Goal: Task Accomplishment & Management: Manage account settings

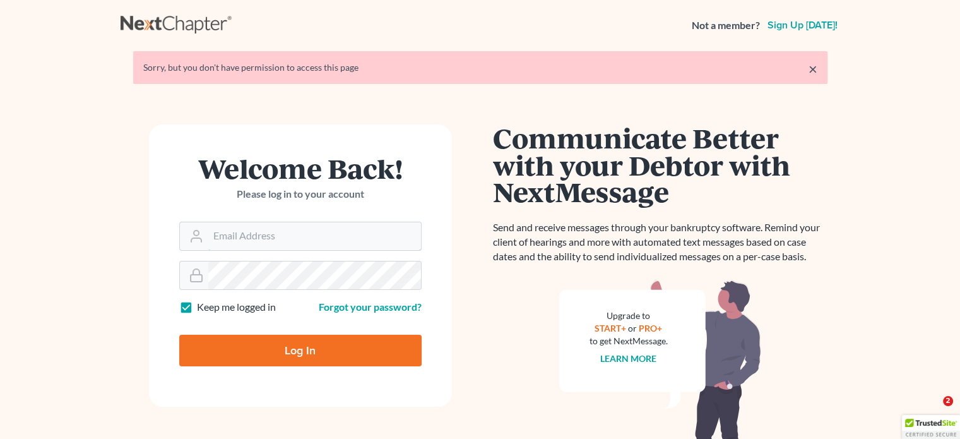
type input "[PERSON_NAME][EMAIL_ADDRESS][DOMAIN_NAME]"
click at [300, 355] on input "Log In" at bounding box center [300, 351] width 242 height 32
type input "Thinking..."
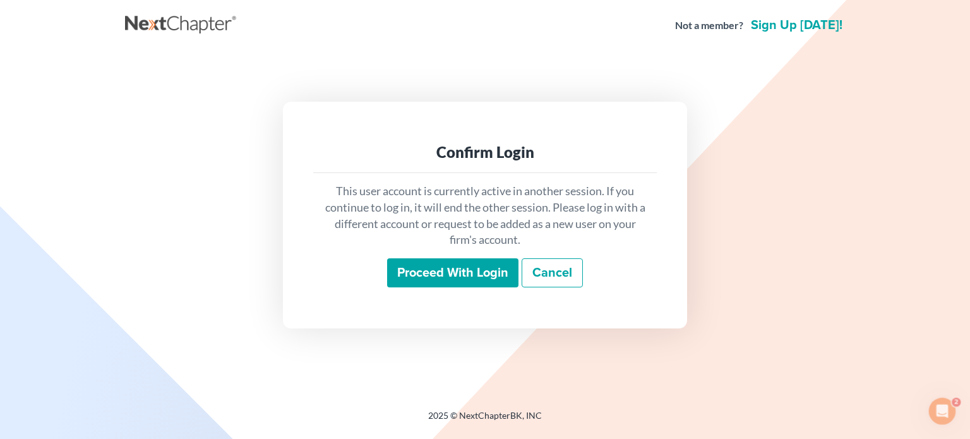
click at [412, 265] on input "Proceed with login" at bounding box center [452, 272] width 131 height 29
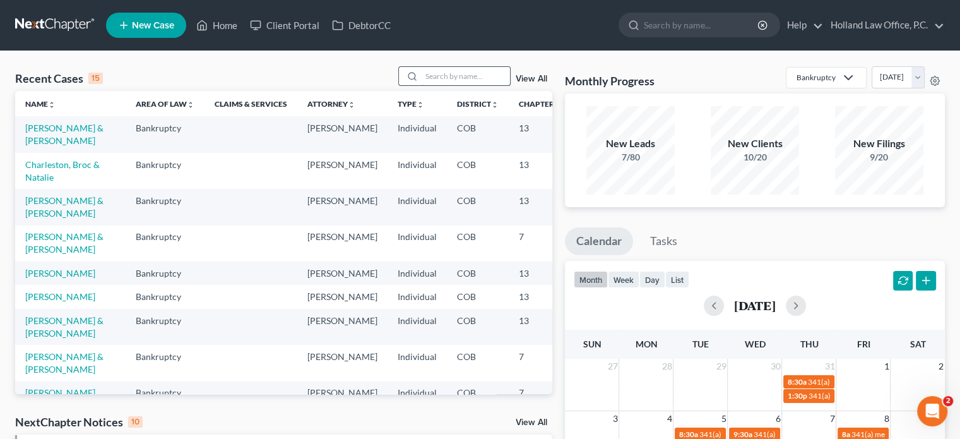
click at [452, 74] on input "search" at bounding box center [466, 76] width 88 height 18
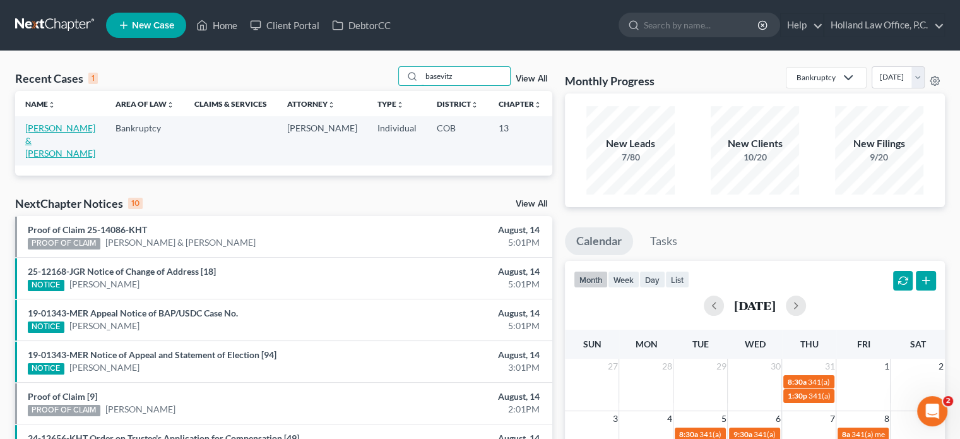
type input "basevitz"
click at [32, 141] on link "[PERSON_NAME] & [PERSON_NAME]" at bounding box center [60, 140] width 70 height 36
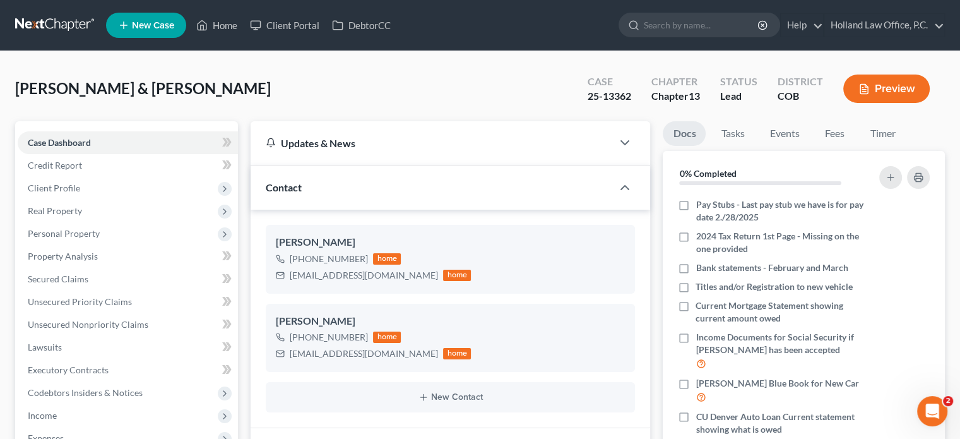
click at [229, 24] on link "Home" at bounding box center [217, 25] width 54 height 23
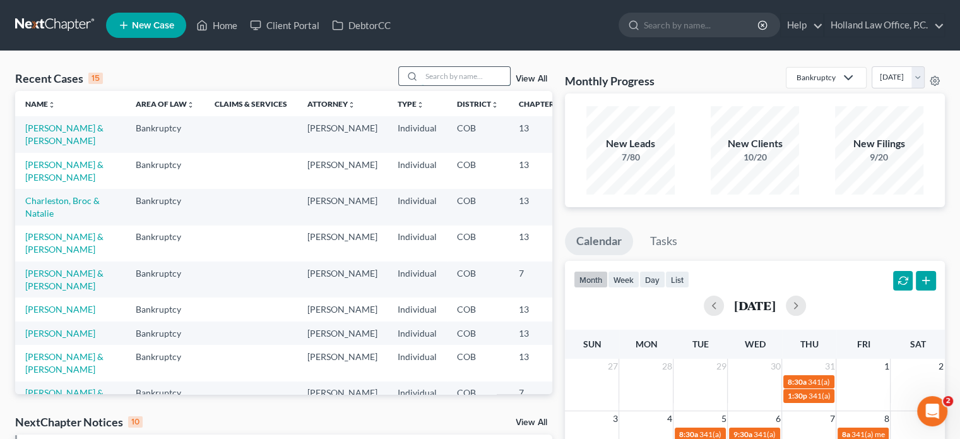
click at [444, 76] on input "search" at bounding box center [466, 76] width 88 height 18
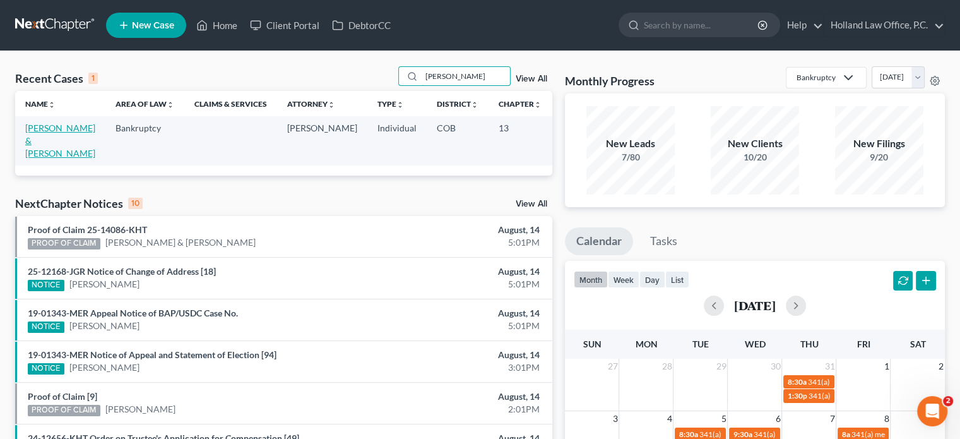
type input "[PERSON_NAME]"
click at [42, 128] on link "[PERSON_NAME] & [PERSON_NAME]" at bounding box center [60, 140] width 70 height 36
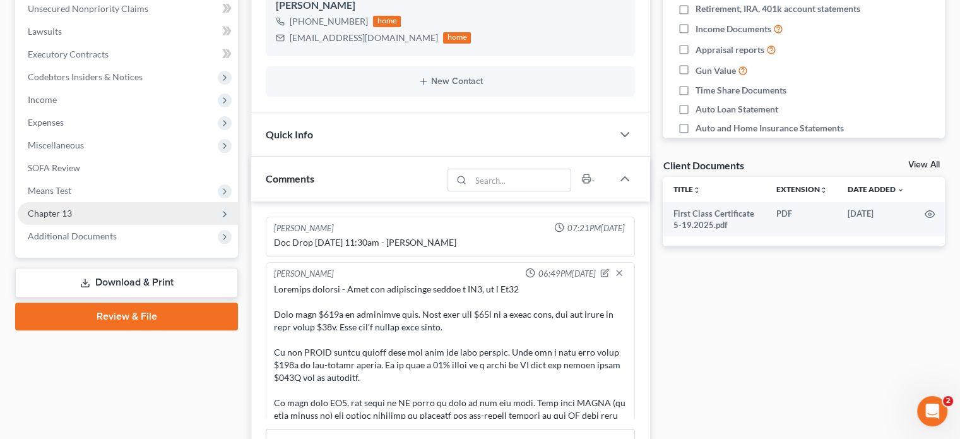
scroll to position [305, 0]
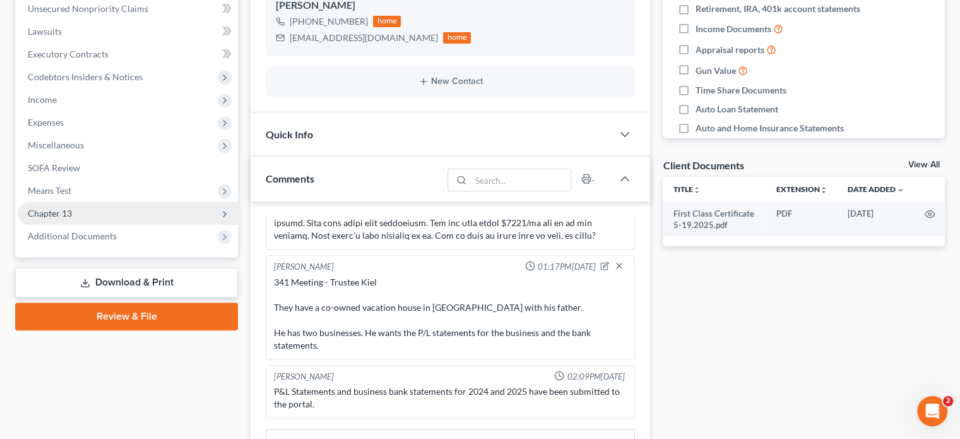
click at [52, 217] on span "Chapter 13" at bounding box center [50, 213] width 44 height 11
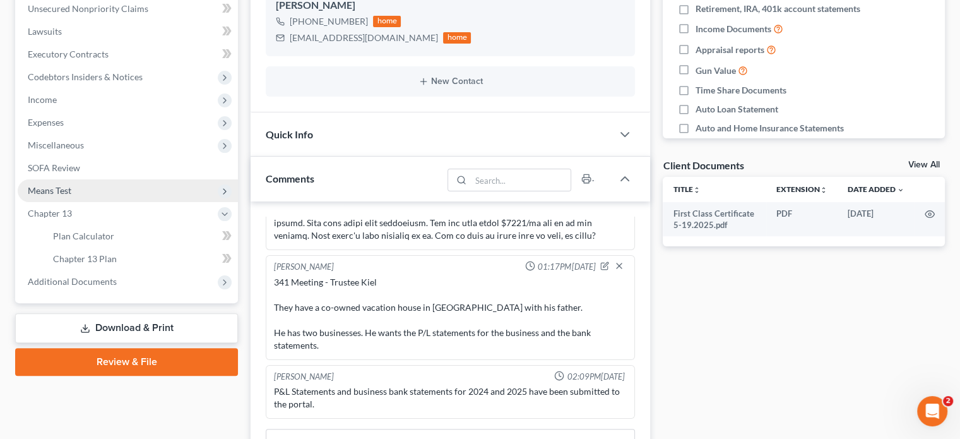
click at [57, 185] on span "Means Test" at bounding box center [50, 190] width 44 height 11
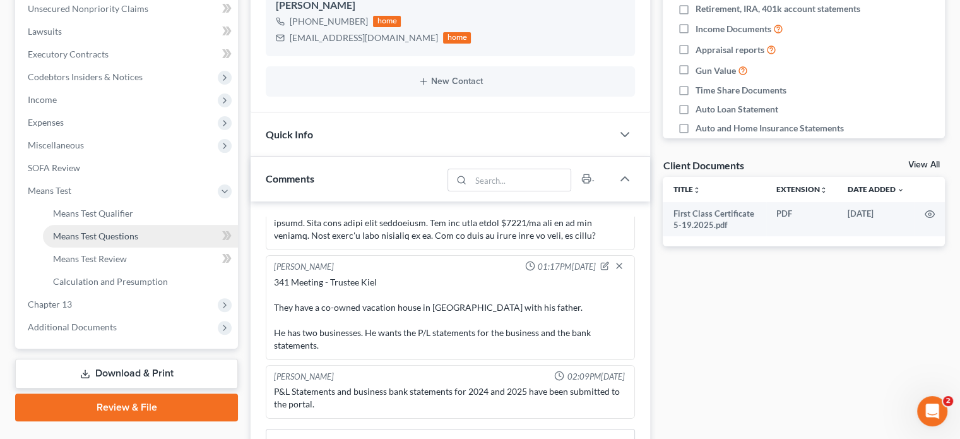
click at [76, 237] on span "Means Test Questions" at bounding box center [95, 235] width 85 height 11
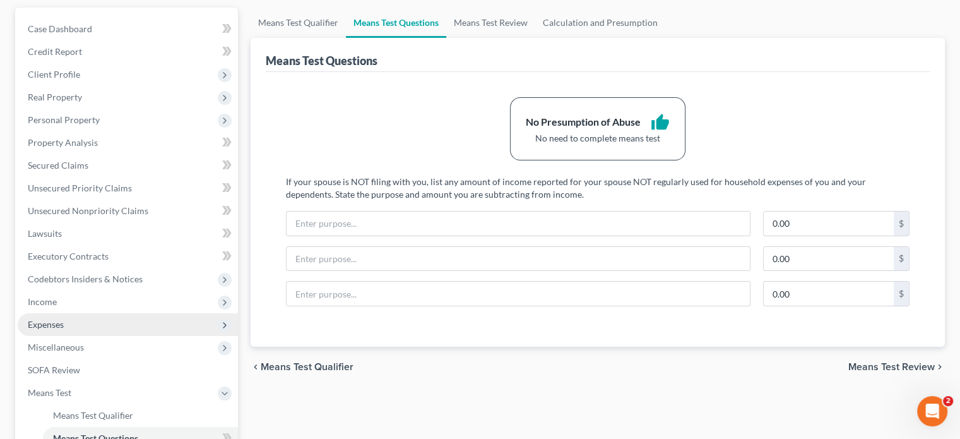
scroll to position [126, 0]
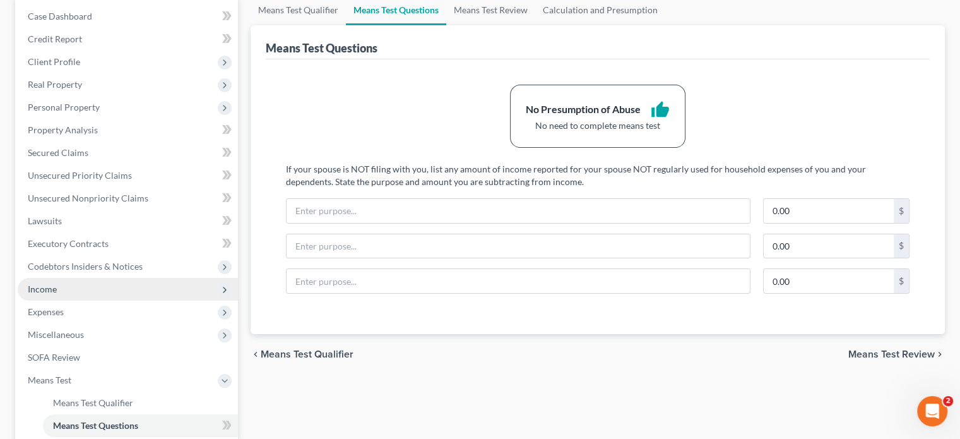
click at [48, 290] on span "Income" at bounding box center [42, 288] width 29 height 11
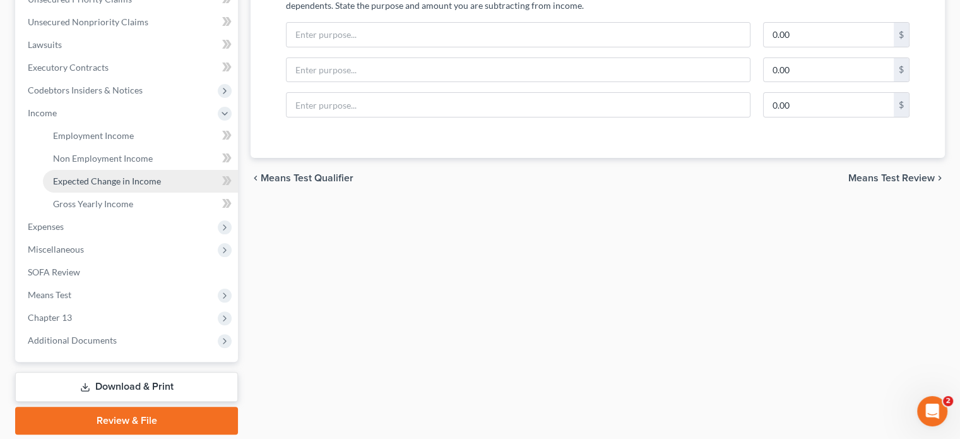
scroll to position [316, 0]
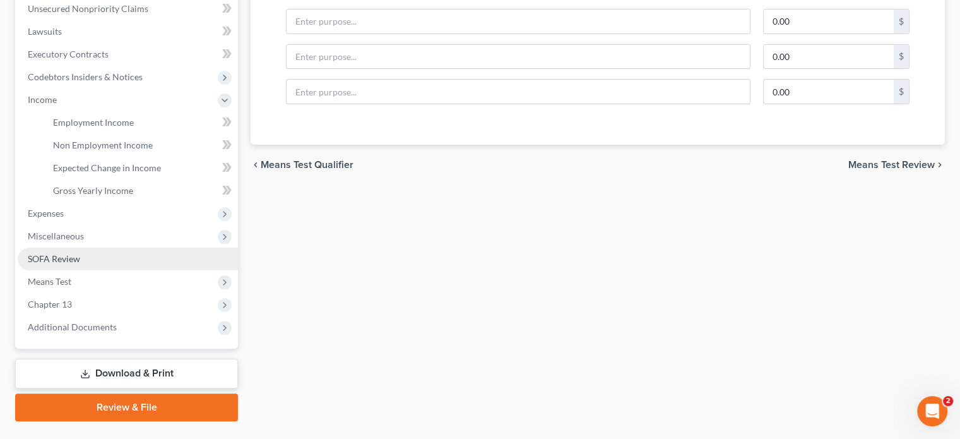
click at [52, 259] on span "SOFA Review" at bounding box center [54, 258] width 52 height 11
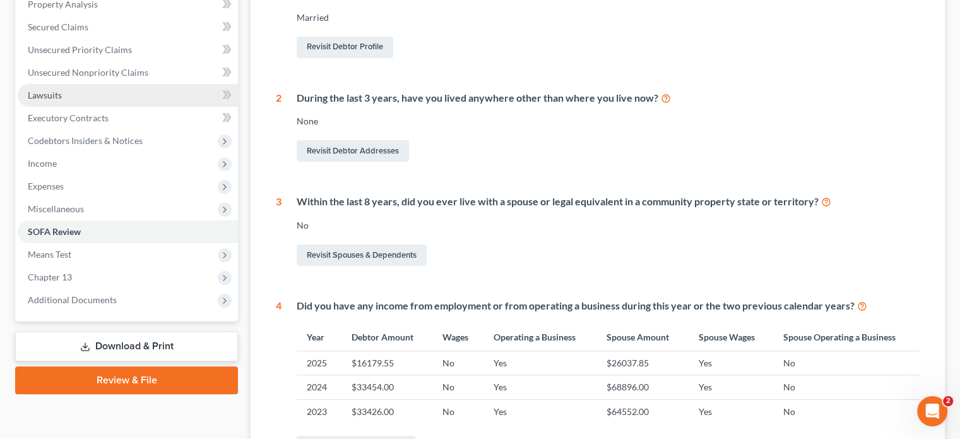
scroll to position [252, 0]
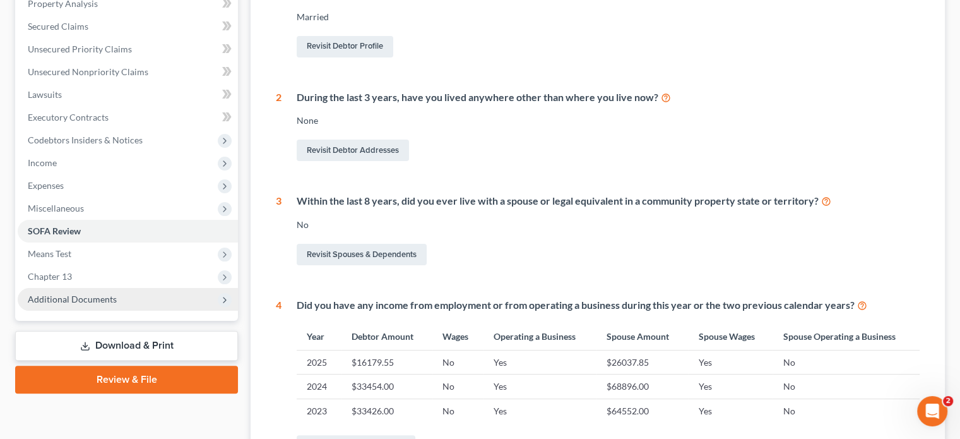
click at [55, 302] on span "Additional Documents" at bounding box center [72, 299] width 89 height 11
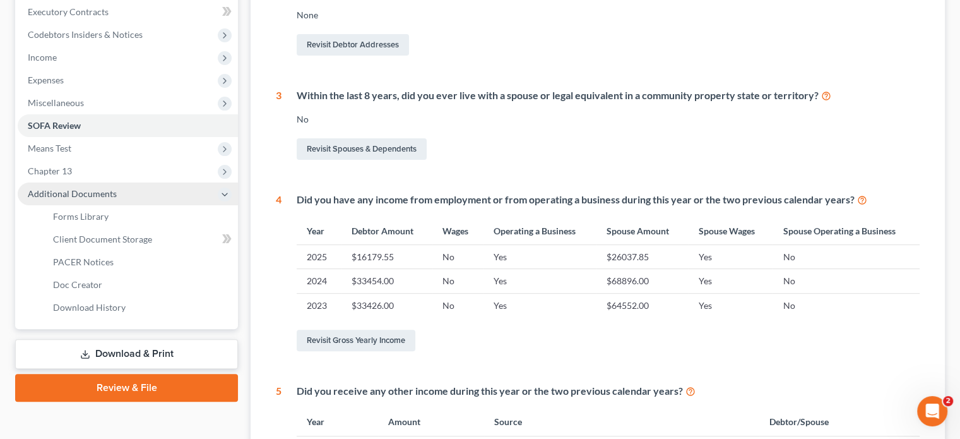
scroll to position [379, 0]
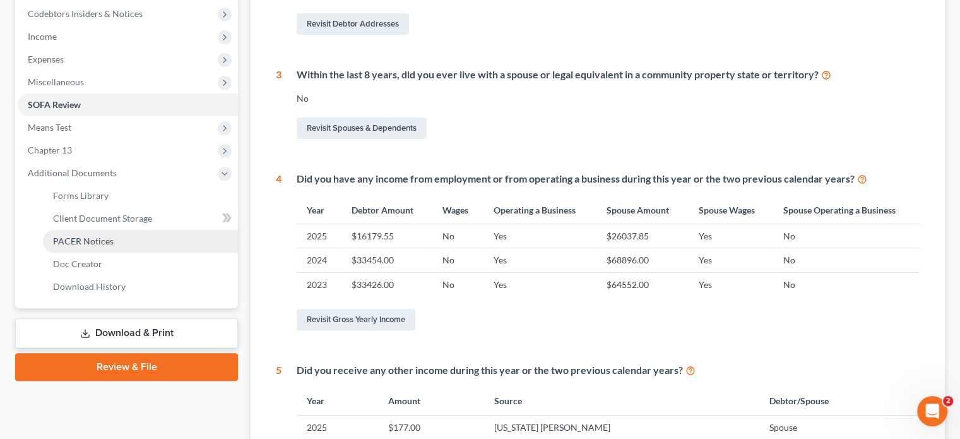
click at [66, 245] on span "PACER Notices" at bounding box center [83, 240] width 61 height 11
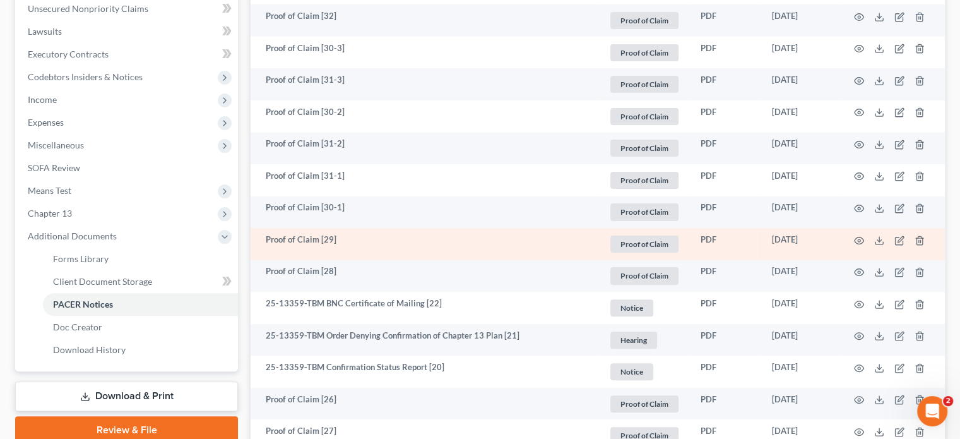
scroll to position [379, 0]
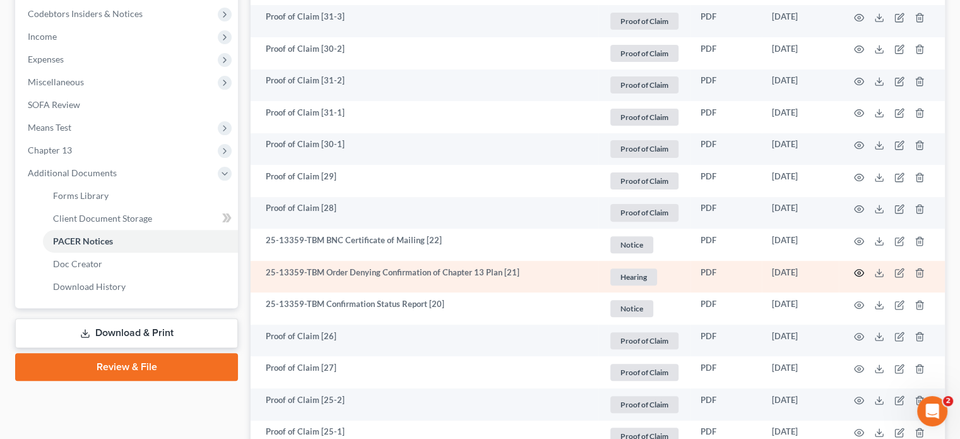
click at [857, 275] on icon "button" at bounding box center [859, 273] width 9 height 7
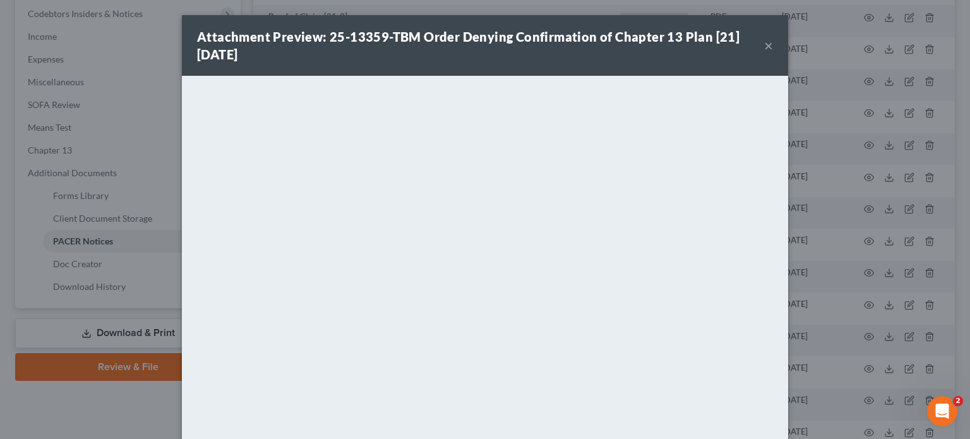
click at [764, 48] on button "×" at bounding box center [768, 45] width 9 height 15
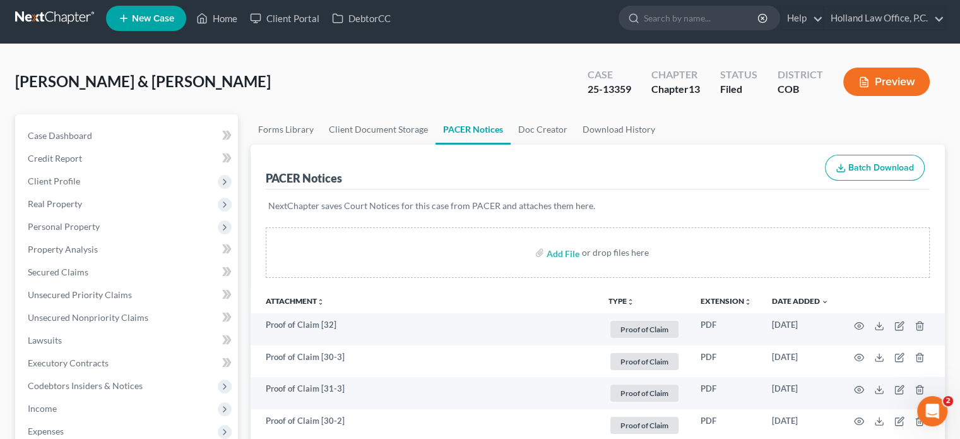
scroll to position [0, 0]
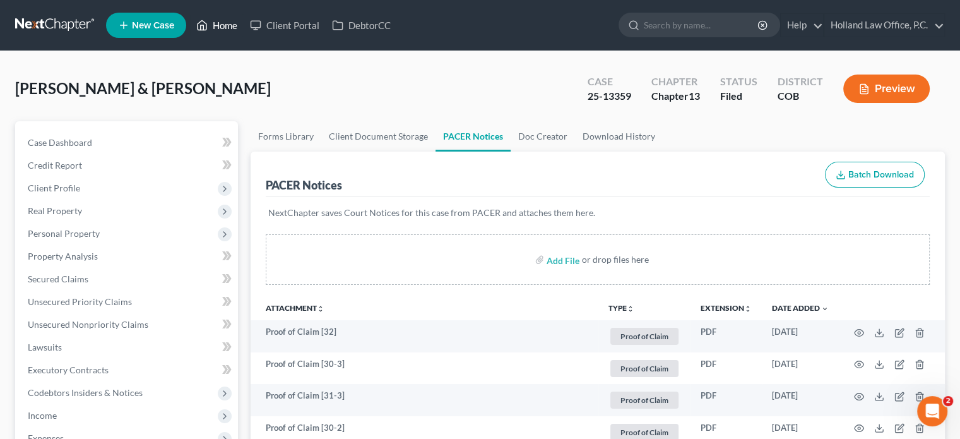
click at [225, 23] on link "Home" at bounding box center [217, 25] width 54 height 23
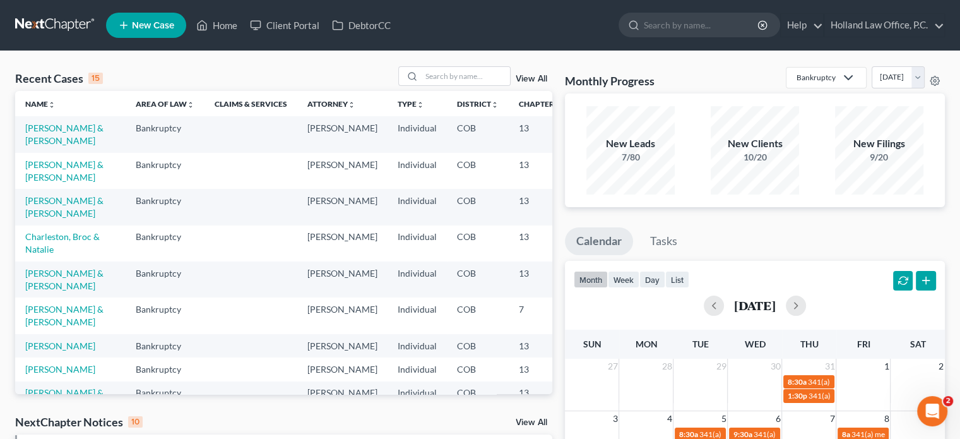
click at [537, 78] on link "View All" at bounding box center [532, 78] width 32 height 9
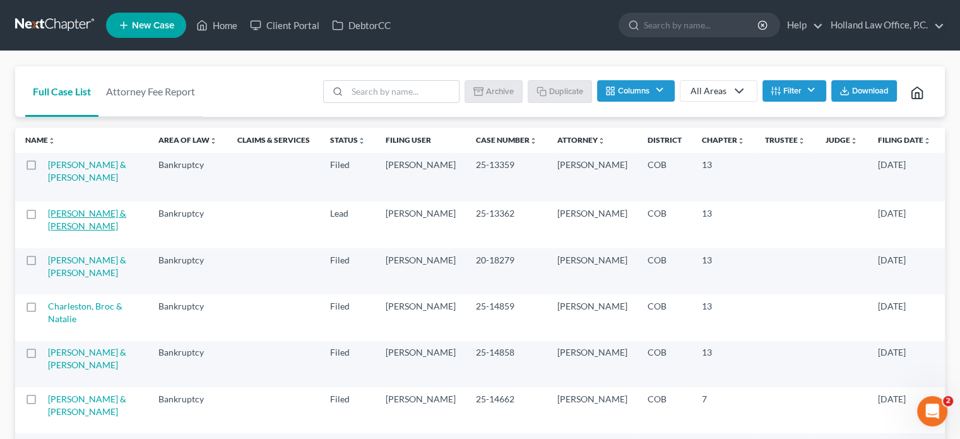
click at [73, 215] on link "[PERSON_NAME] & [PERSON_NAME]" at bounding box center [87, 219] width 78 height 23
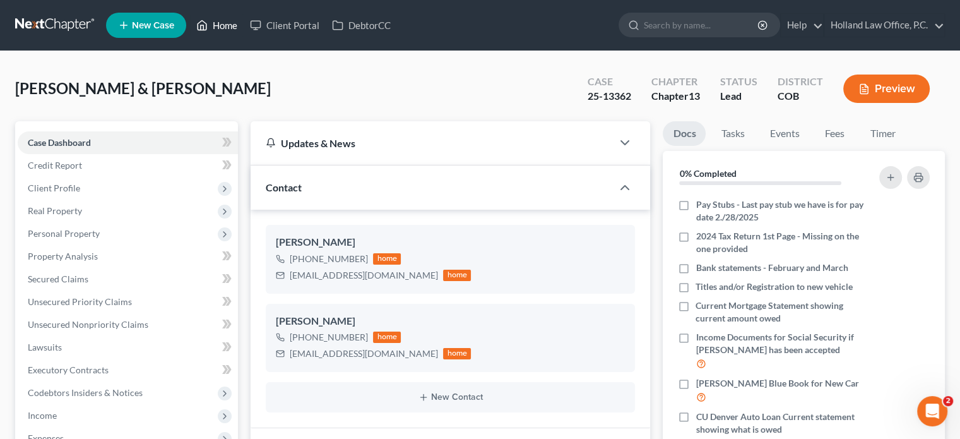
click at [215, 26] on link "Home" at bounding box center [217, 25] width 54 height 23
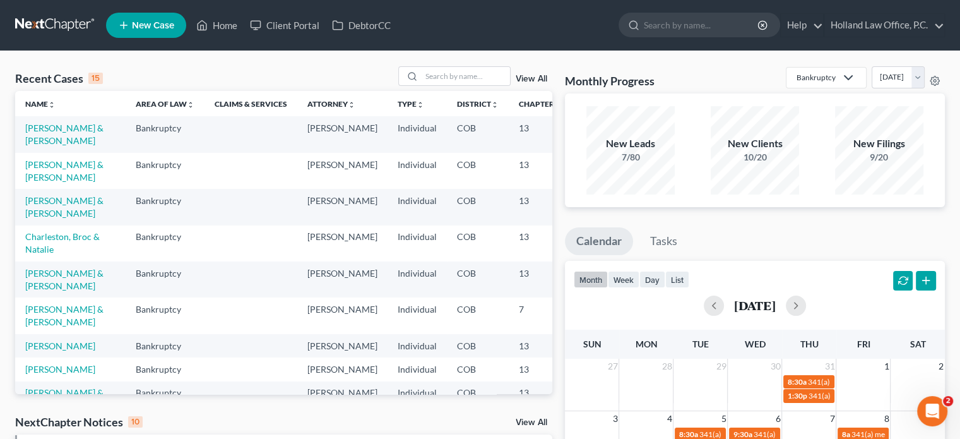
click at [528, 78] on link "View All" at bounding box center [532, 78] width 32 height 9
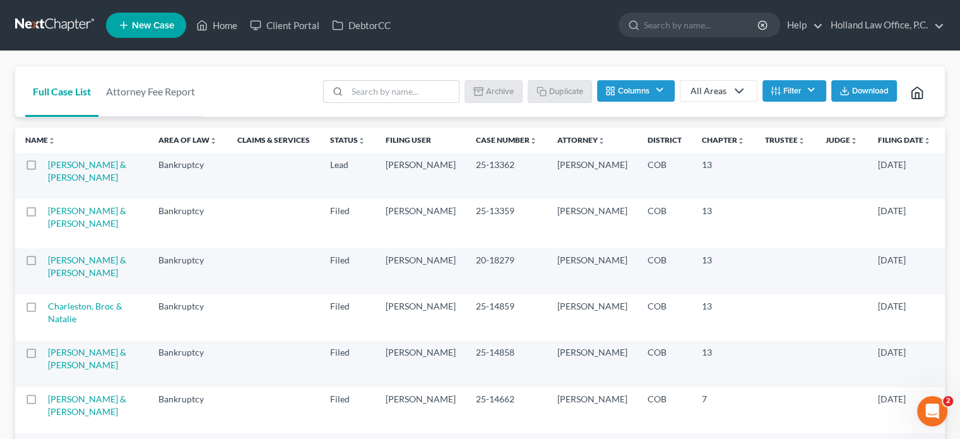
click at [466, 146] on th "Case Number unfold_more expand_more expand_less" at bounding box center [506, 140] width 81 height 25
click at [476, 140] on link "Case Number unfold_more expand_more expand_less" at bounding box center [506, 139] width 61 height 9
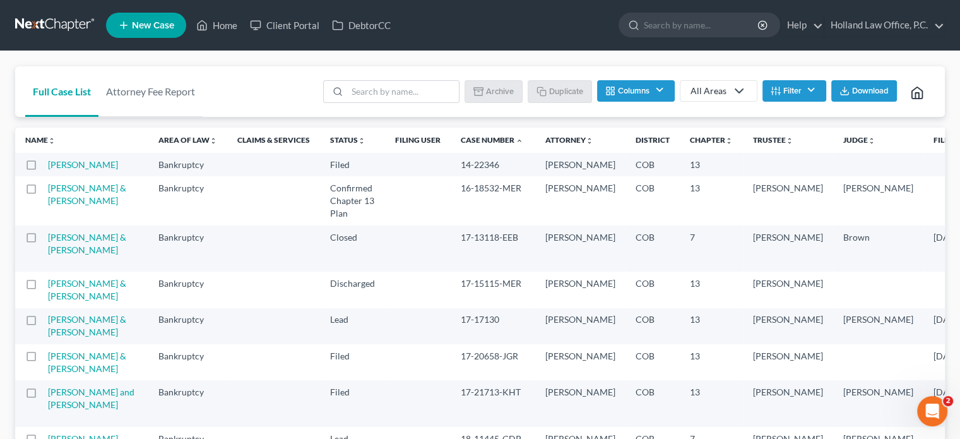
click at [461, 140] on link "Case Number unfold_more expand_more expand_less" at bounding box center [492, 139] width 62 height 9
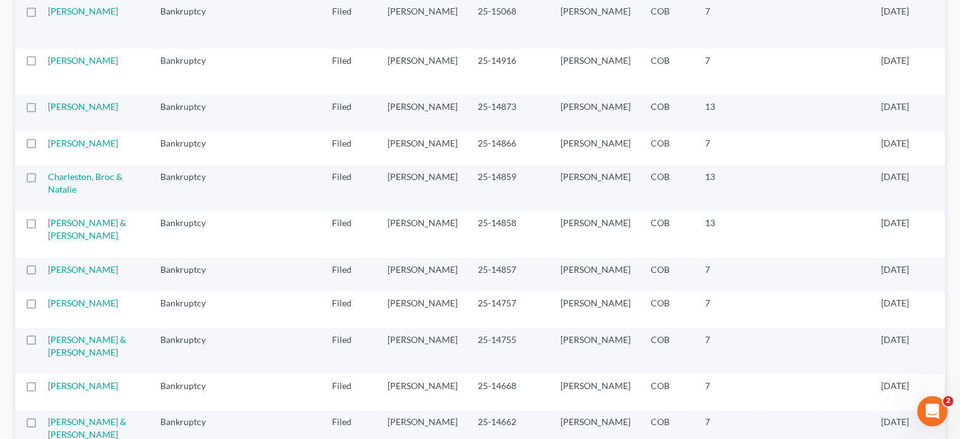
scroll to position [379, 0]
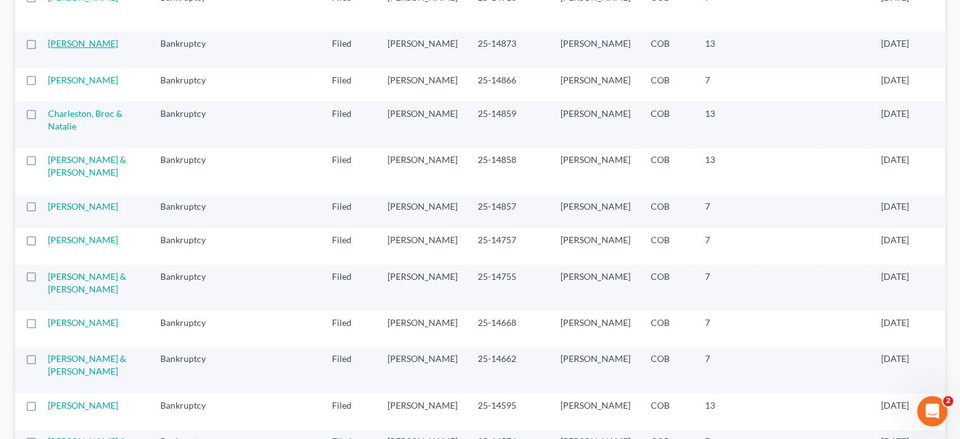
click at [70, 49] on link "[PERSON_NAME]" at bounding box center [83, 43] width 70 height 11
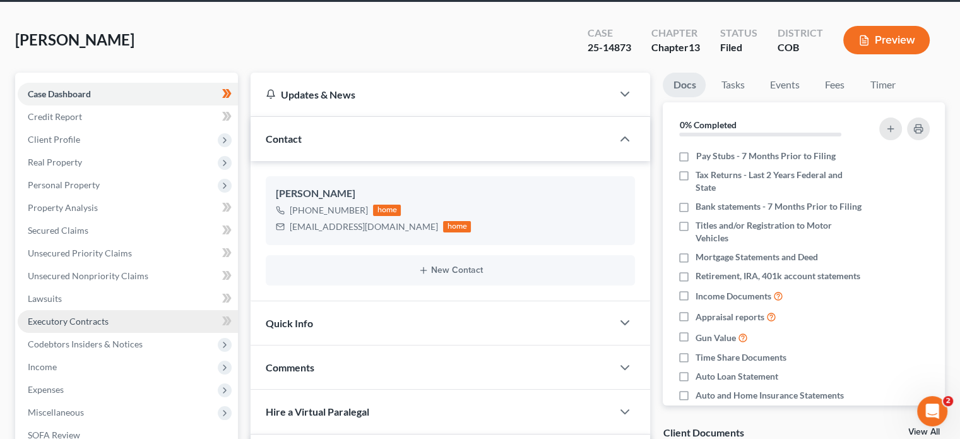
scroll to position [189, 0]
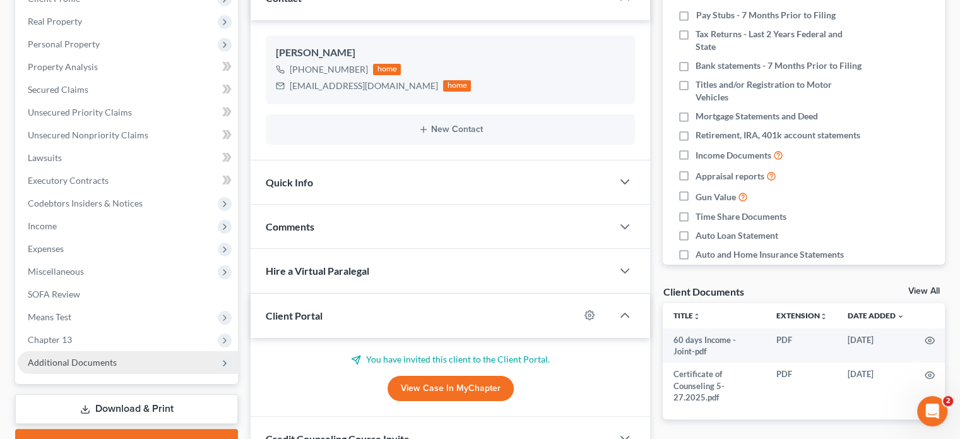
click at [71, 360] on span "Additional Documents" at bounding box center [72, 362] width 89 height 11
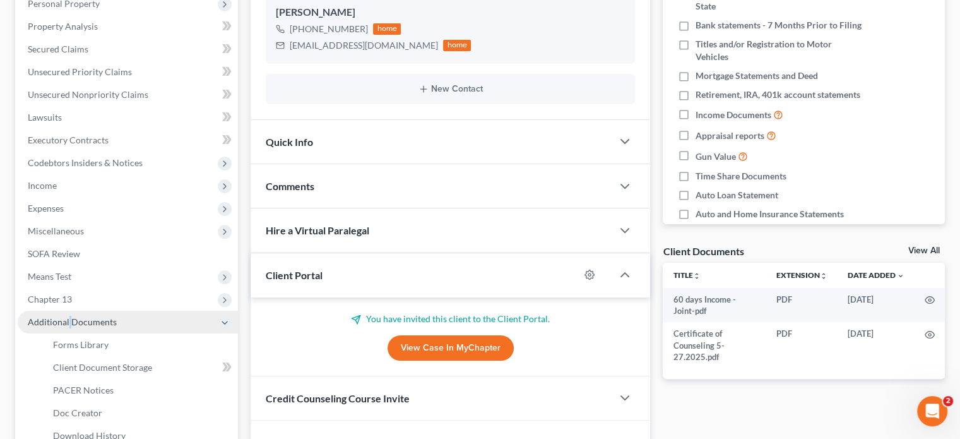
scroll to position [252, 0]
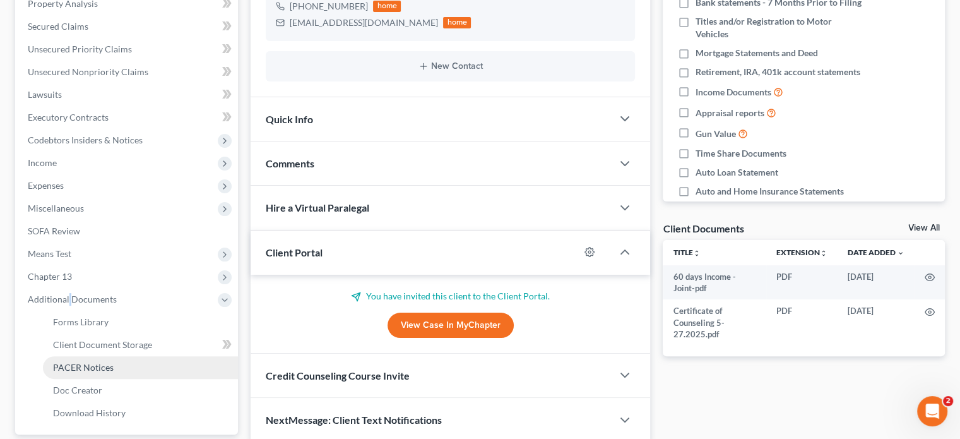
click at [79, 363] on span "PACER Notices" at bounding box center [83, 367] width 61 height 11
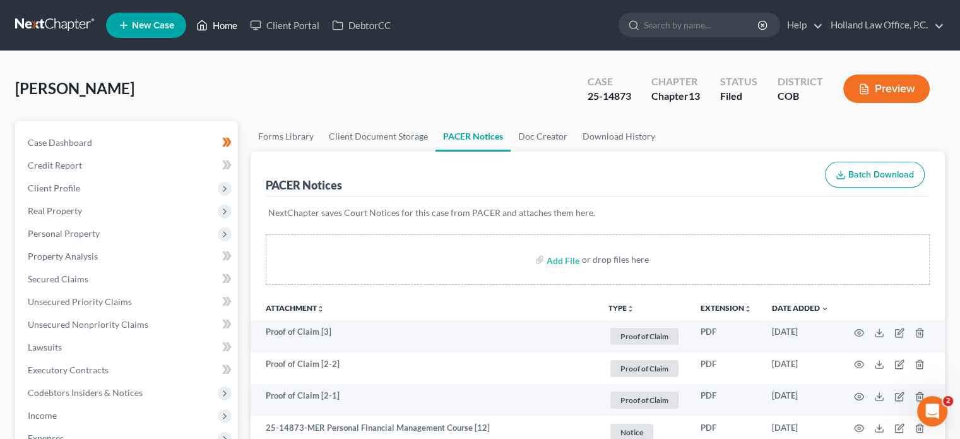
click at [221, 29] on link "Home" at bounding box center [217, 25] width 54 height 23
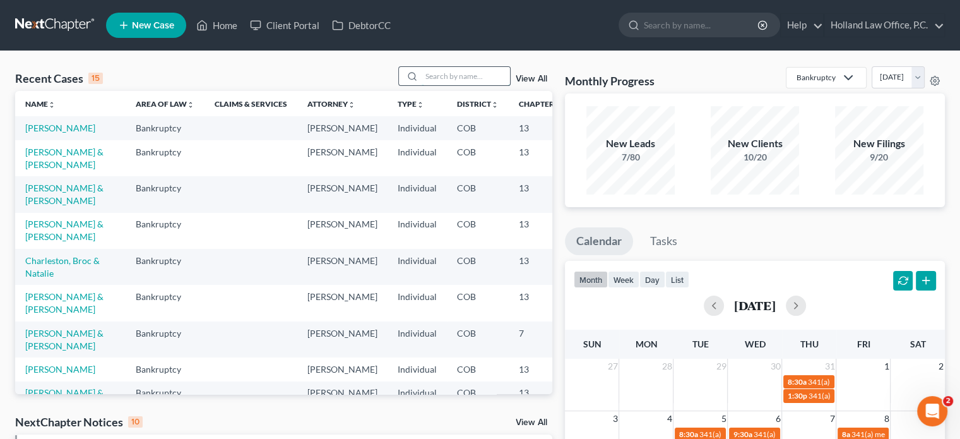
click at [461, 72] on input "search" at bounding box center [466, 76] width 88 height 18
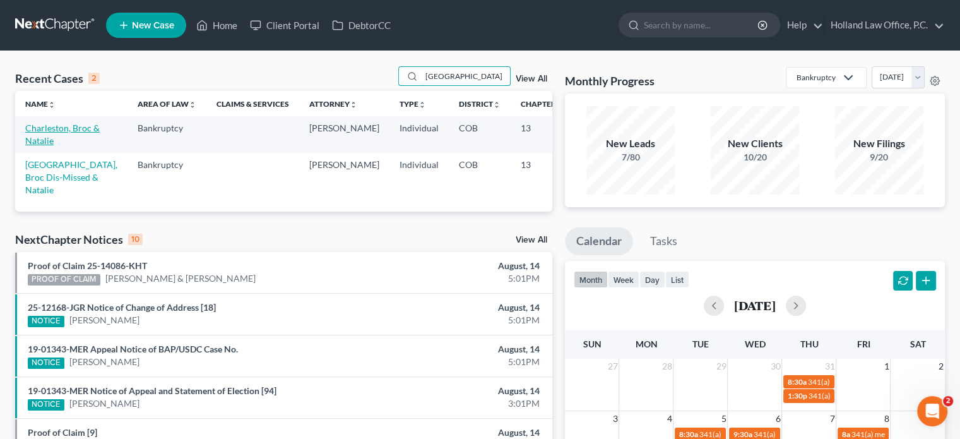
type input "[GEOGRAPHIC_DATA]"
click at [41, 141] on link "Charleston, Broc & Natalie" at bounding box center [62, 133] width 74 height 23
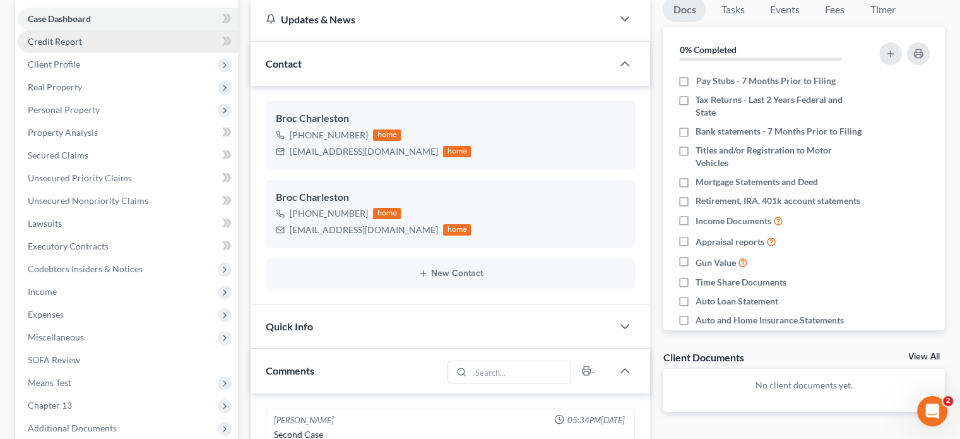
scroll to position [189, 0]
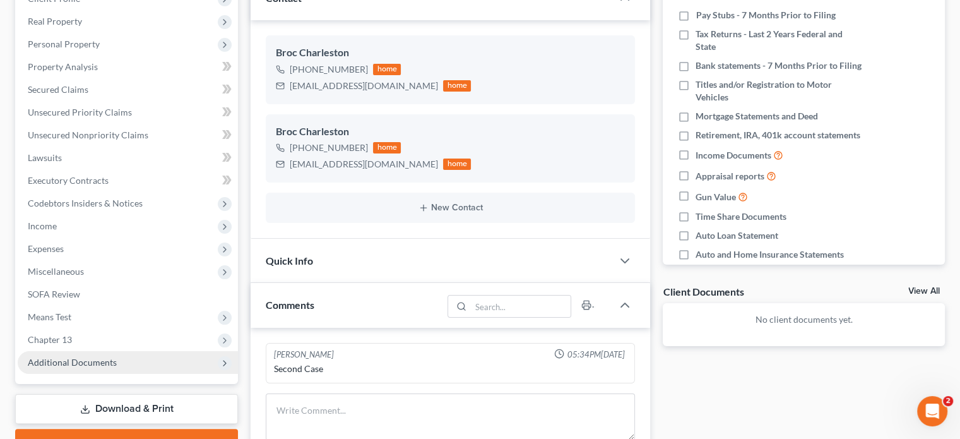
click at [63, 363] on span "Additional Documents" at bounding box center [72, 362] width 89 height 11
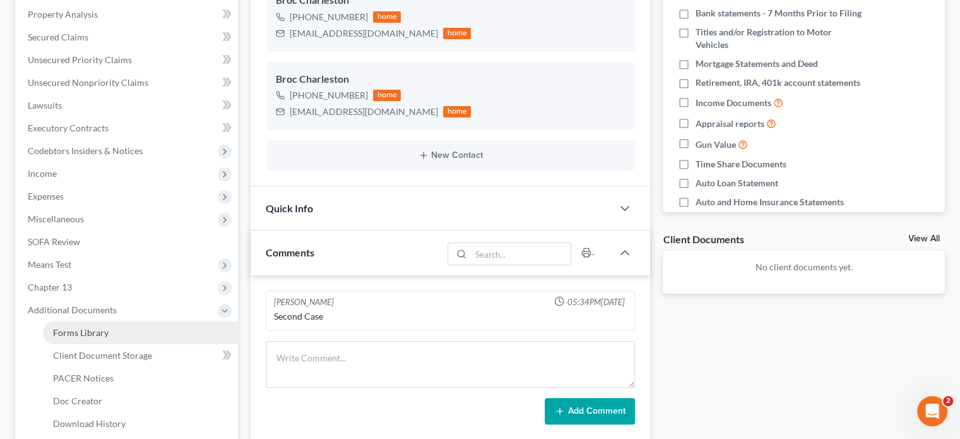
scroll to position [316, 0]
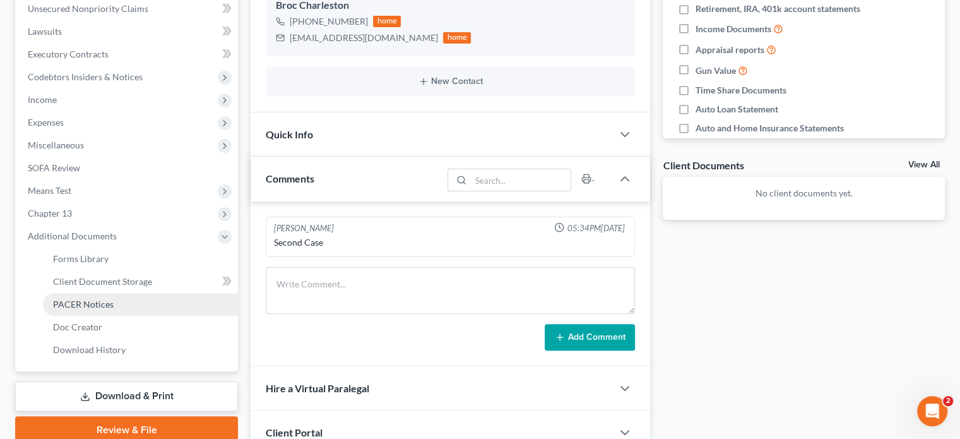
click at [73, 308] on span "PACER Notices" at bounding box center [83, 304] width 61 height 11
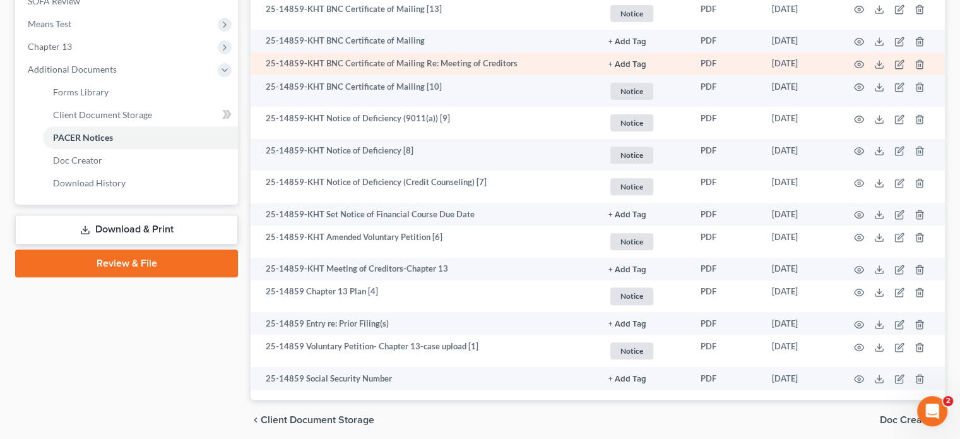
scroll to position [505, 0]
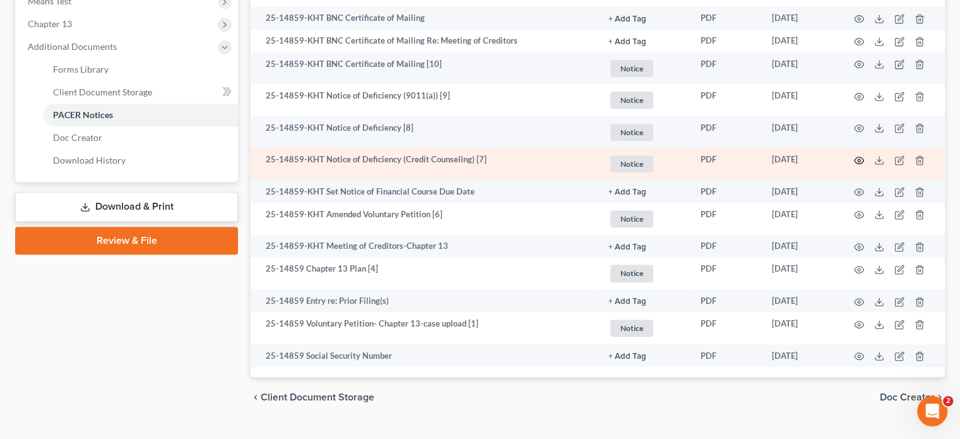
click at [858, 160] on icon "button" at bounding box center [859, 160] width 10 height 10
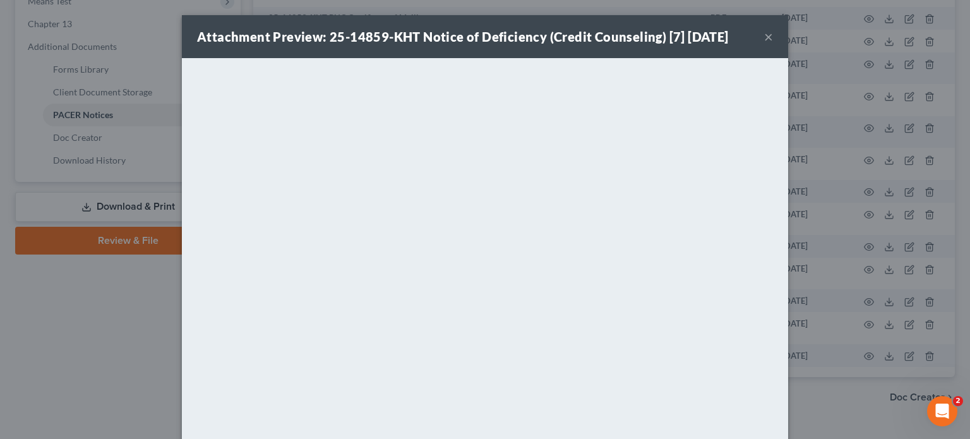
click at [764, 41] on button "×" at bounding box center [768, 36] width 9 height 15
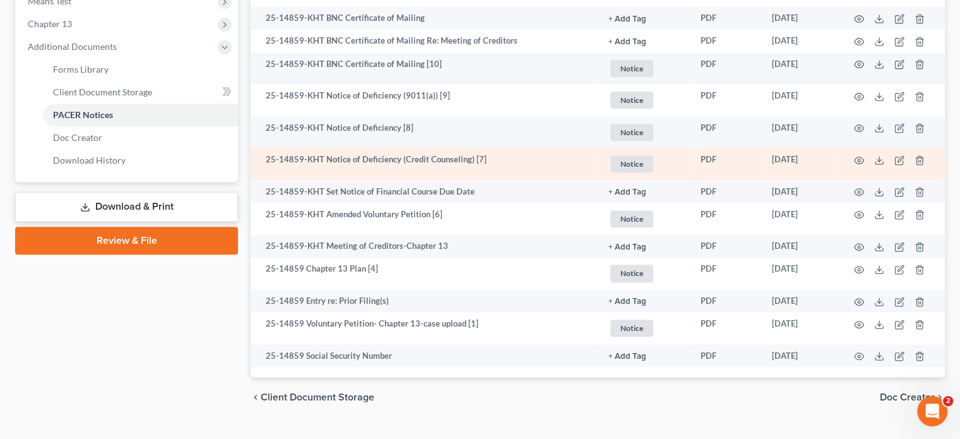
scroll to position [442, 0]
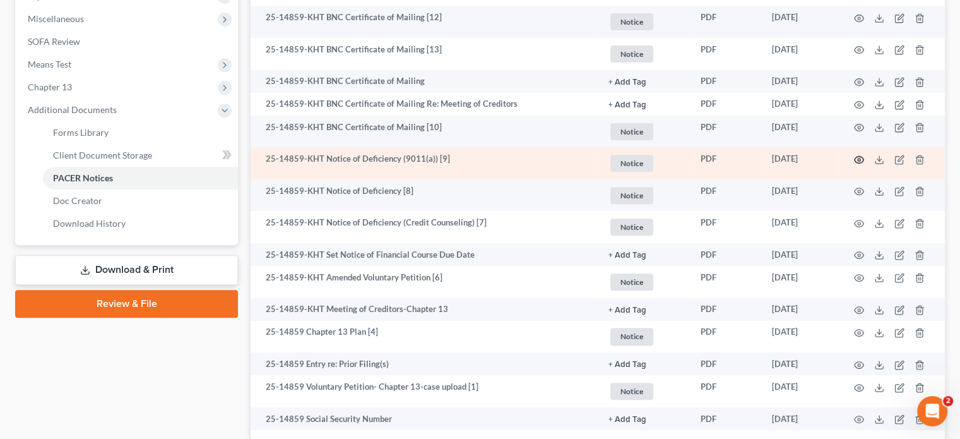
click at [860, 162] on icon "button" at bounding box center [859, 159] width 9 height 7
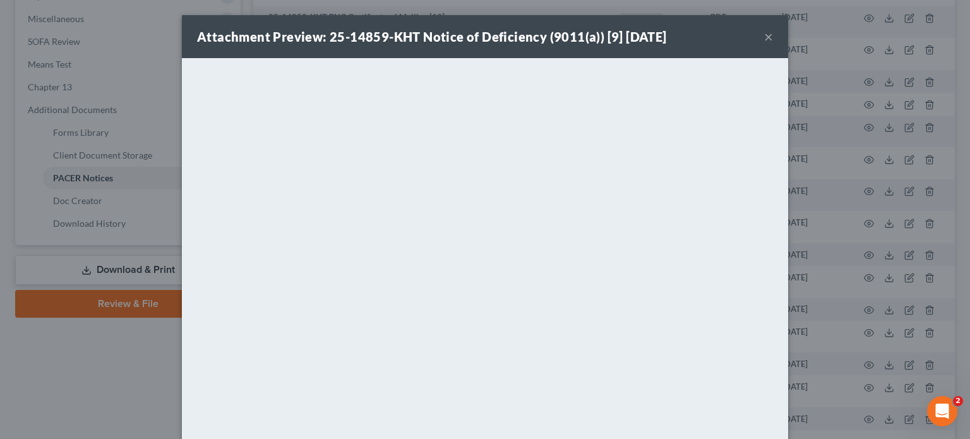
click at [764, 35] on button "×" at bounding box center [768, 36] width 9 height 15
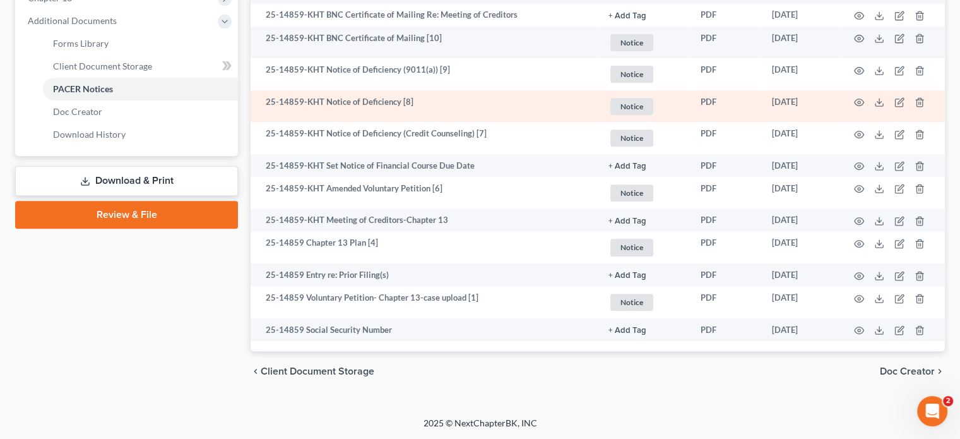
scroll to position [532, 0]
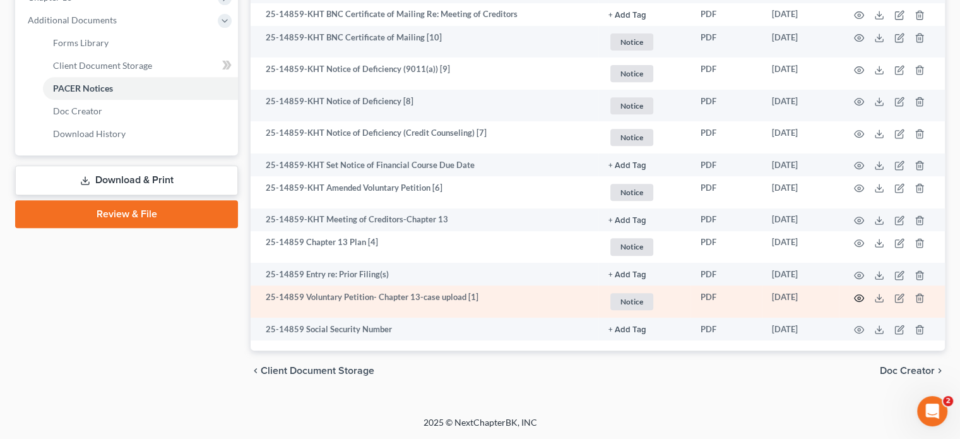
click at [857, 297] on icon "button" at bounding box center [859, 298] width 10 height 10
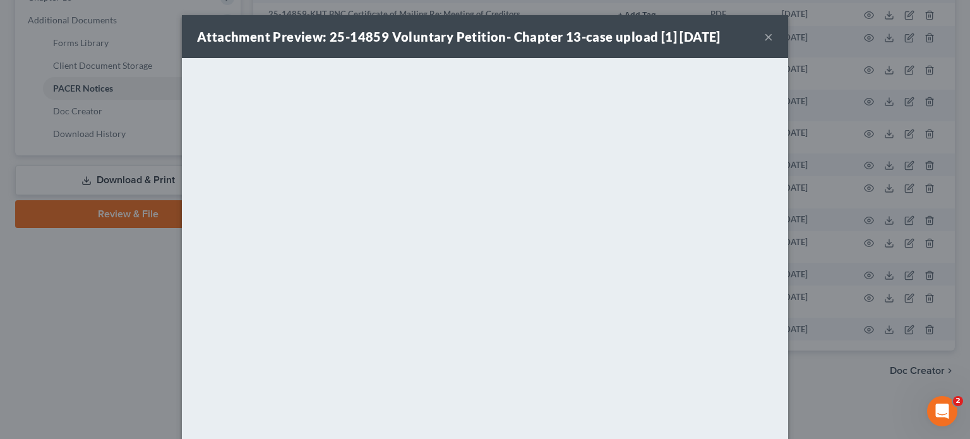
click at [764, 37] on button "×" at bounding box center [768, 36] width 9 height 15
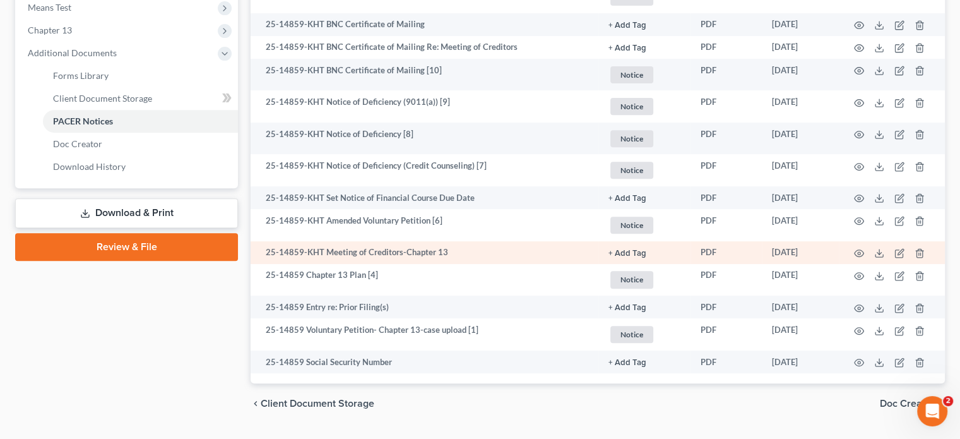
scroll to position [469, 0]
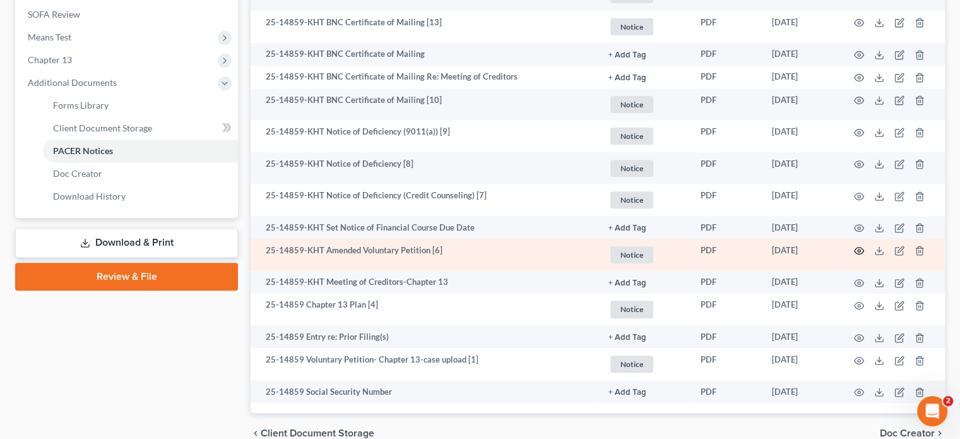
click at [855, 250] on icon "button" at bounding box center [859, 250] width 9 height 7
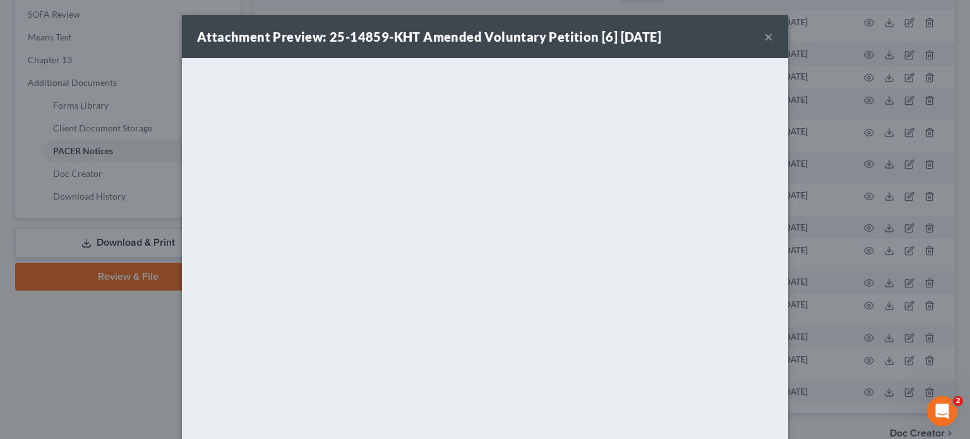
click at [765, 34] on button "×" at bounding box center [768, 36] width 9 height 15
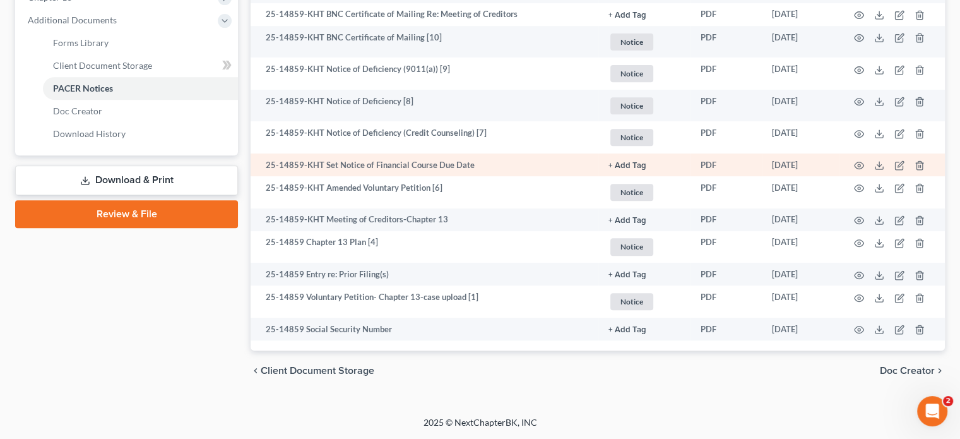
scroll to position [532, 0]
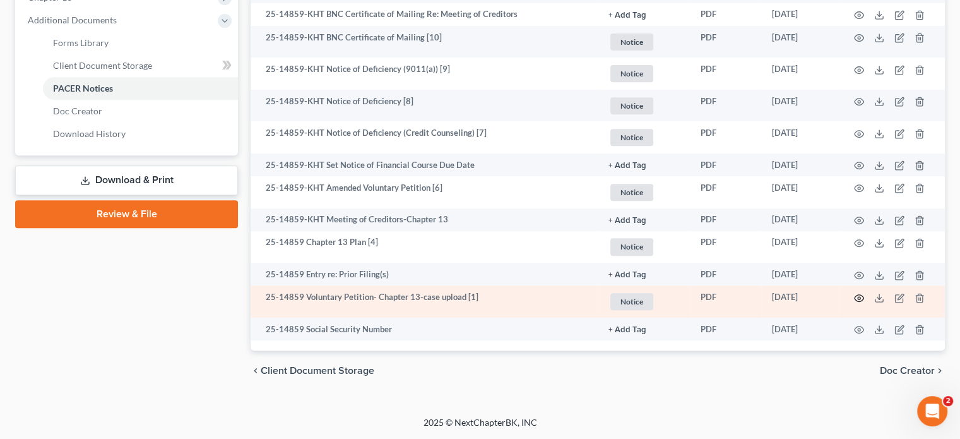
click at [859, 295] on icon "button" at bounding box center [859, 298] width 10 height 10
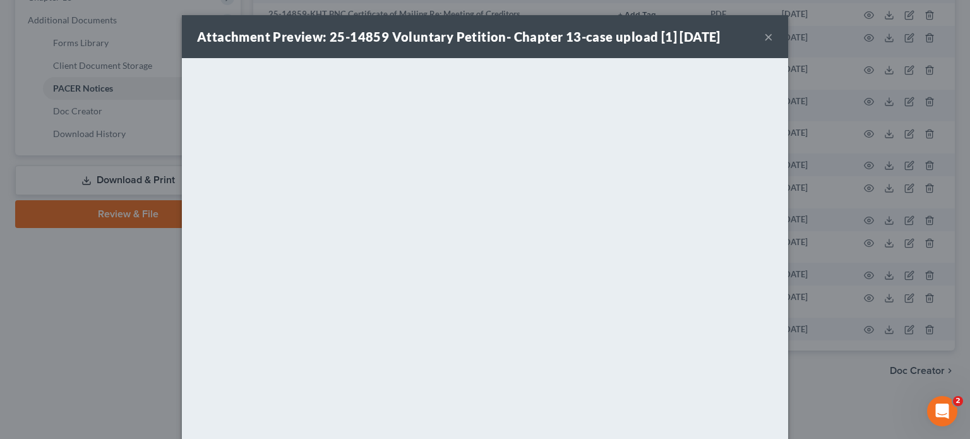
click at [765, 35] on button "×" at bounding box center [768, 36] width 9 height 15
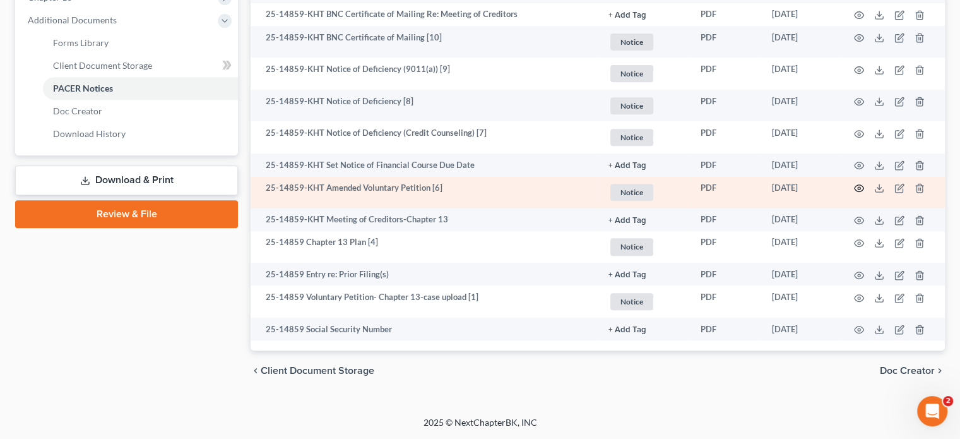
click at [857, 187] on icon "button" at bounding box center [859, 188] width 10 height 10
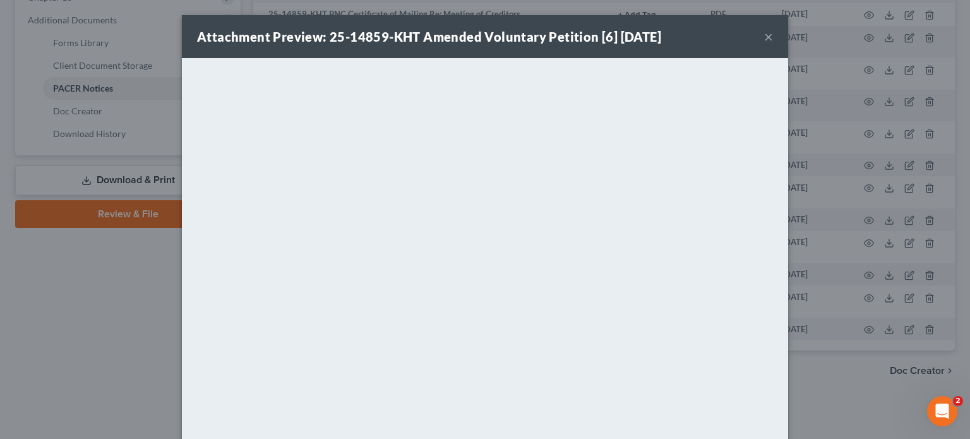
click at [759, 31] on div "Attachment Preview: 25-14859-KHT Amended Voluntary Petition [6] [DATE] ×" at bounding box center [485, 36] width 606 height 43
click at [764, 33] on button "×" at bounding box center [768, 36] width 9 height 15
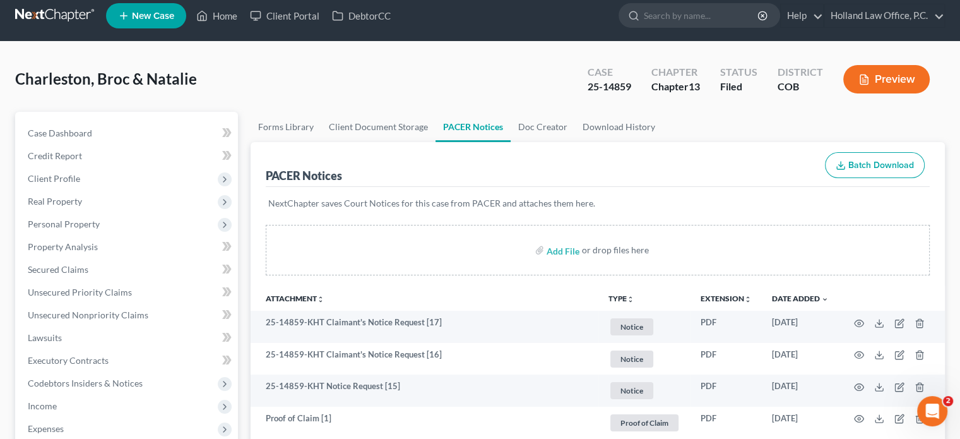
scroll to position [0, 0]
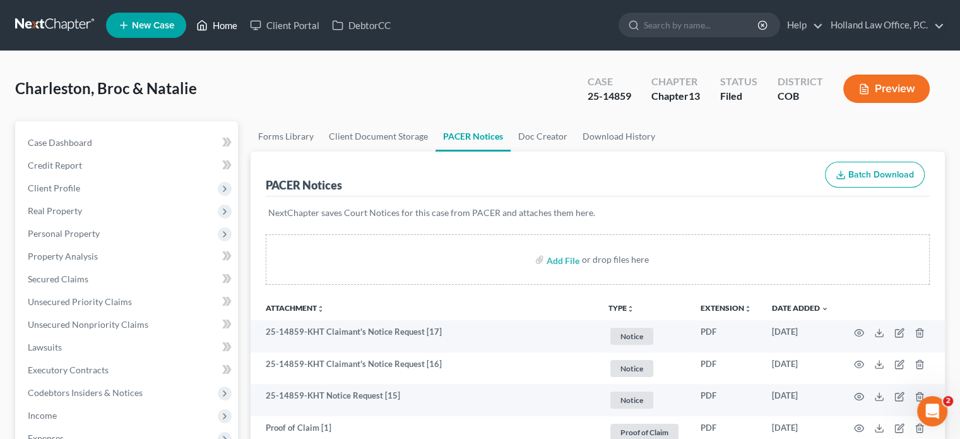
click at [218, 23] on link "Home" at bounding box center [217, 25] width 54 height 23
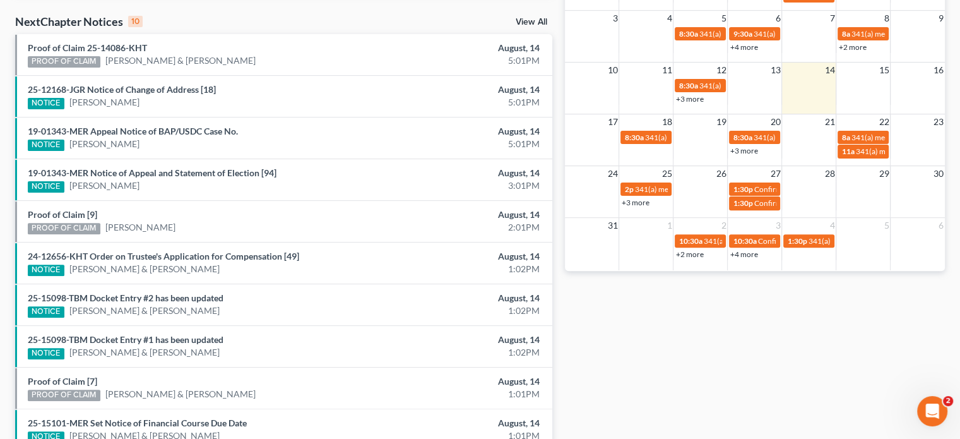
scroll to position [379, 0]
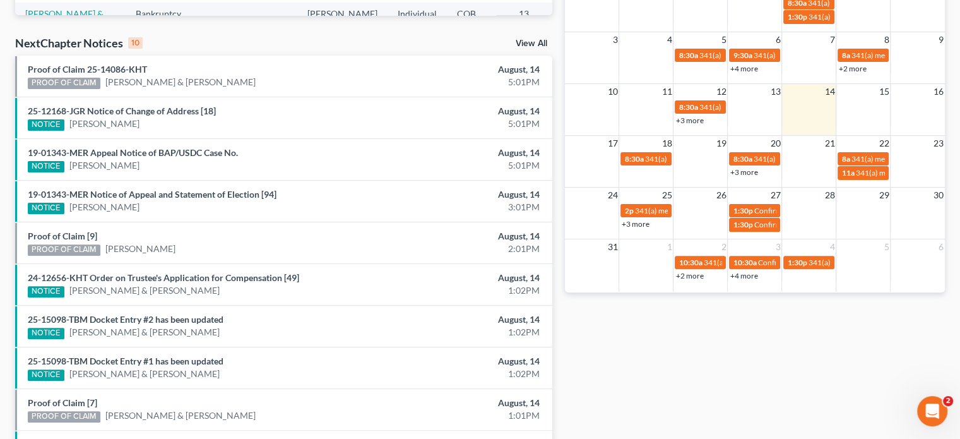
click at [745, 171] on link "+3 more" at bounding box center [744, 171] width 28 height 9
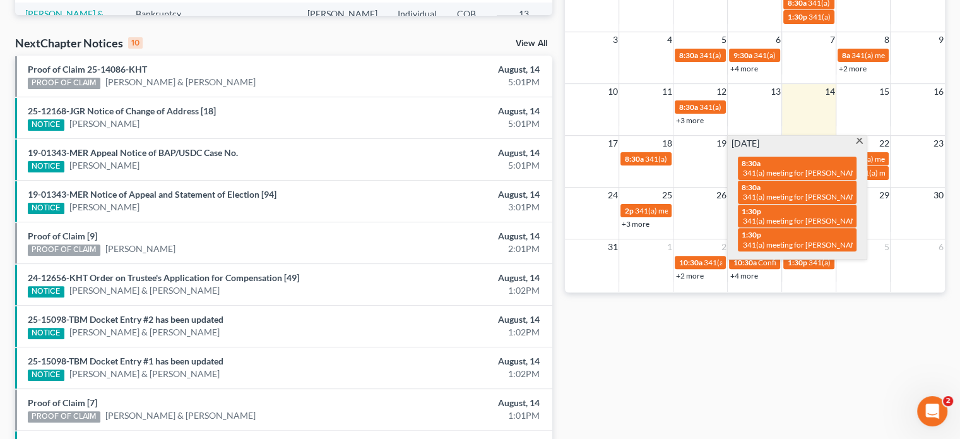
click at [911, 175] on td at bounding box center [918, 165] width 54 height 29
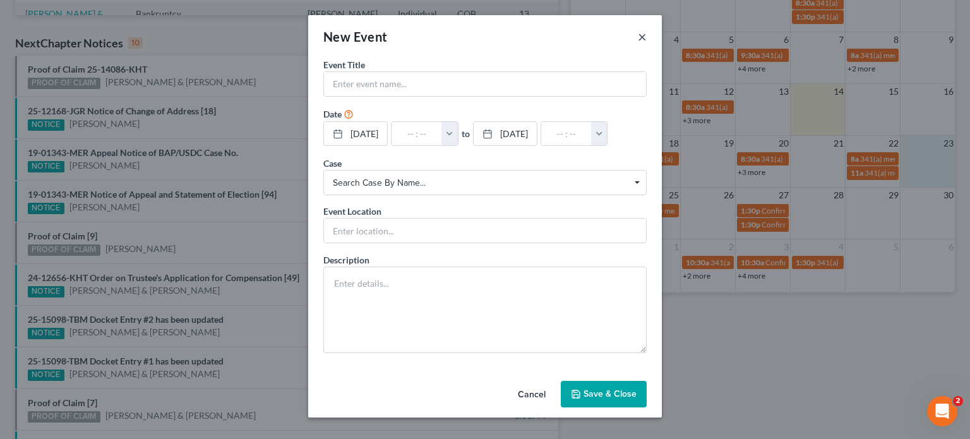
click at [640, 40] on button "×" at bounding box center [642, 36] width 9 height 15
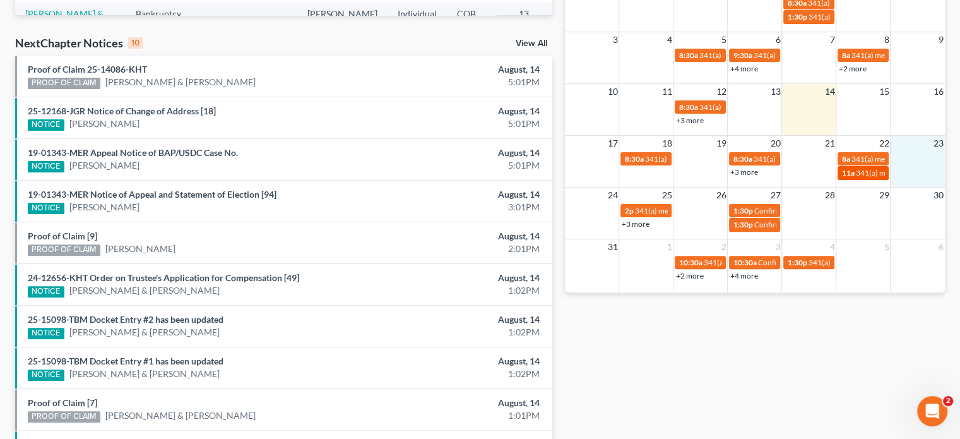
click at [850, 174] on span "11a" at bounding box center [847, 172] width 13 height 9
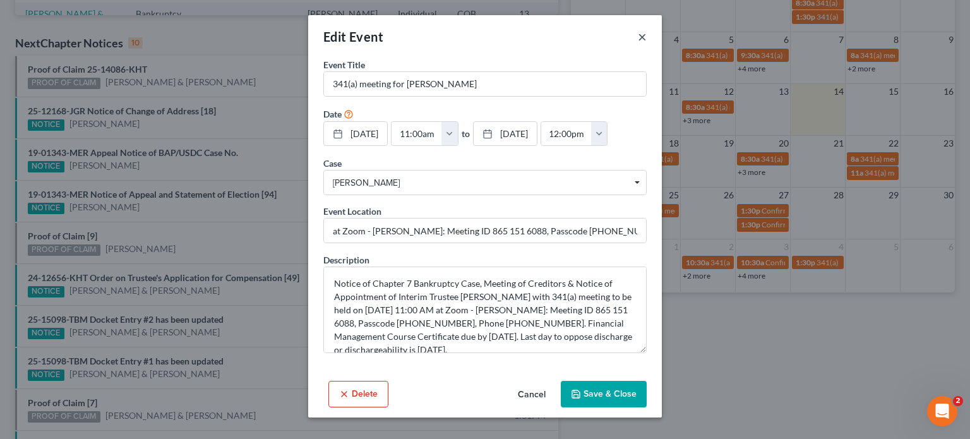
click at [641, 38] on button "×" at bounding box center [642, 36] width 9 height 15
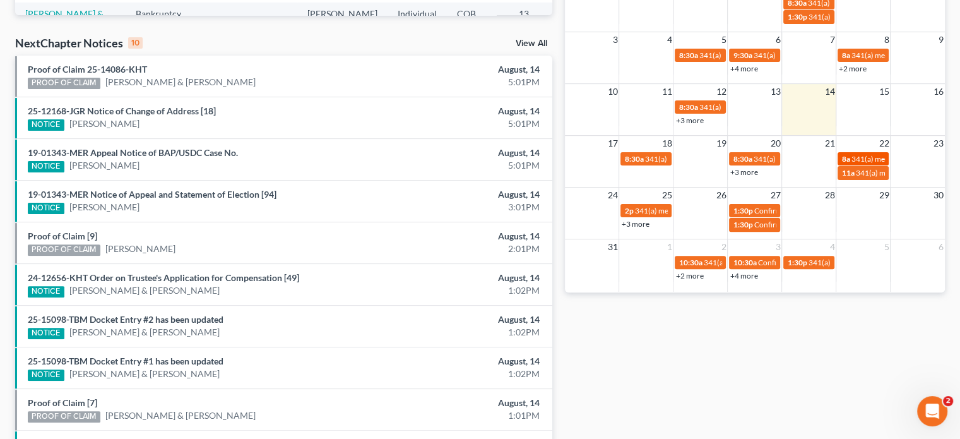
click at [877, 158] on span "341(a) meeting for [PERSON_NAME] & [PERSON_NAME]" at bounding box center [945, 158] width 189 height 9
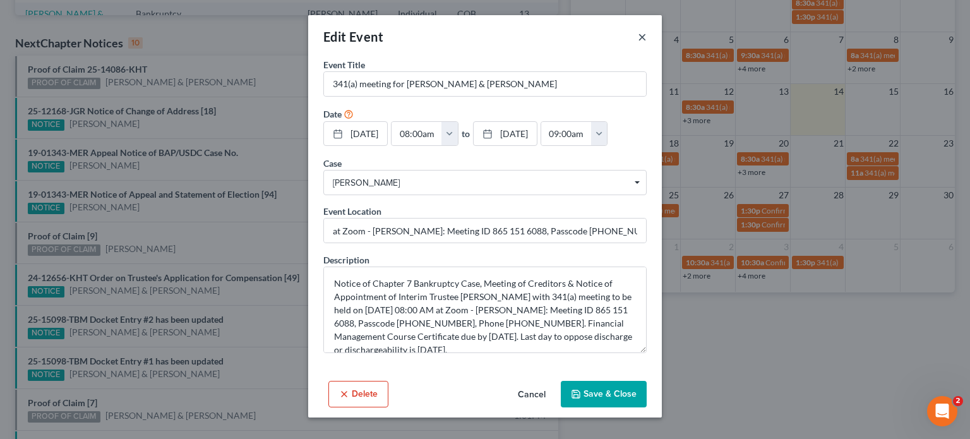
click at [641, 35] on button "×" at bounding box center [642, 36] width 9 height 15
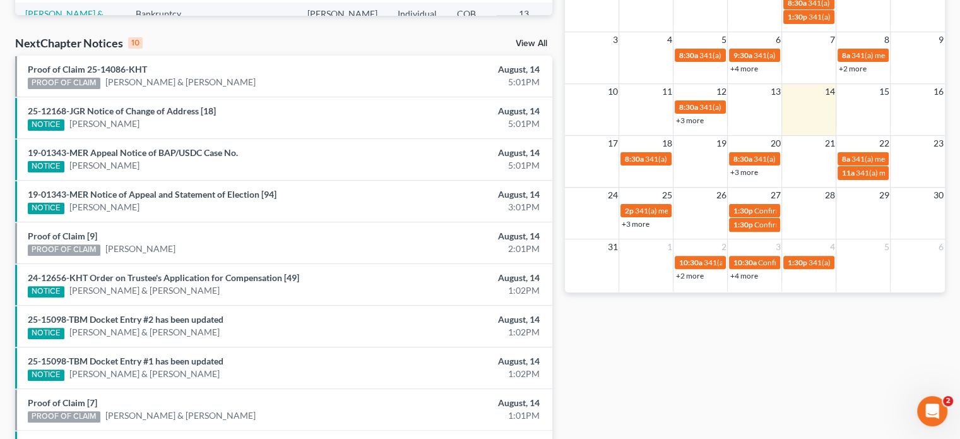
click at [644, 222] on link "+3 more" at bounding box center [635, 223] width 28 height 9
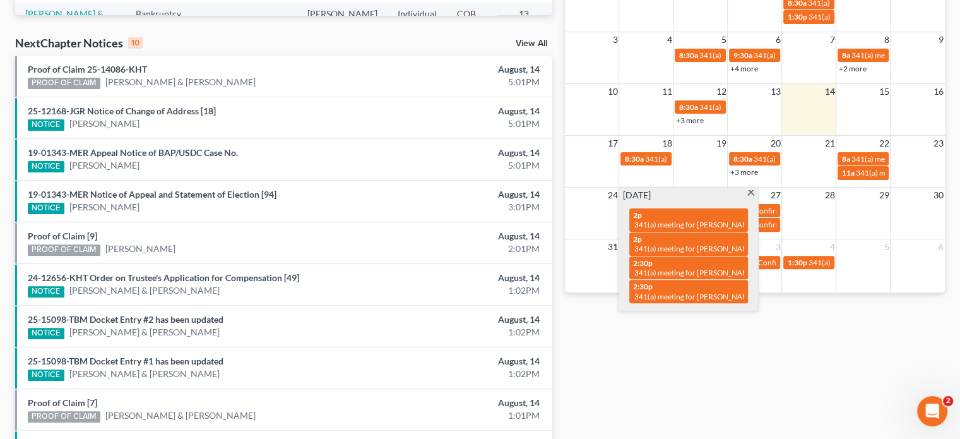
click at [747, 190] on span at bounding box center [750, 194] width 9 height 8
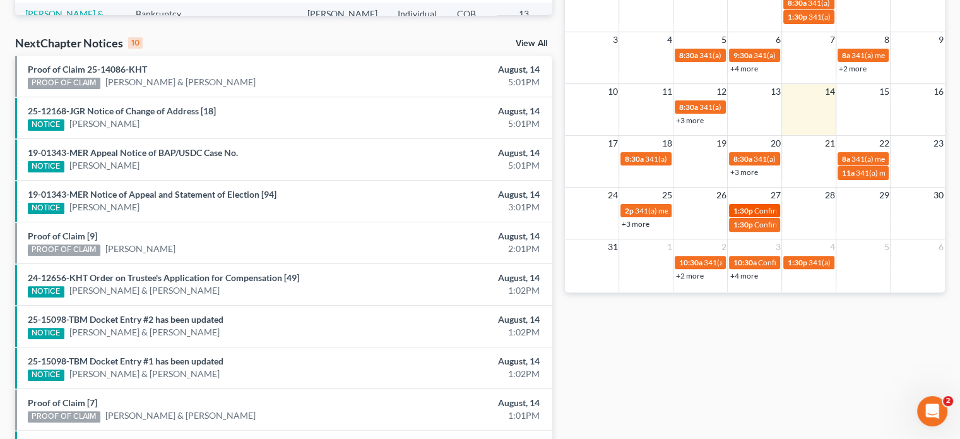
click at [764, 211] on span "Confirmation hearing for [PERSON_NAME] & [PERSON_NAME]" at bounding box center [859, 210] width 210 height 9
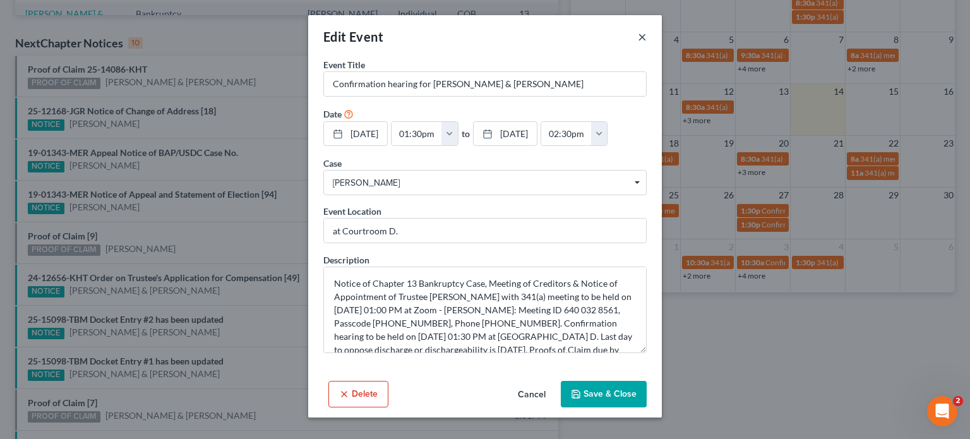
click at [641, 36] on button "×" at bounding box center [642, 36] width 9 height 15
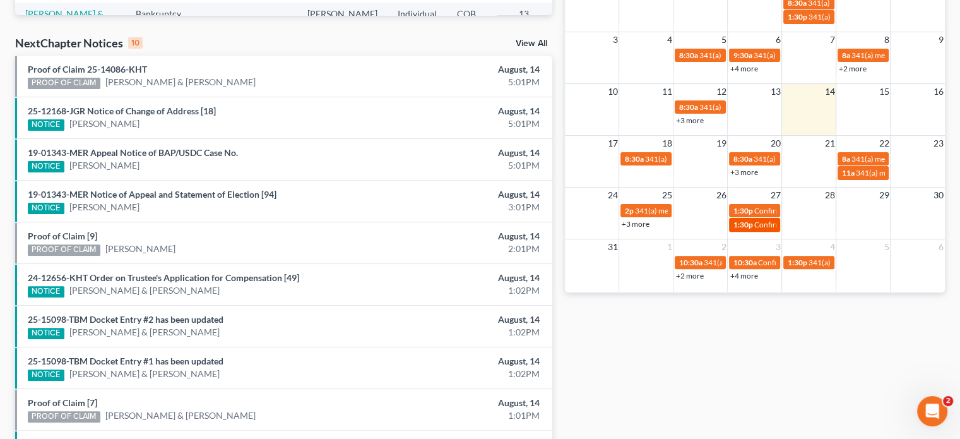
click at [749, 227] on span "1:30p" at bounding box center [743, 224] width 20 height 9
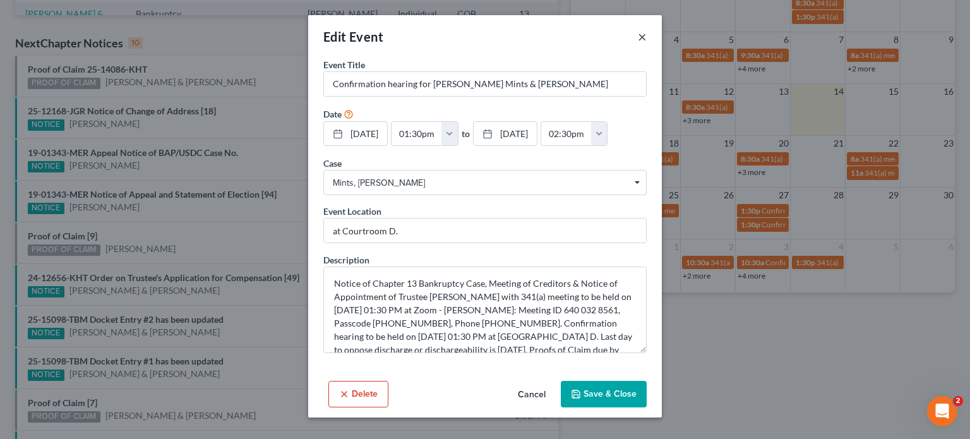
click at [641, 39] on button "×" at bounding box center [642, 36] width 9 height 15
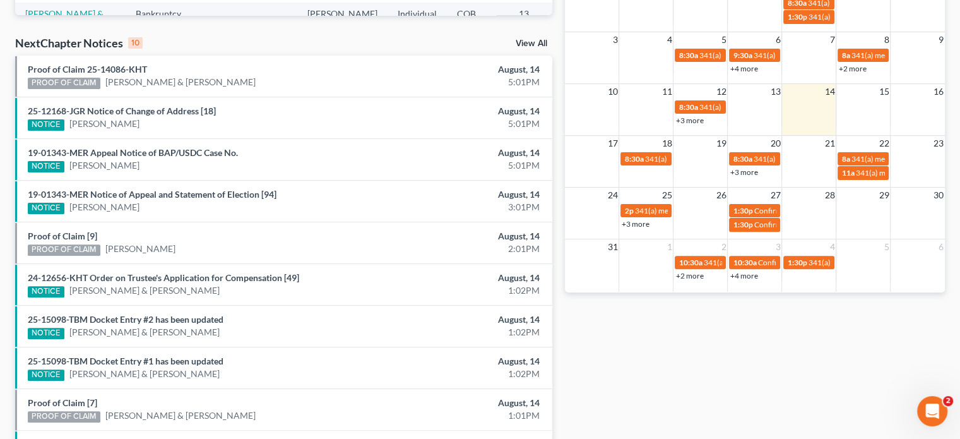
click at [694, 274] on link "+2 more" at bounding box center [689, 275] width 28 height 9
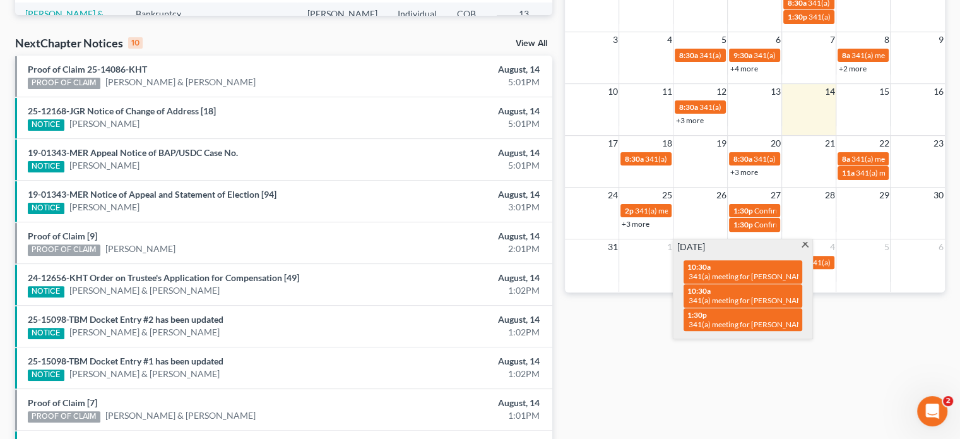
click at [807, 247] on span at bounding box center [804, 246] width 9 height 8
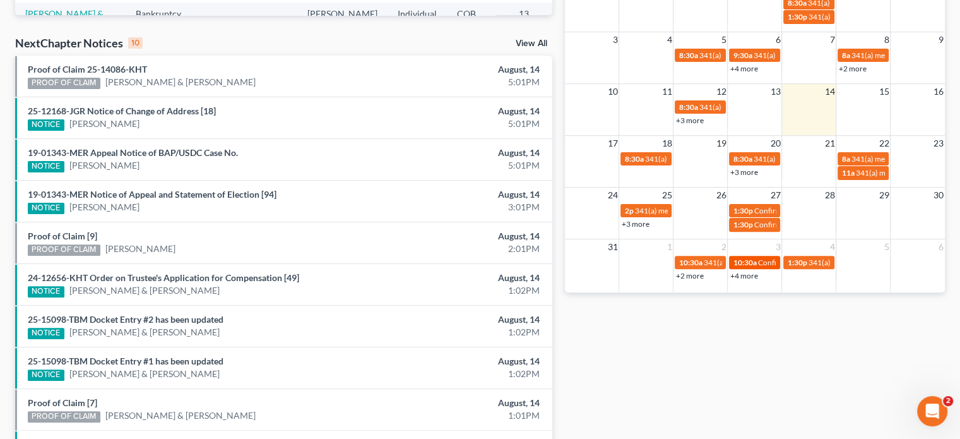
click at [760, 259] on span "Confirmation hearing for [PERSON_NAME]" at bounding box center [828, 262] width 143 height 9
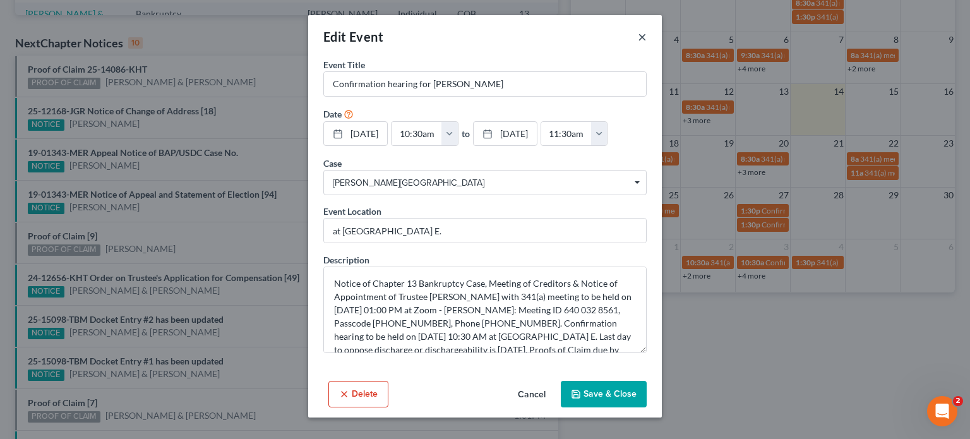
click at [640, 37] on button "×" at bounding box center [642, 36] width 9 height 15
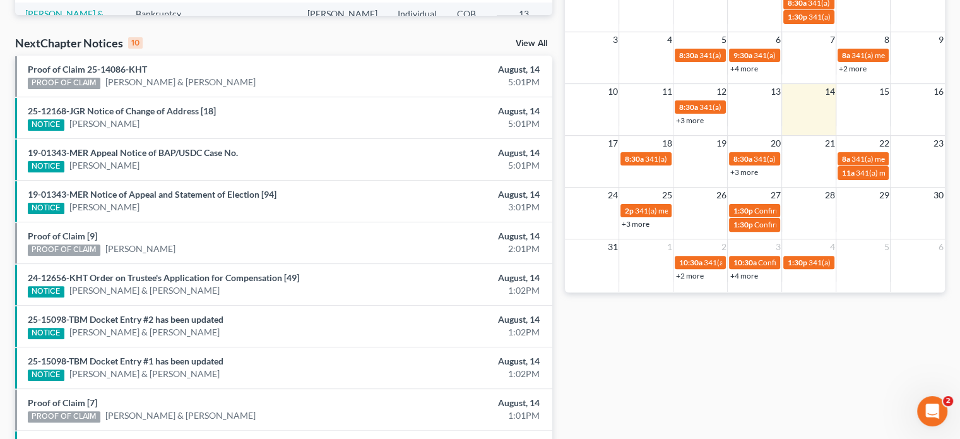
click at [742, 276] on link "+4 more" at bounding box center [744, 275] width 28 height 9
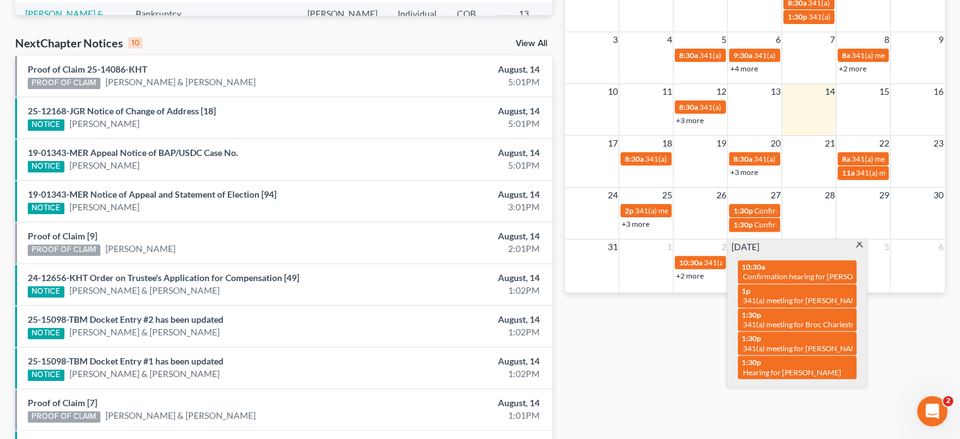
click at [861, 247] on span at bounding box center [859, 246] width 9 height 8
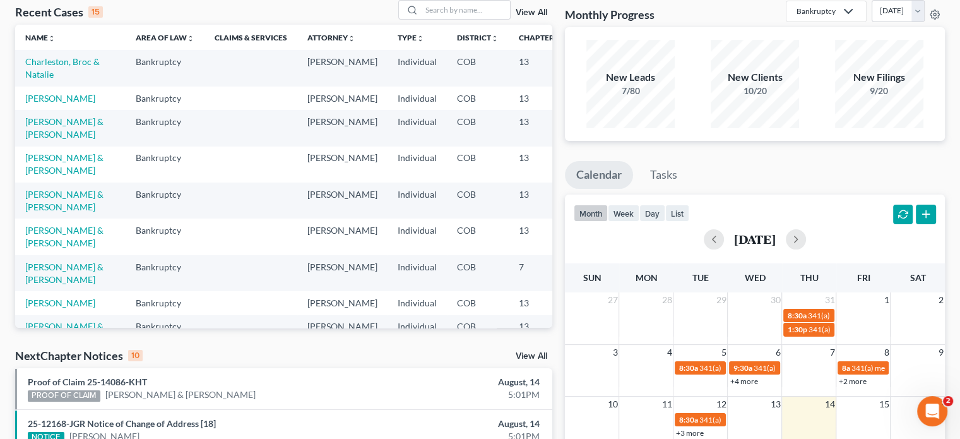
scroll to position [0, 0]
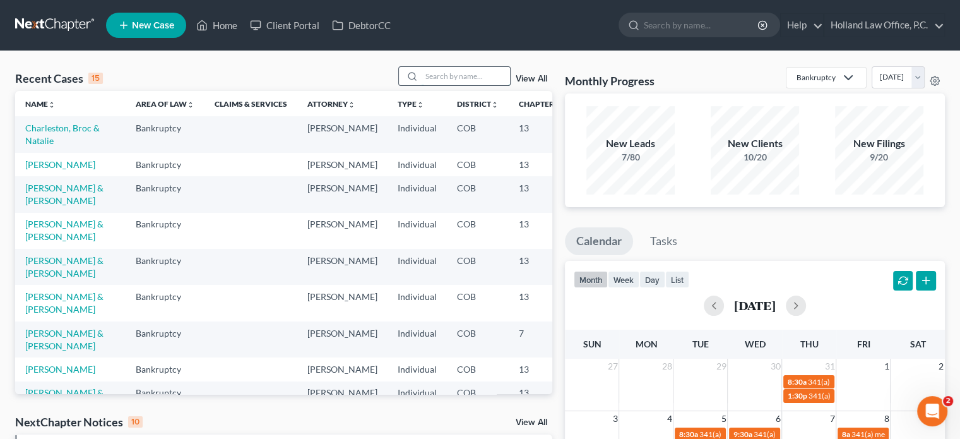
click at [439, 77] on input "search" at bounding box center [466, 76] width 88 height 18
click at [40, 206] on link "[PERSON_NAME] & [PERSON_NAME]" at bounding box center [64, 193] width 78 height 23
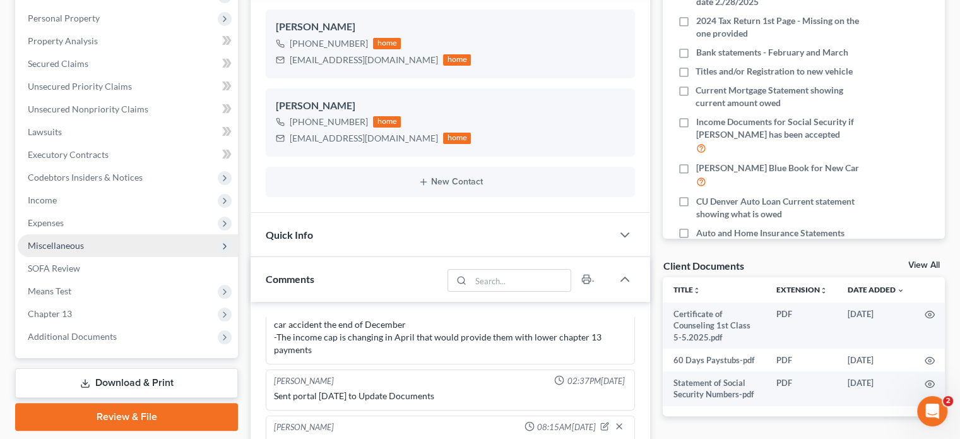
scroll to position [252, 0]
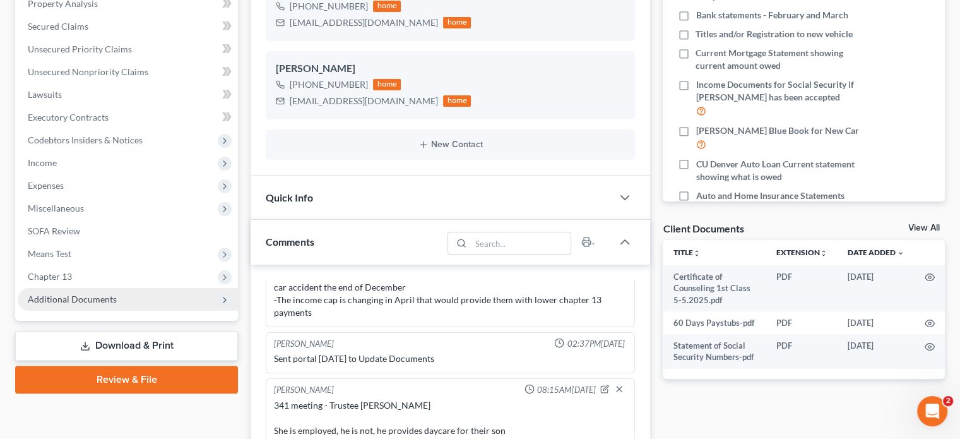
click at [63, 294] on span "Additional Documents" at bounding box center [72, 299] width 89 height 11
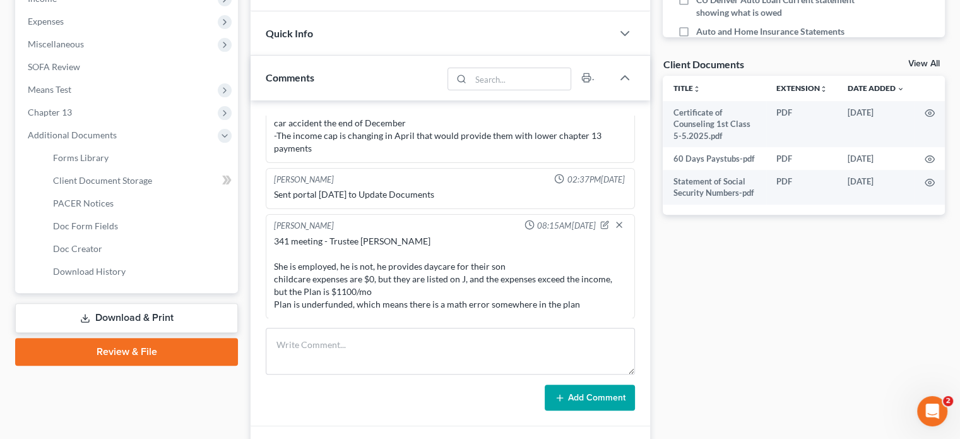
scroll to position [442, 0]
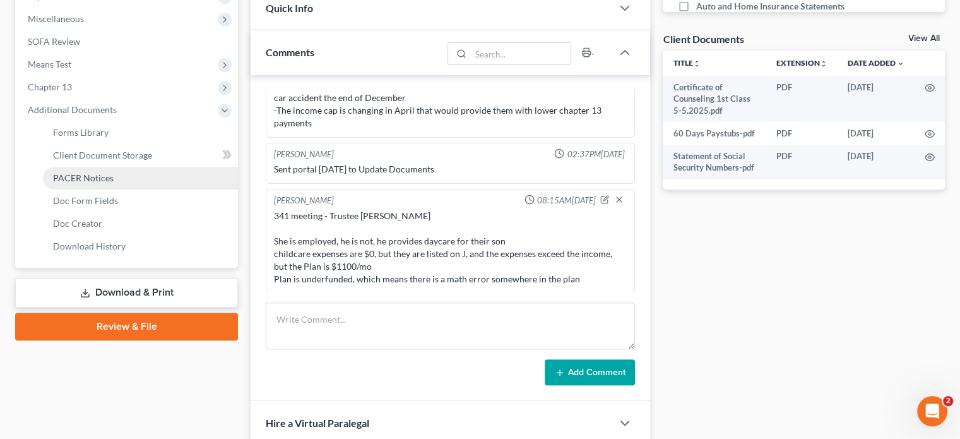
click at [92, 181] on span "PACER Notices" at bounding box center [83, 177] width 61 height 11
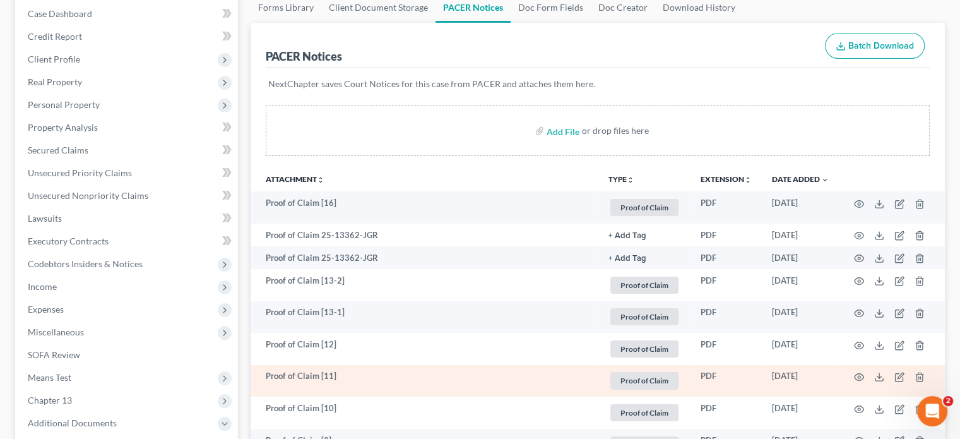
scroll to position [126, 0]
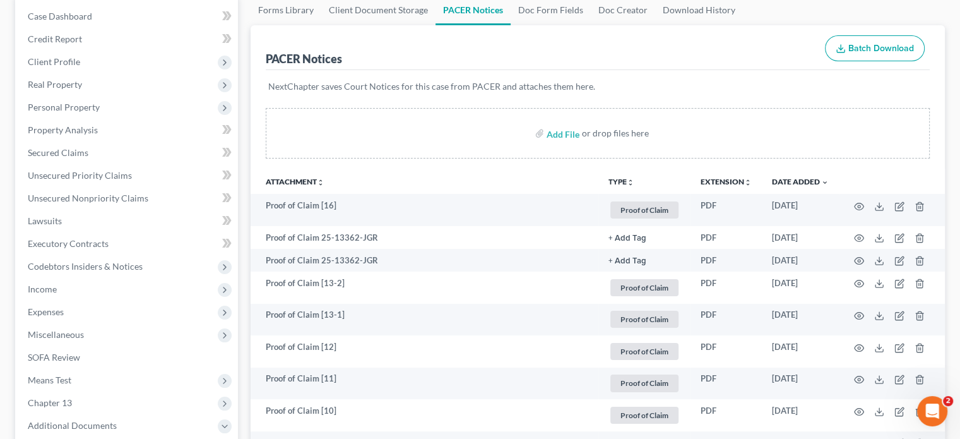
click at [629, 179] on icon "unfold_more" at bounding box center [631, 183] width 8 height 8
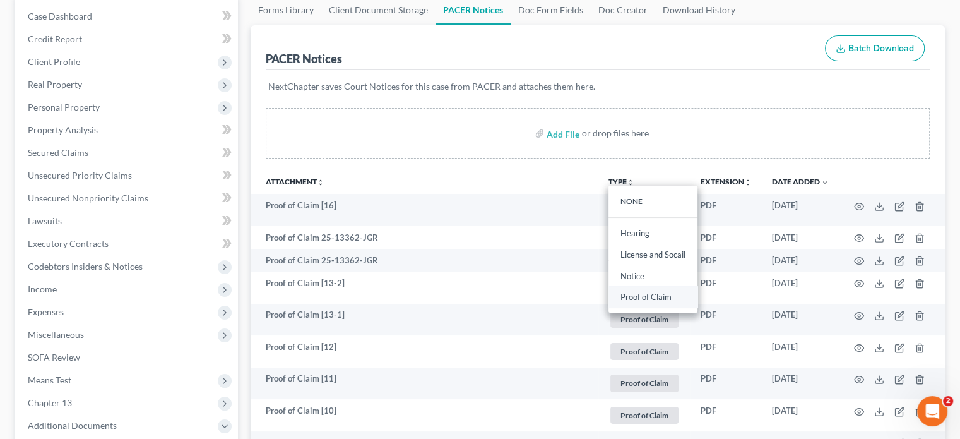
click at [638, 298] on link "Proof of Claim" at bounding box center [652, 297] width 89 height 21
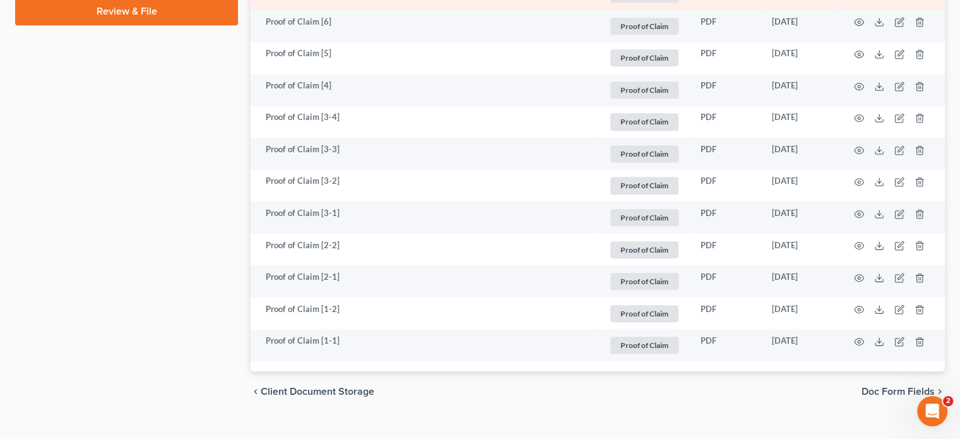
scroll to position [757, 0]
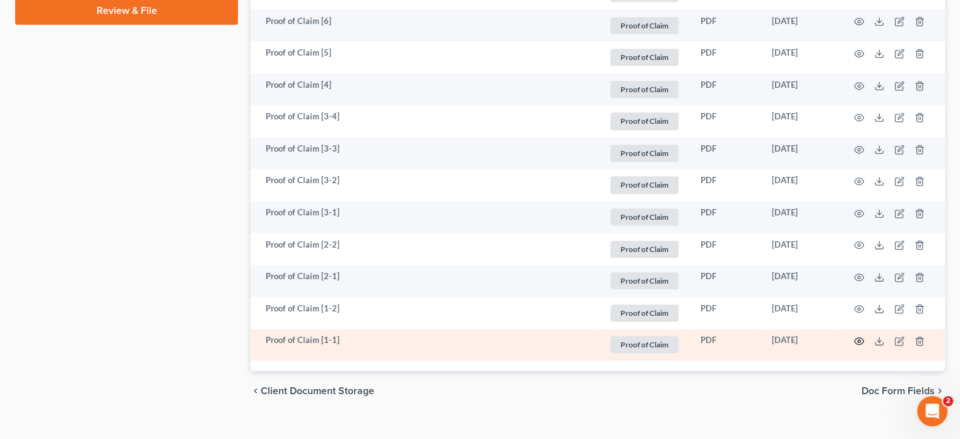
click at [860, 341] on icon "button" at bounding box center [859, 341] width 10 height 10
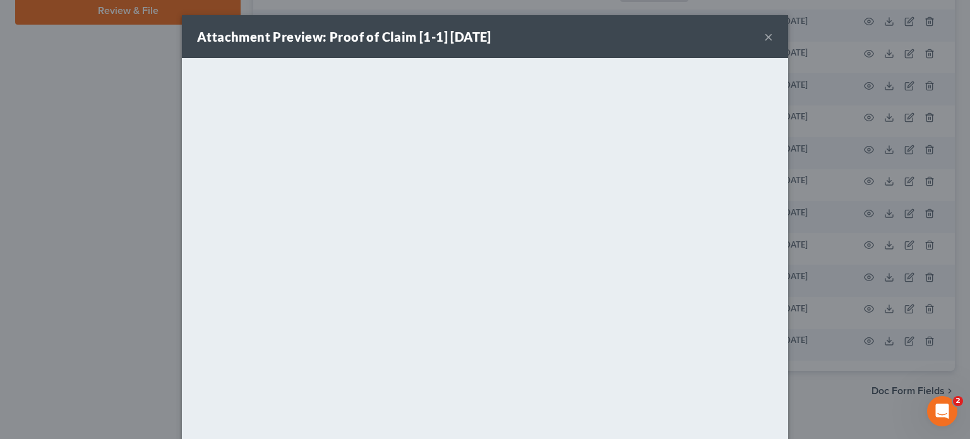
click at [764, 35] on button "×" at bounding box center [768, 36] width 9 height 15
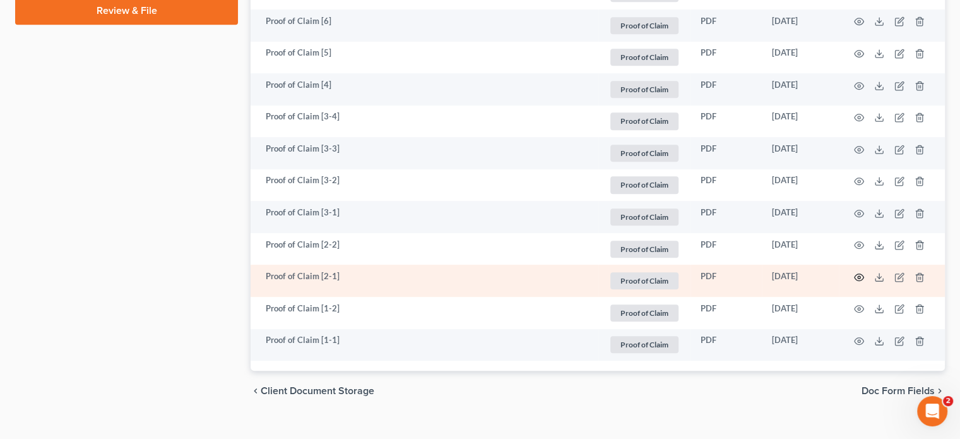
click at [856, 278] on icon "button" at bounding box center [859, 276] width 9 height 7
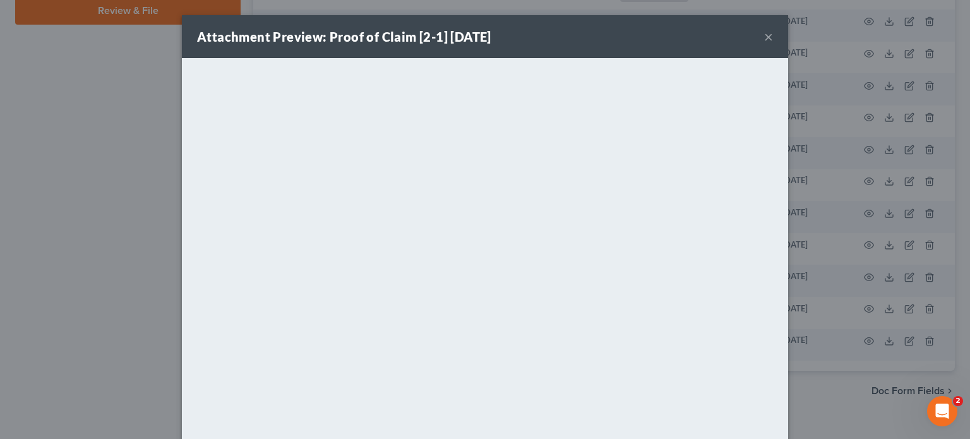
click at [764, 39] on button "×" at bounding box center [768, 36] width 9 height 15
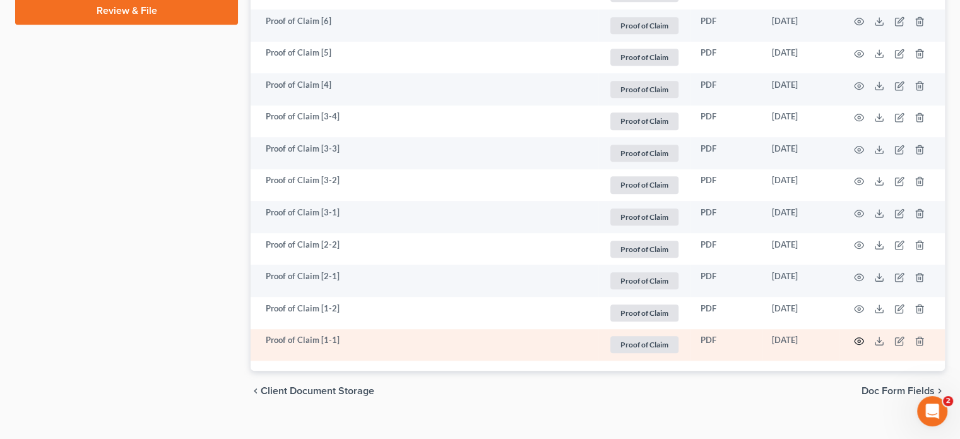
click at [855, 340] on icon "button" at bounding box center [859, 341] width 10 height 10
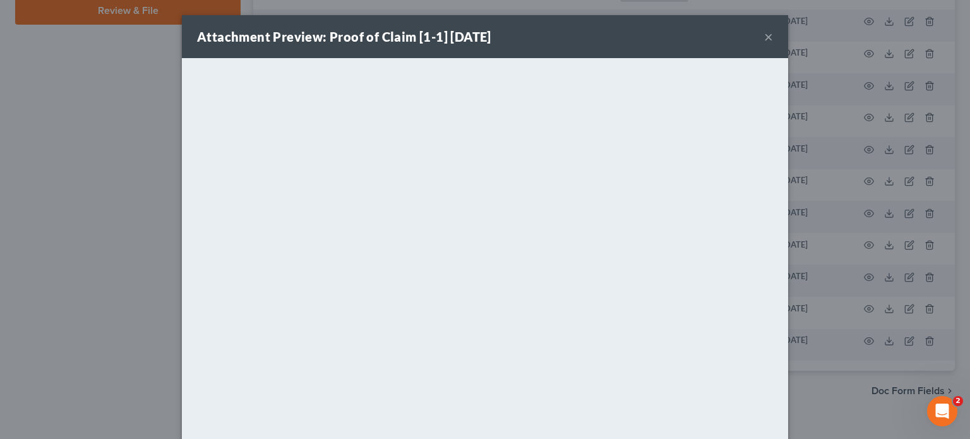
click at [764, 35] on button "×" at bounding box center [768, 36] width 9 height 15
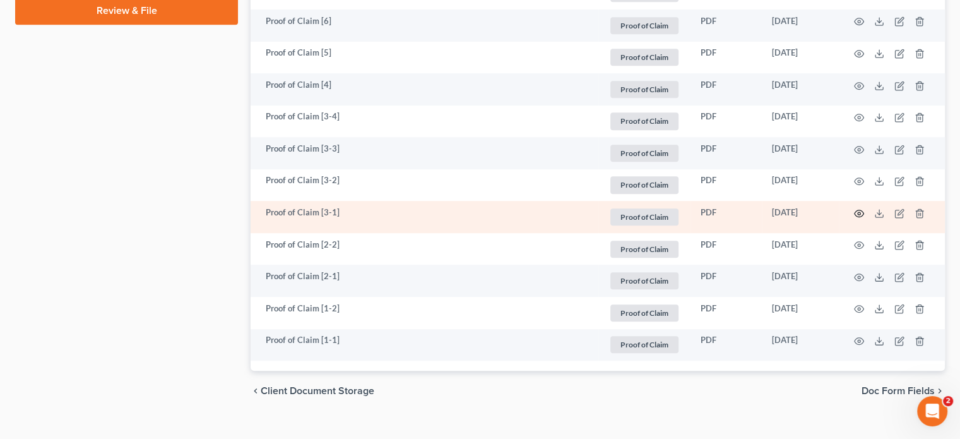
click at [856, 213] on icon "button" at bounding box center [859, 213] width 10 height 10
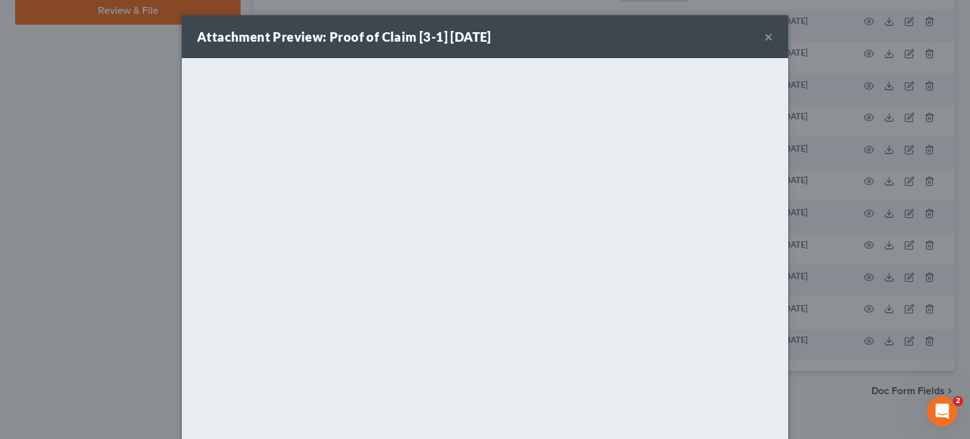
click at [767, 36] on button "×" at bounding box center [768, 36] width 9 height 15
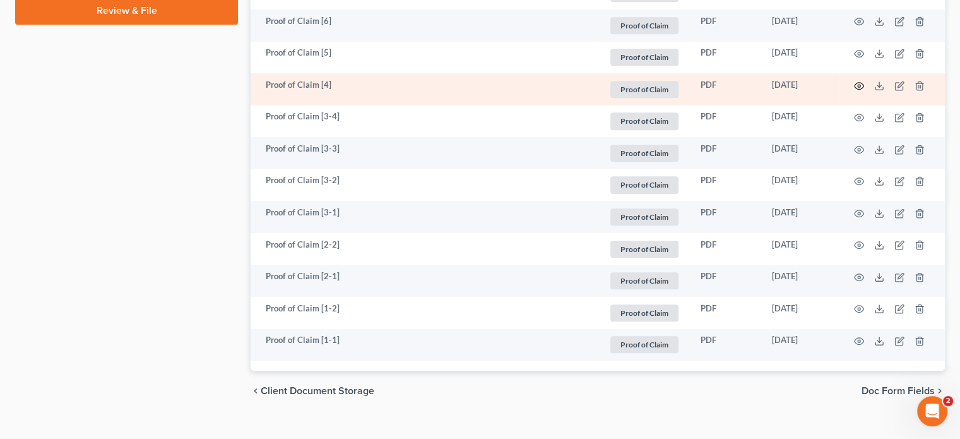
click at [856, 83] on icon "button" at bounding box center [859, 86] width 10 height 10
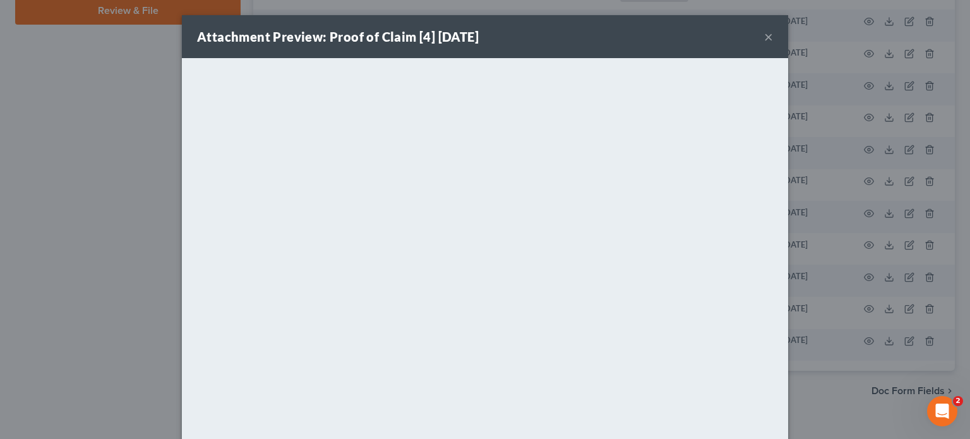
click at [765, 36] on button "×" at bounding box center [768, 36] width 9 height 15
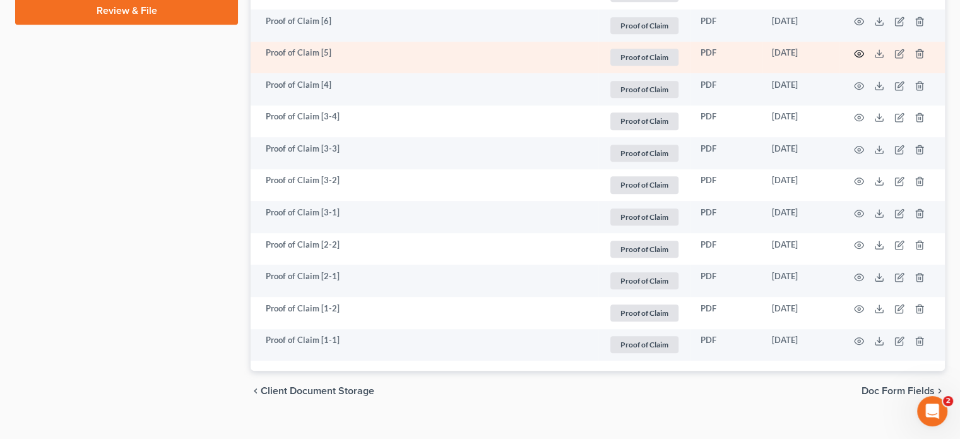
click at [860, 53] on circle "button" at bounding box center [859, 53] width 3 height 3
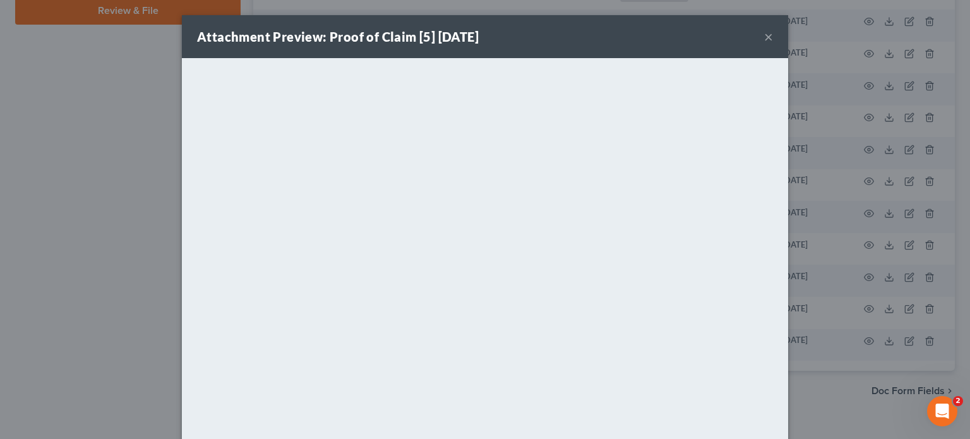
click at [764, 37] on button "×" at bounding box center [768, 36] width 9 height 15
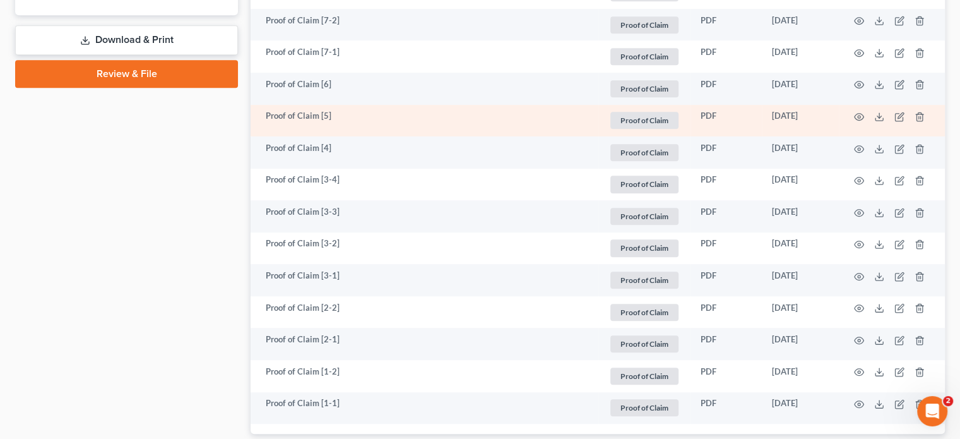
scroll to position [694, 0]
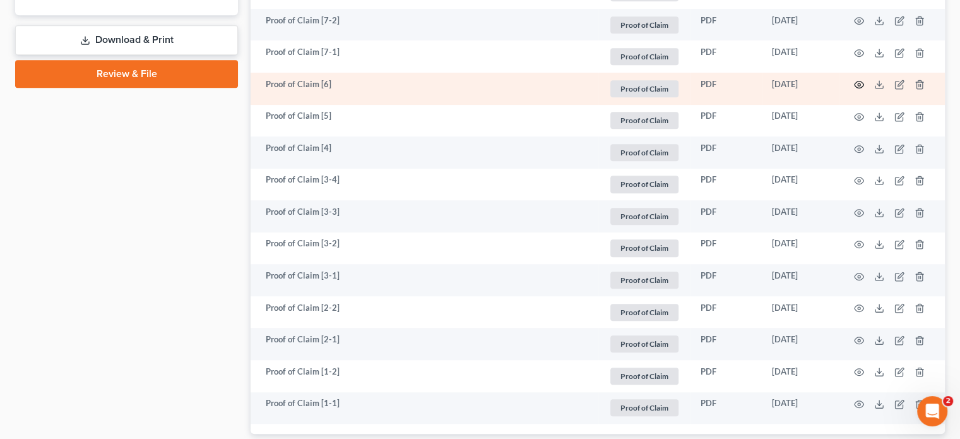
click at [860, 81] on icon "button" at bounding box center [859, 84] width 9 height 7
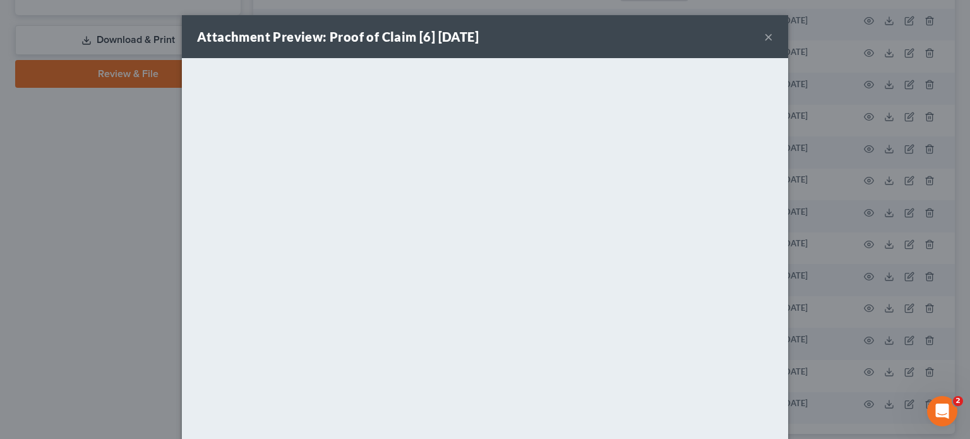
click at [764, 40] on button "×" at bounding box center [768, 36] width 9 height 15
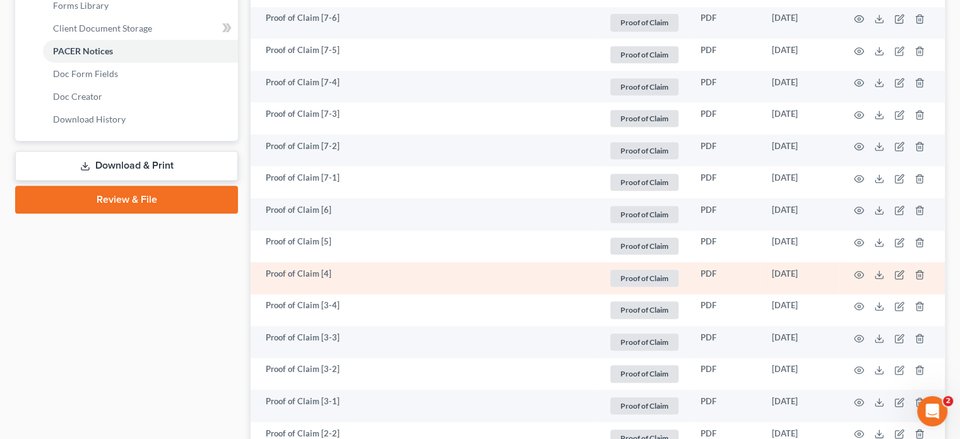
scroll to position [568, 0]
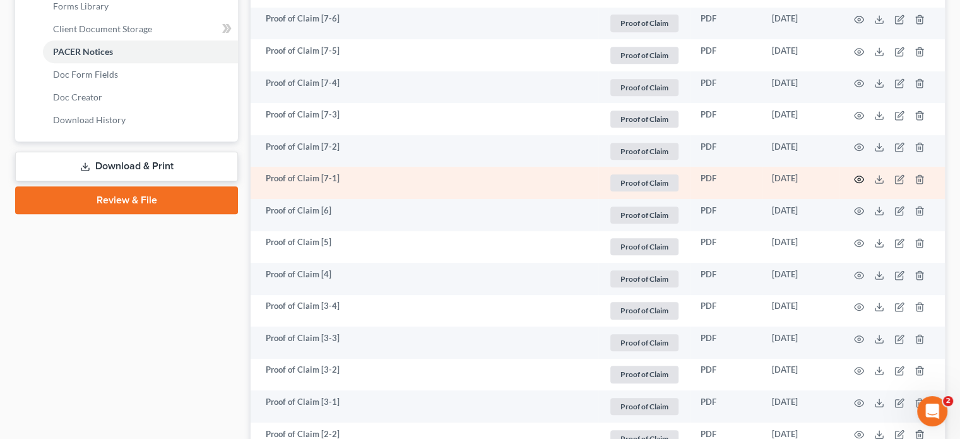
click at [857, 180] on icon "button" at bounding box center [859, 179] width 10 height 10
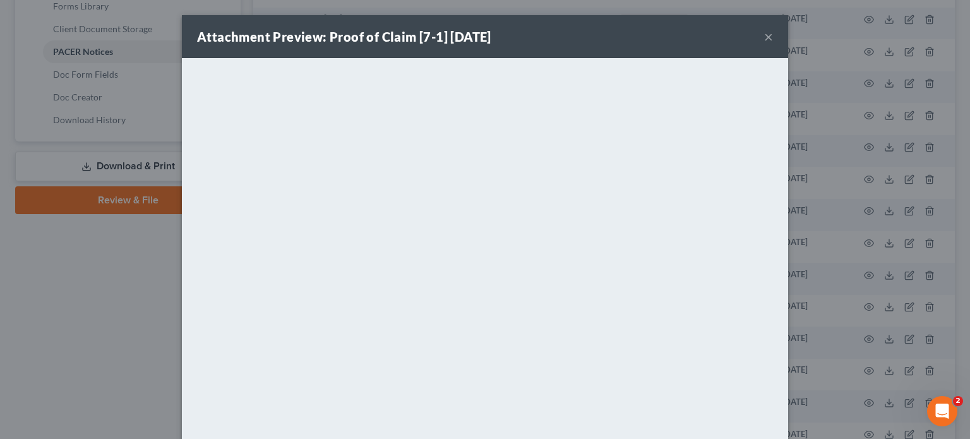
click at [764, 37] on button "×" at bounding box center [768, 36] width 9 height 15
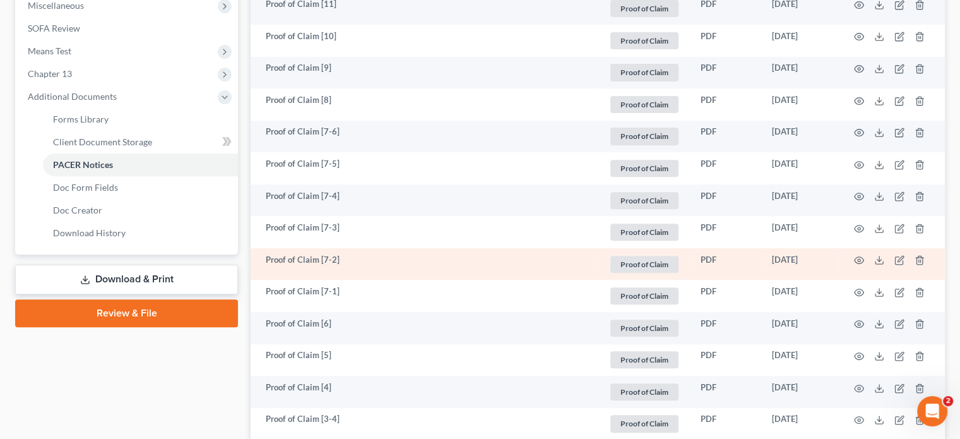
scroll to position [442, 0]
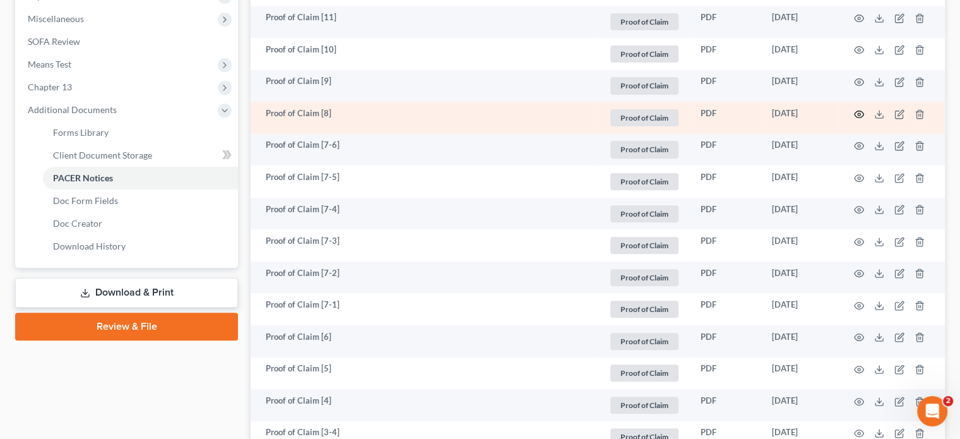
click at [858, 114] on icon "button" at bounding box center [859, 114] width 10 height 10
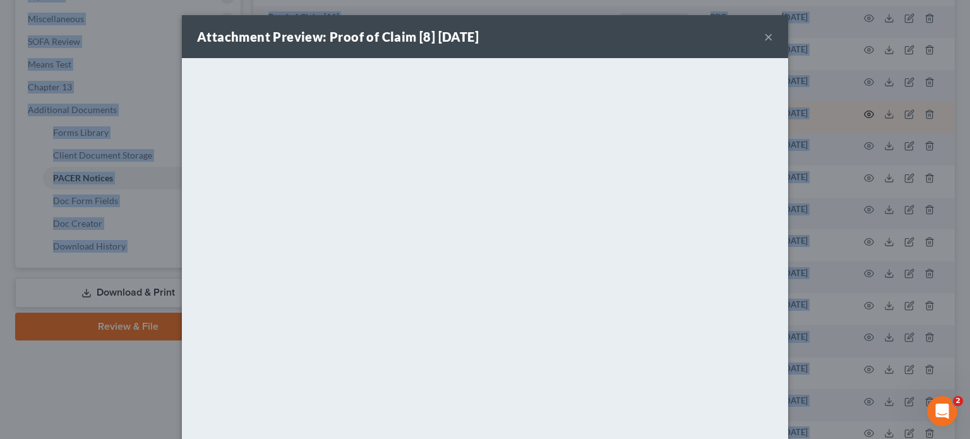
click at [858, 114] on div "Attachment Preview: Proof of Claim [8] [DATE] × <object ng-attr-data='[URL][DOM…" at bounding box center [485, 219] width 970 height 439
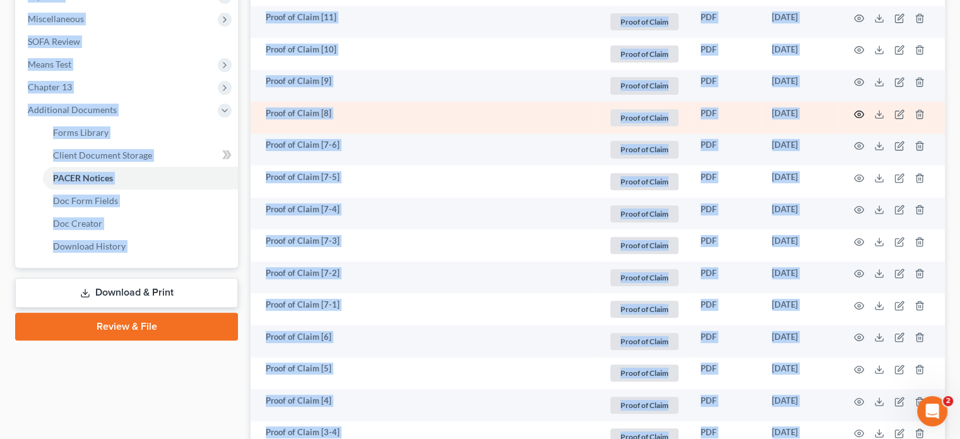
click at [858, 114] on circle "button" at bounding box center [859, 114] width 3 height 3
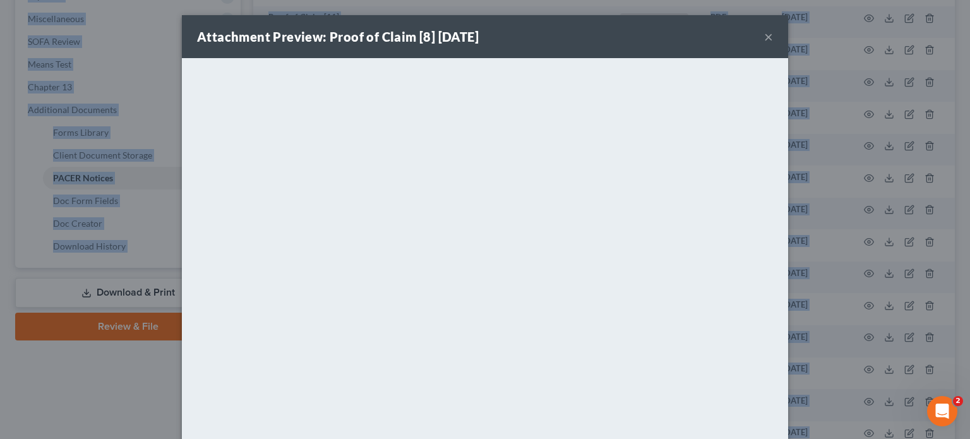
click at [764, 37] on button "×" at bounding box center [768, 36] width 9 height 15
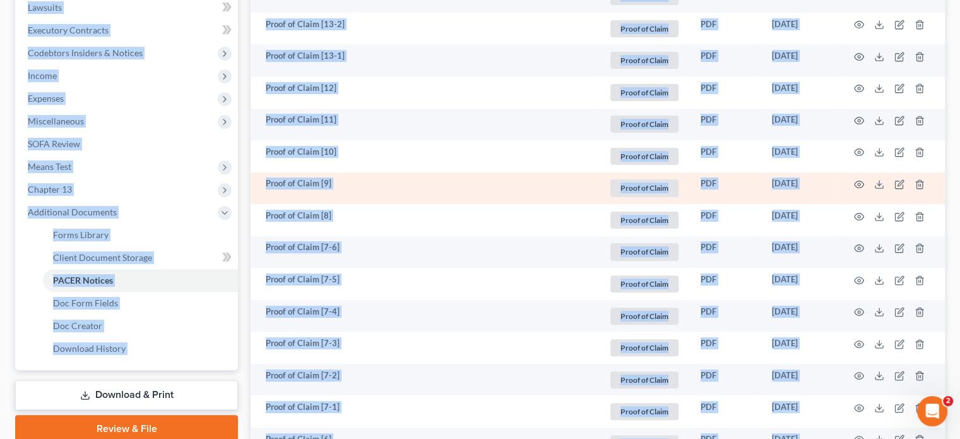
scroll to position [316, 0]
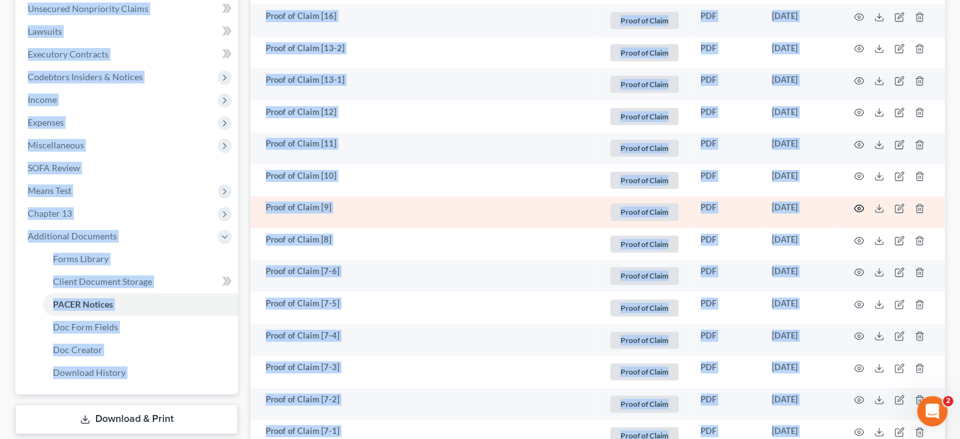
click at [858, 207] on circle "button" at bounding box center [859, 208] width 3 height 3
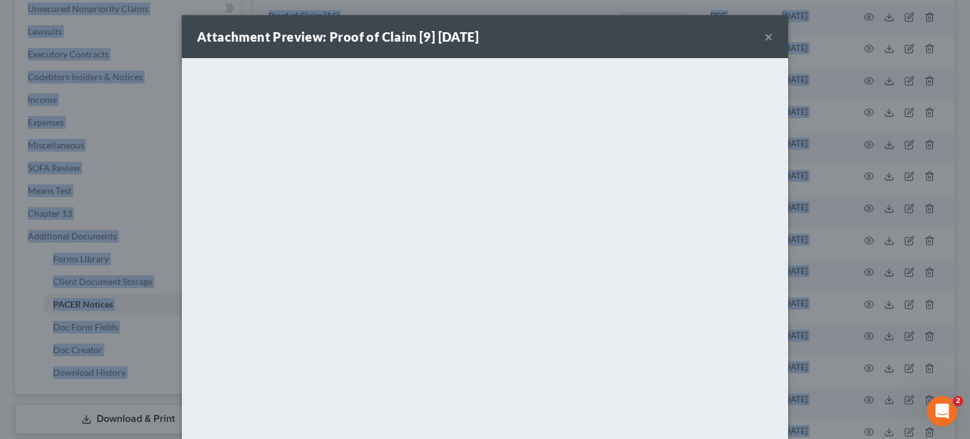
click at [764, 37] on button "×" at bounding box center [768, 36] width 9 height 15
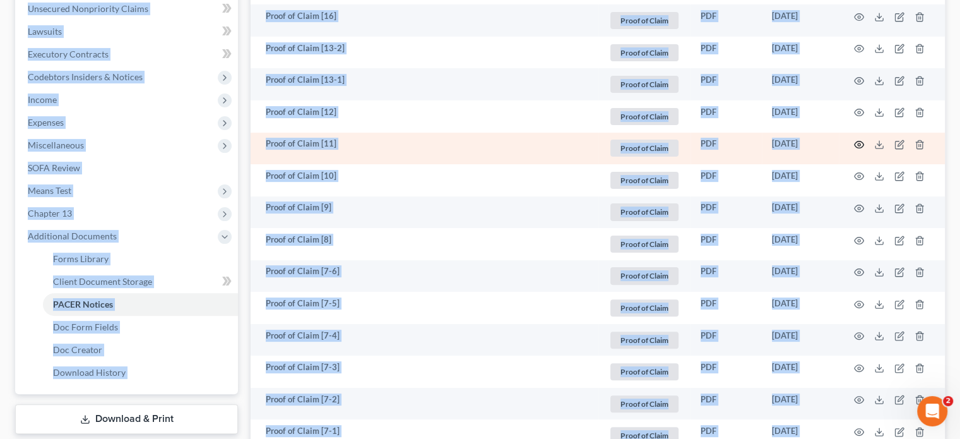
click at [856, 143] on icon "button" at bounding box center [859, 144] width 10 height 10
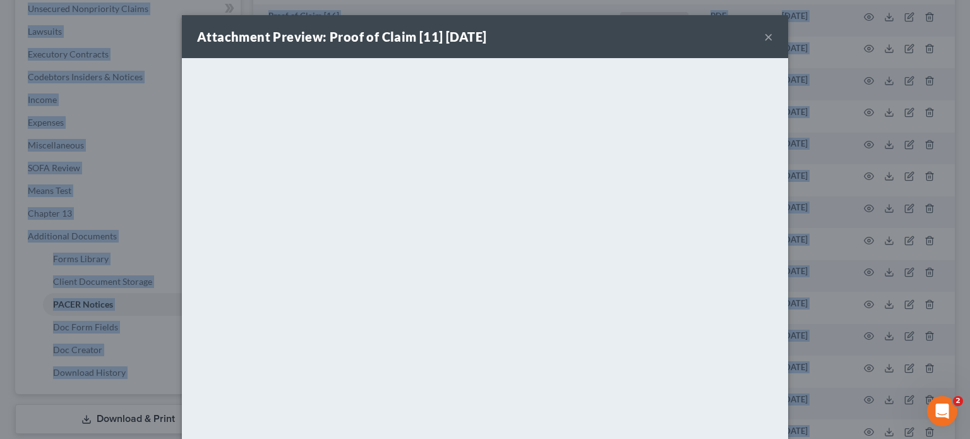
click at [764, 33] on button "×" at bounding box center [768, 36] width 9 height 15
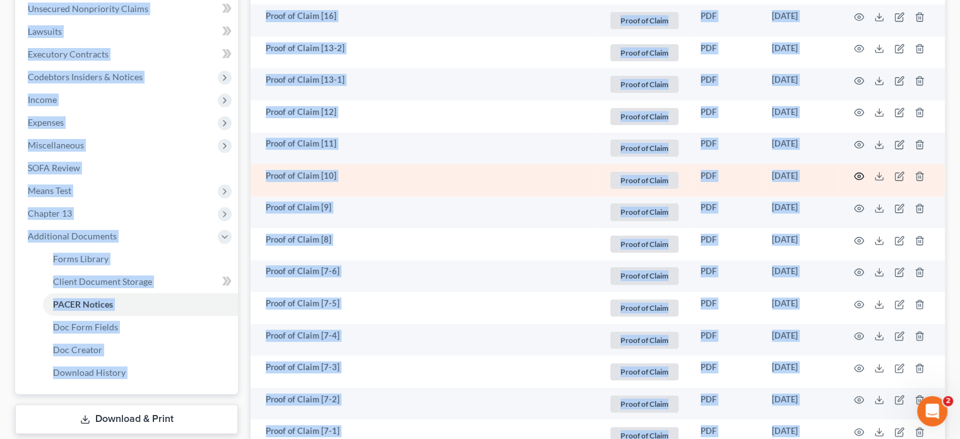
click at [858, 175] on circle "button" at bounding box center [859, 176] width 3 height 3
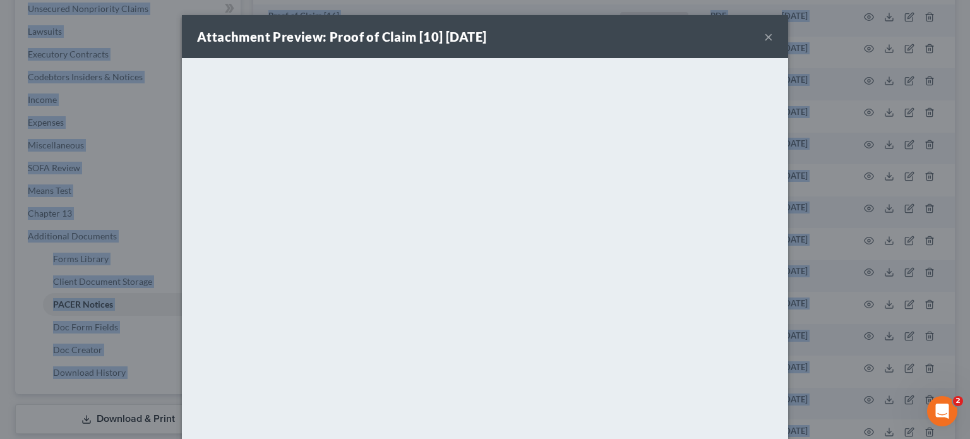
click at [764, 33] on button "×" at bounding box center [768, 36] width 9 height 15
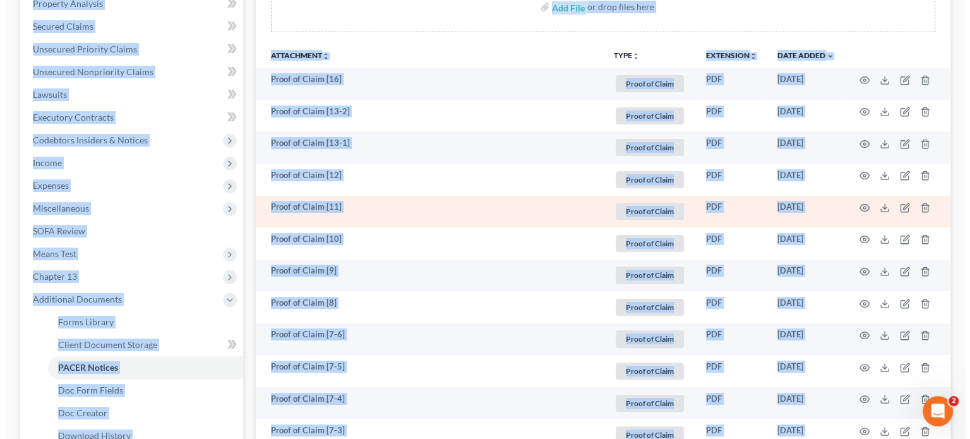
scroll to position [252, 0]
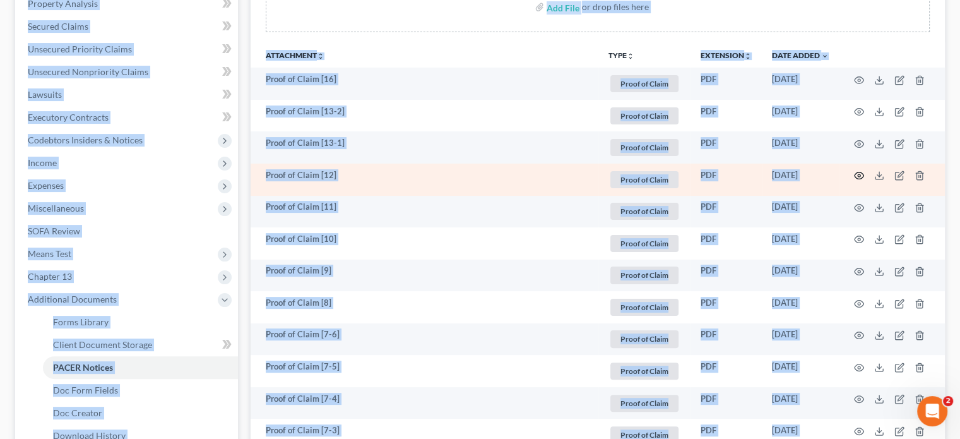
click at [857, 176] on icon "button" at bounding box center [859, 175] width 10 height 10
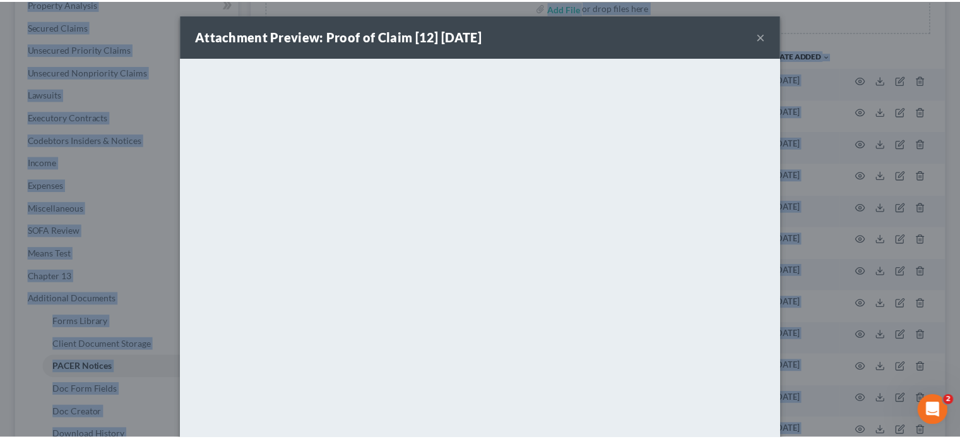
scroll to position [0, 0]
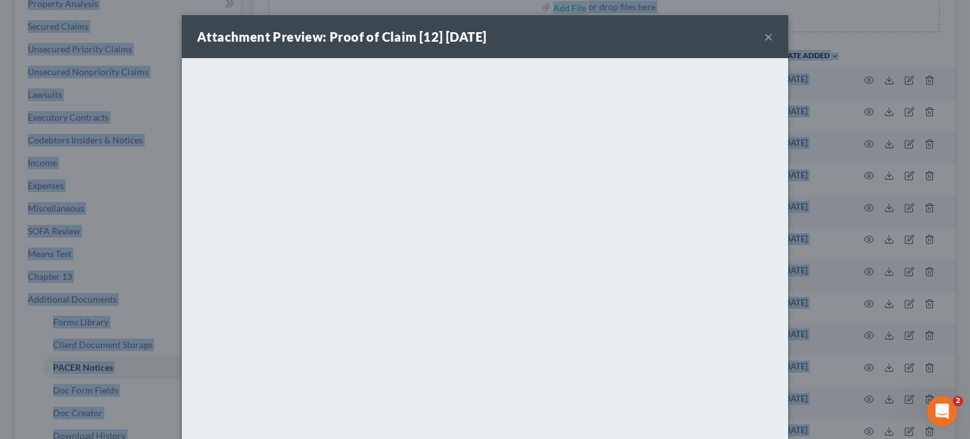
click at [764, 35] on button "×" at bounding box center [768, 36] width 9 height 15
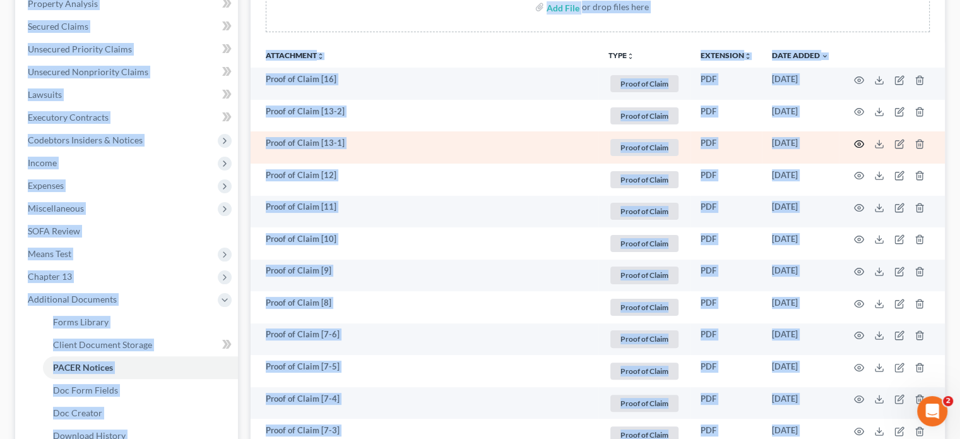
click at [859, 141] on icon "button" at bounding box center [859, 144] width 10 height 10
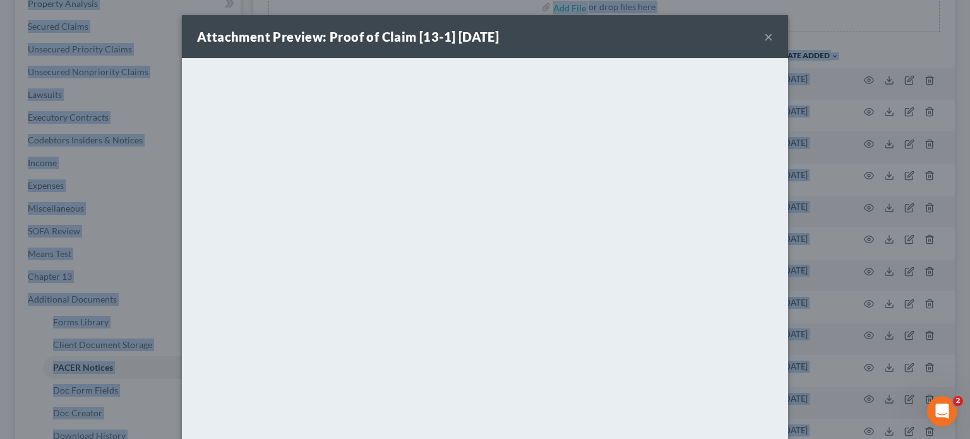
click at [764, 33] on button "×" at bounding box center [768, 36] width 9 height 15
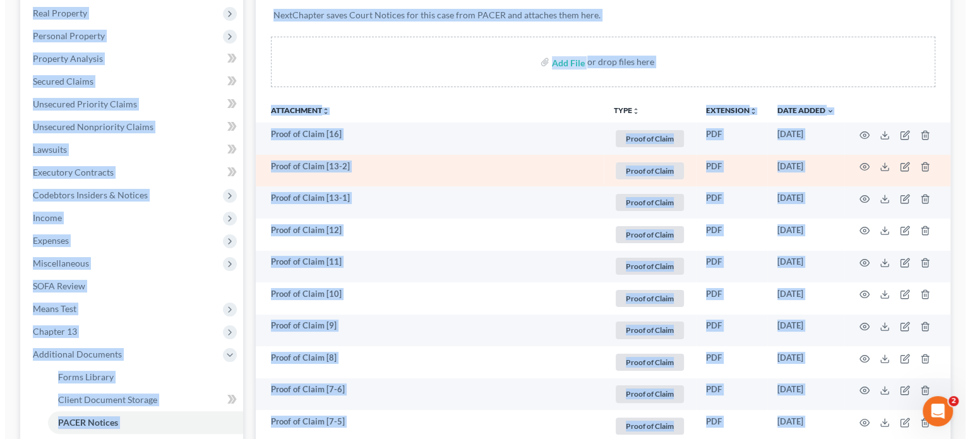
scroll to position [189, 0]
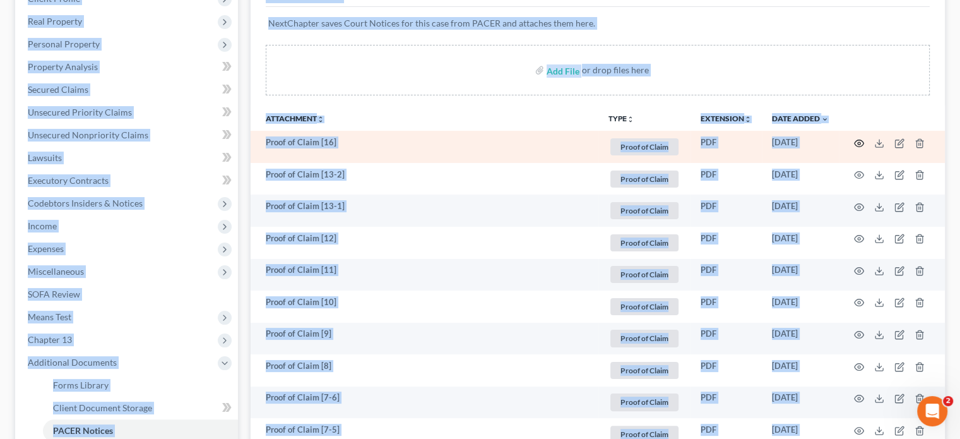
click at [860, 143] on circle "button" at bounding box center [859, 143] width 3 height 3
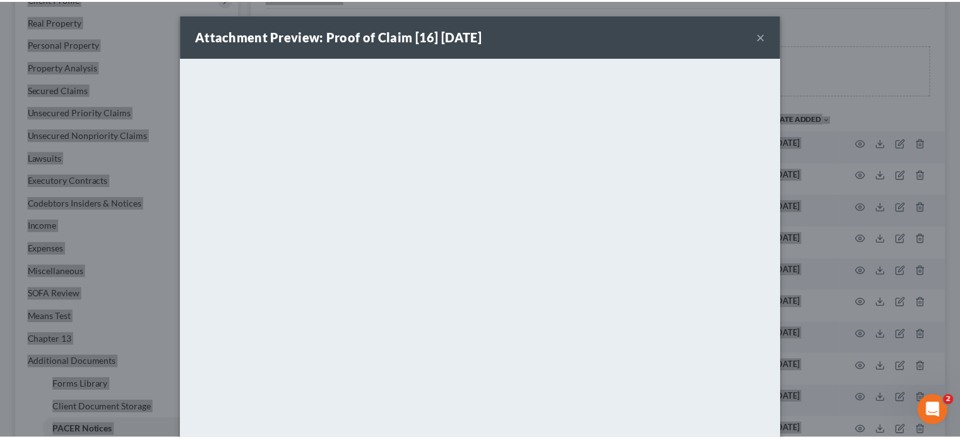
scroll to position [0, 0]
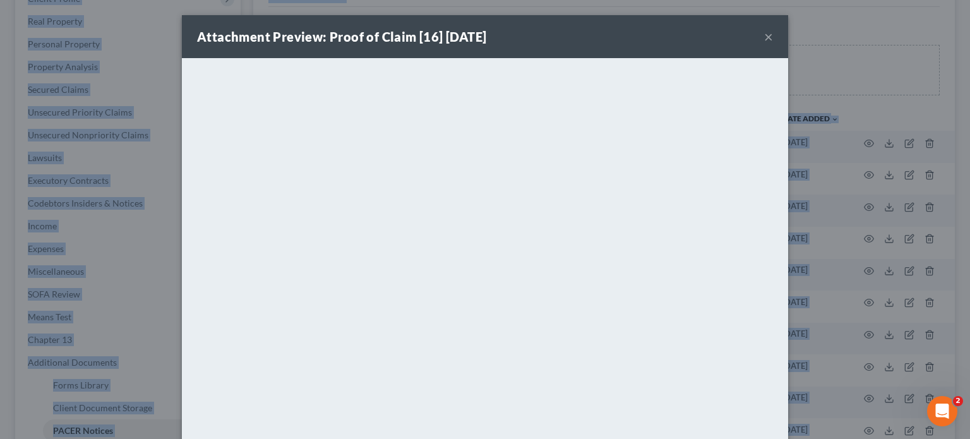
click at [766, 37] on button "×" at bounding box center [768, 36] width 9 height 15
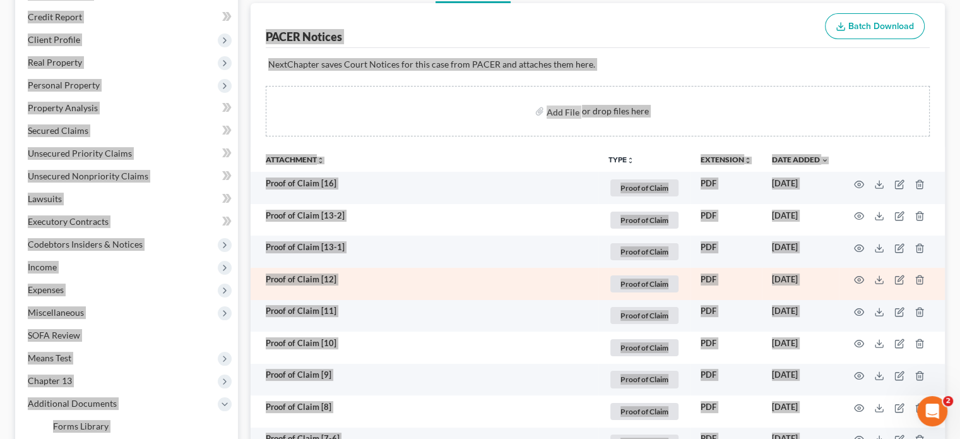
scroll to position [189, 0]
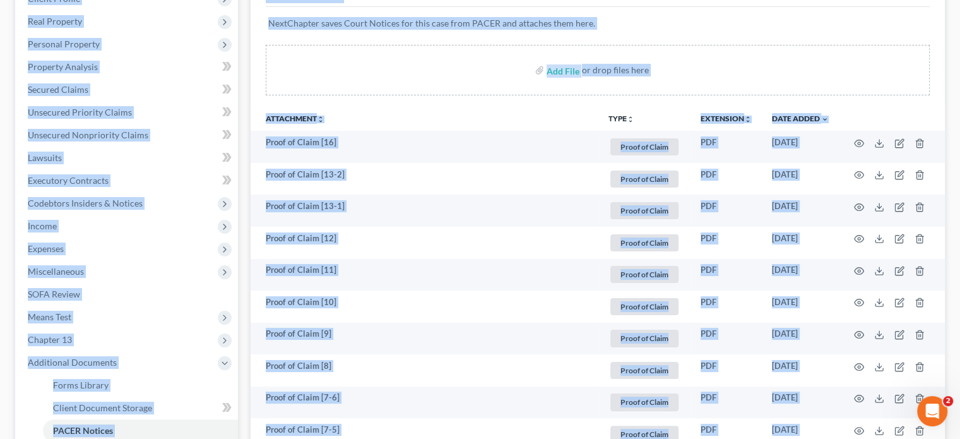
click at [620, 118] on button "TYPE unfold_more" at bounding box center [621, 119] width 26 height 8
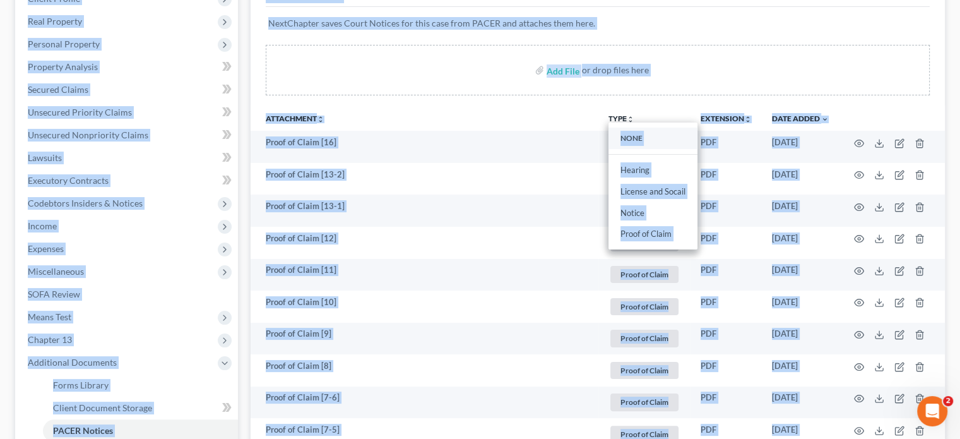
click at [629, 139] on link "NONE" at bounding box center [652, 138] width 89 height 21
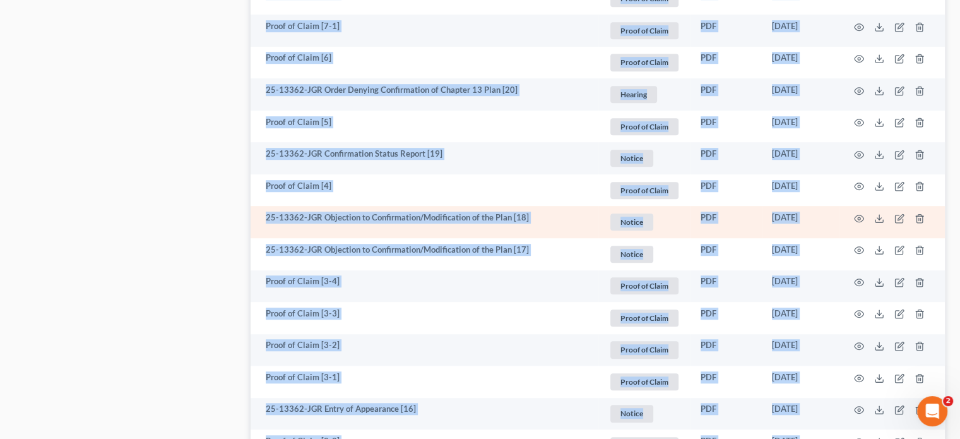
scroll to position [821, 0]
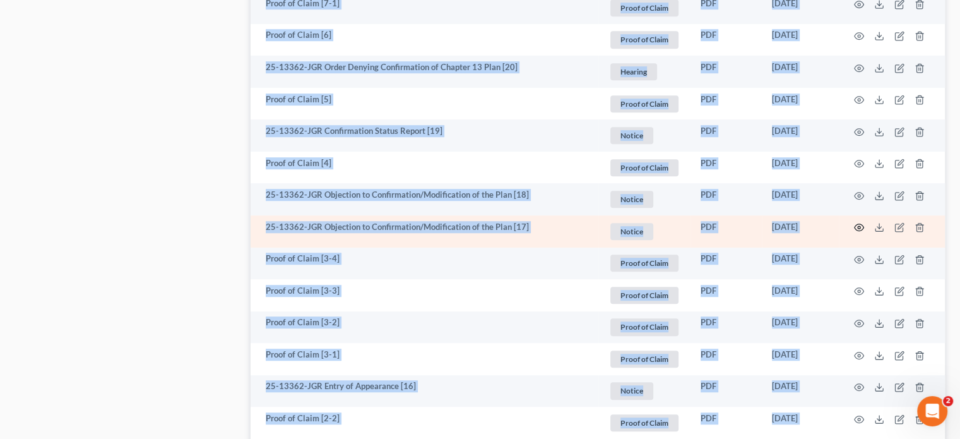
click at [856, 227] on icon "button" at bounding box center [859, 227] width 10 height 10
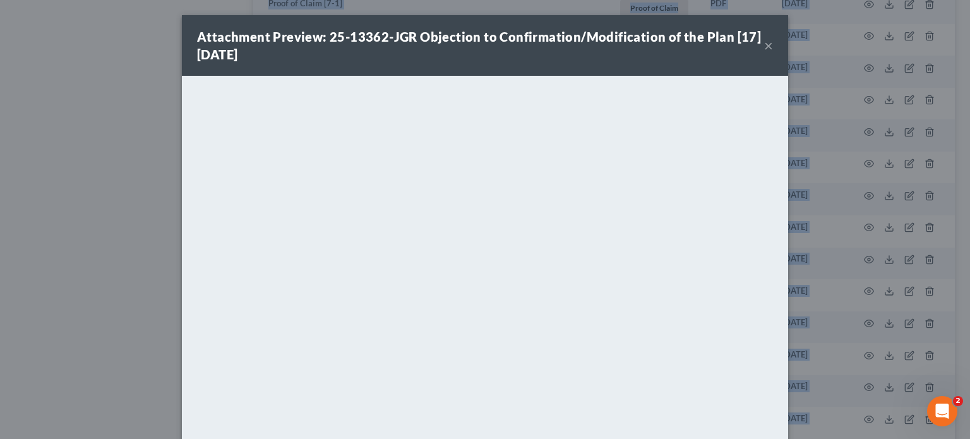
click at [764, 45] on button "×" at bounding box center [768, 45] width 9 height 15
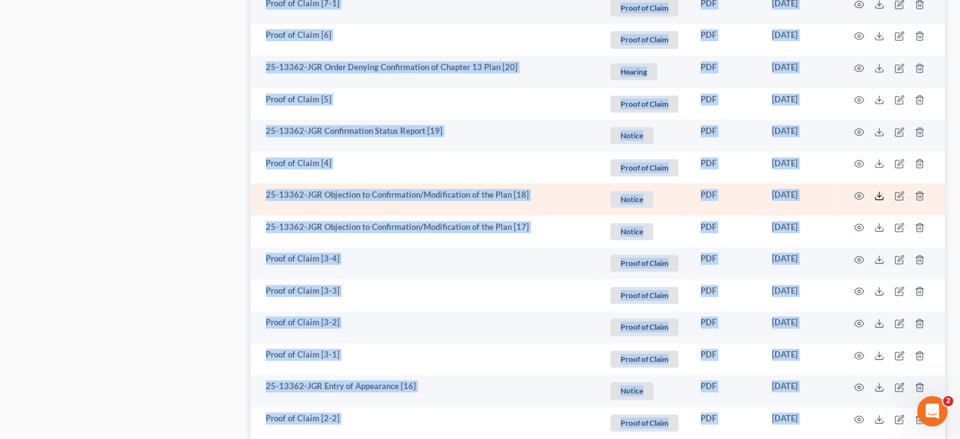
click at [876, 194] on icon at bounding box center [879, 196] width 10 height 10
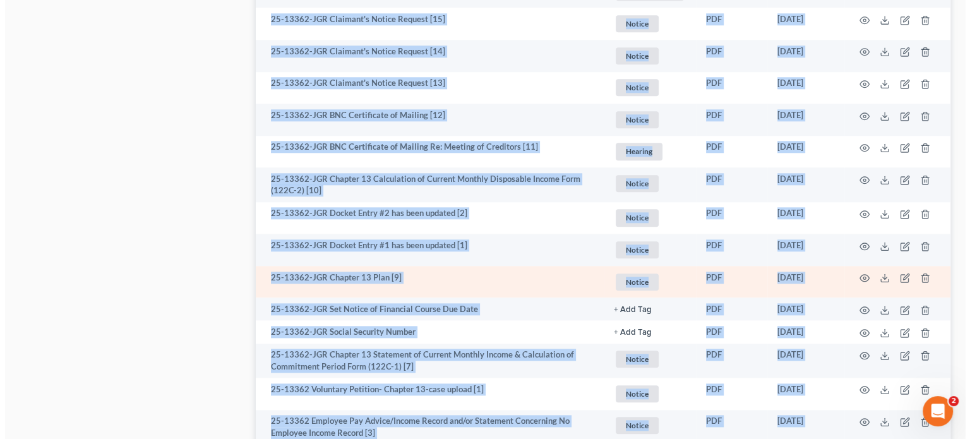
scroll to position [1326, 0]
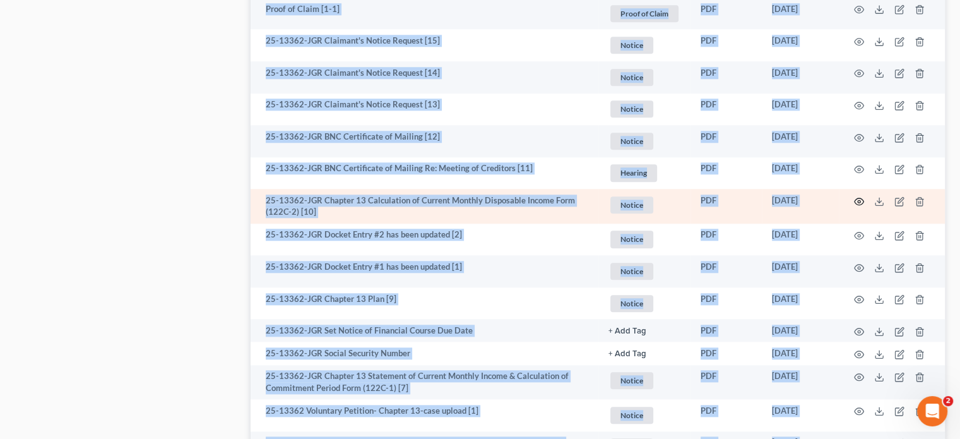
click at [858, 203] on icon "button" at bounding box center [859, 201] width 10 height 10
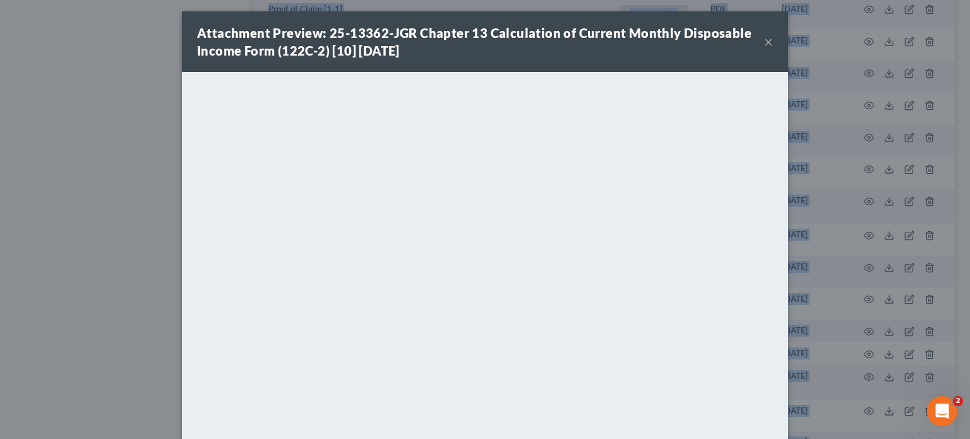
scroll to position [0, 0]
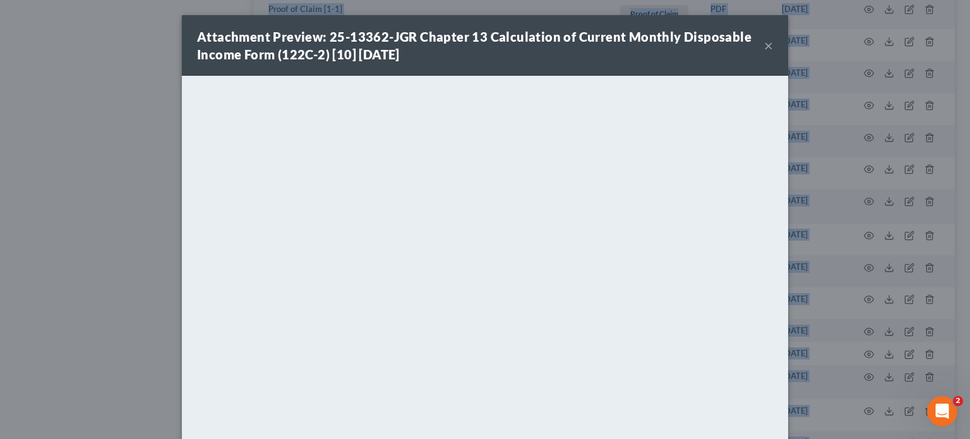
click at [764, 45] on button "×" at bounding box center [768, 45] width 9 height 15
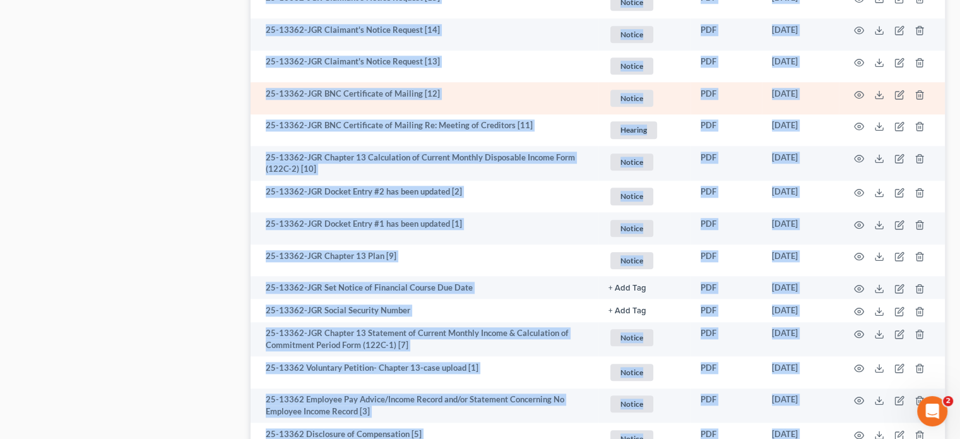
scroll to position [1538, 0]
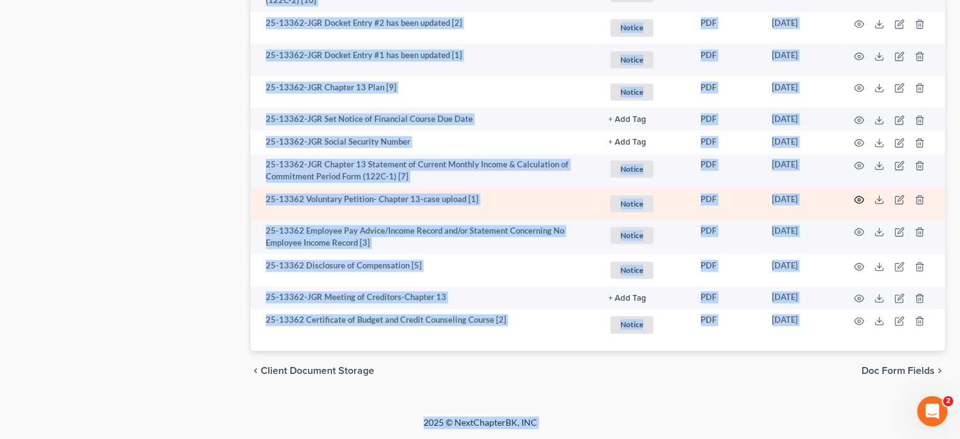
click at [858, 199] on icon "button" at bounding box center [859, 199] width 10 height 10
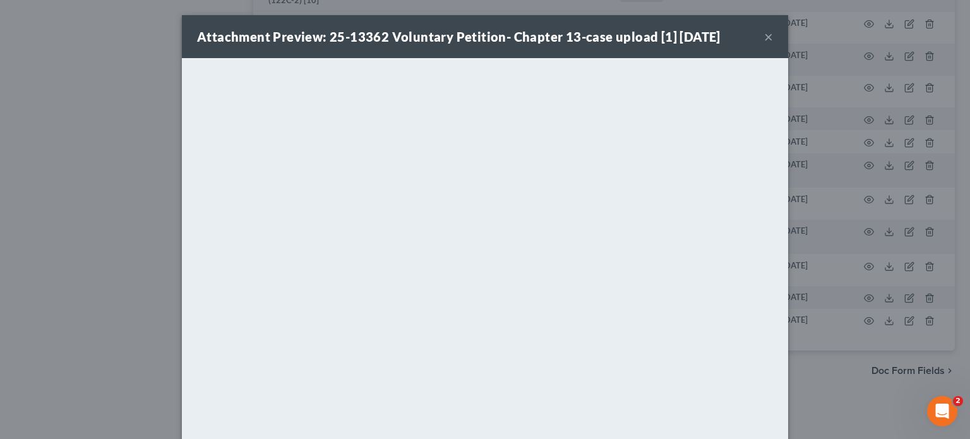
click at [757, 35] on div "Attachment Preview: 25-13362 Voluntary Petition- Chapter 13-case upload [1] [DA…" at bounding box center [485, 36] width 606 height 43
click at [764, 35] on button "×" at bounding box center [768, 36] width 9 height 15
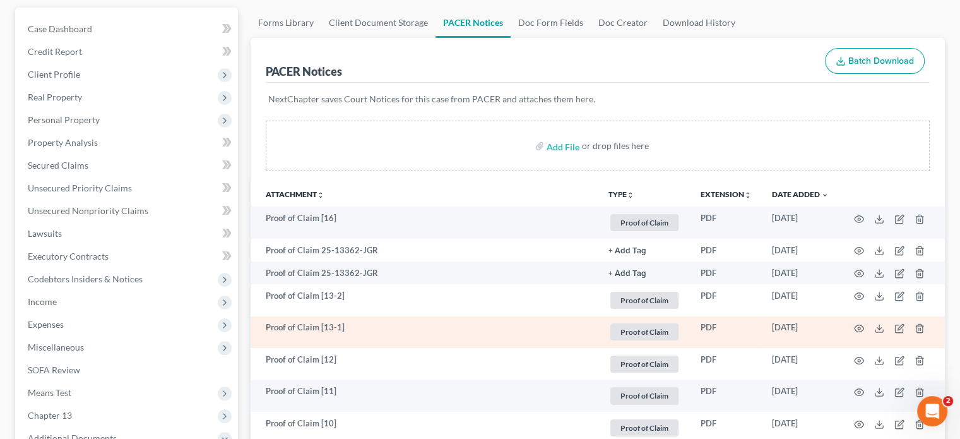
scroll to position [0, 0]
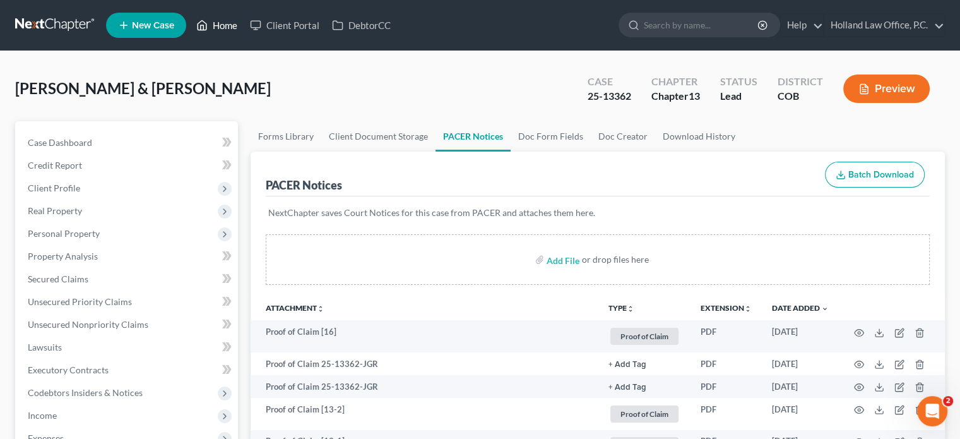
click at [230, 27] on link "Home" at bounding box center [217, 25] width 54 height 23
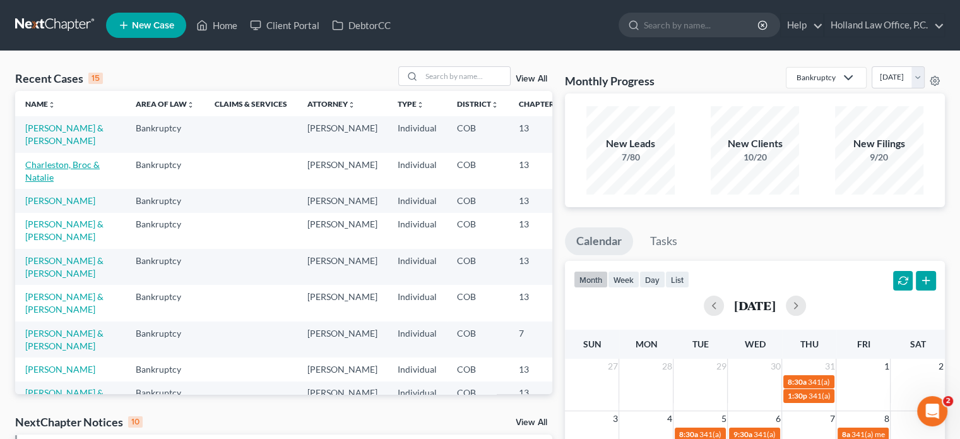
click at [54, 177] on link "Charleston, Broc & Natalie" at bounding box center [62, 170] width 74 height 23
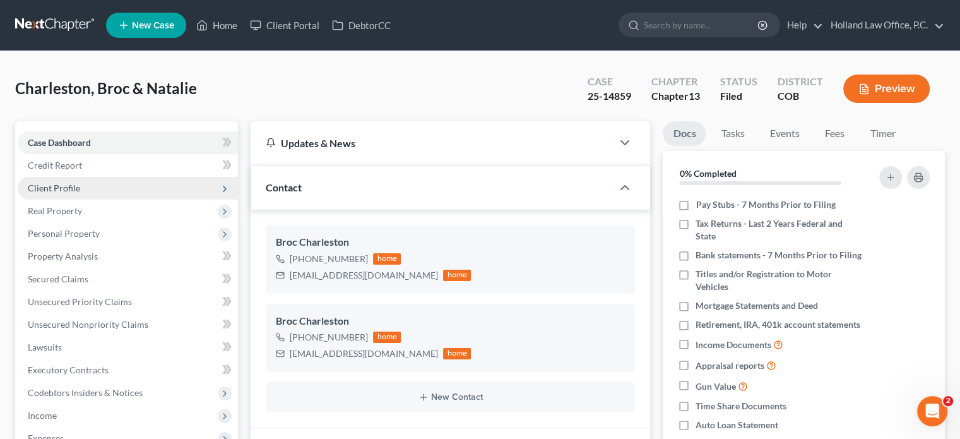
click at [73, 185] on span "Client Profile" at bounding box center [54, 187] width 52 height 11
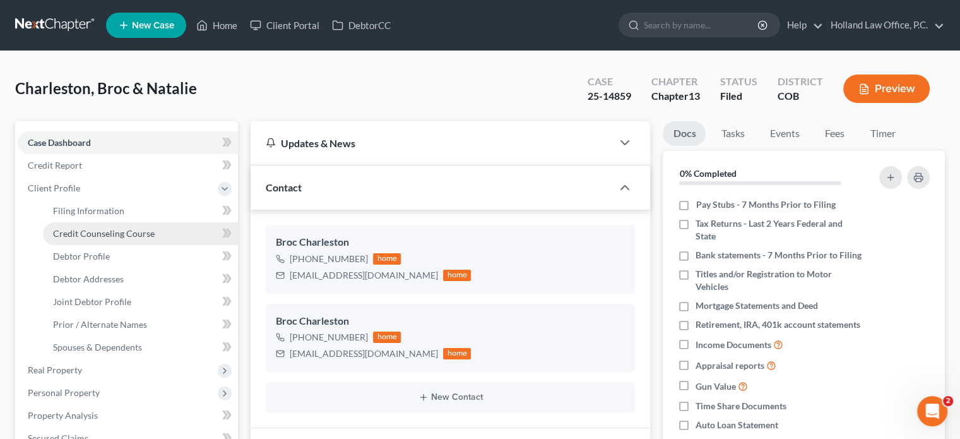
click at [100, 228] on span "Credit Counseling Course" at bounding box center [104, 233] width 102 height 11
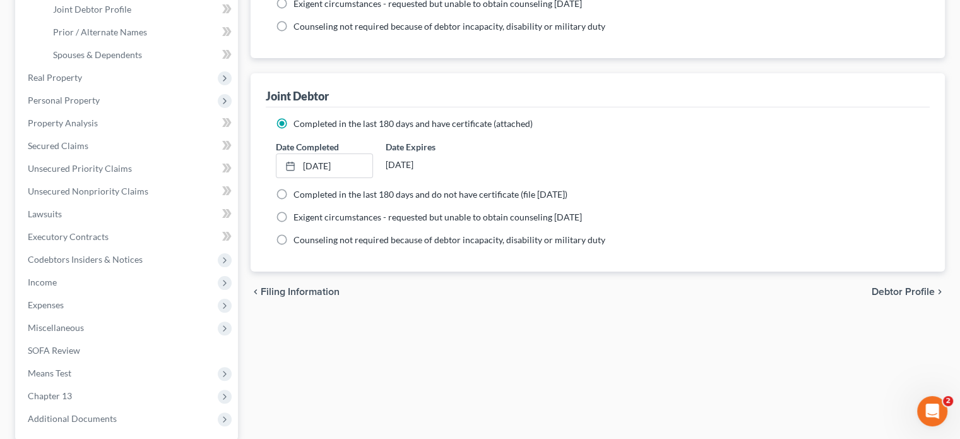
scroll to position [350, 0]
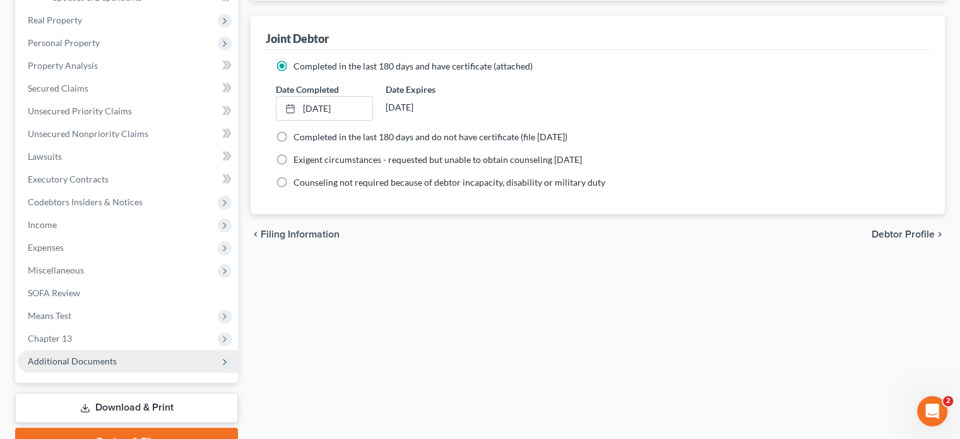
click at [74, 364] on span "Additional Documents" at bounding box center [72, 360] width 89 height 11
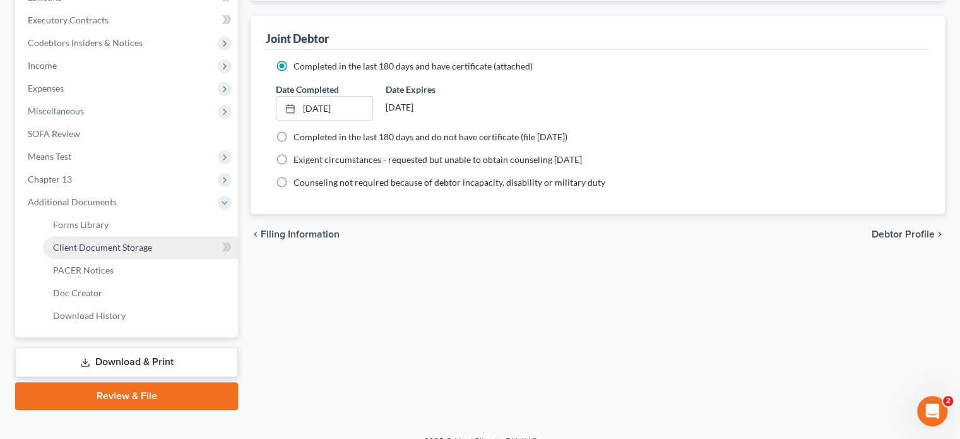
click at [104, 249] on span "Client Document Storage" at bounding box center [102, 247] width 99 height 11
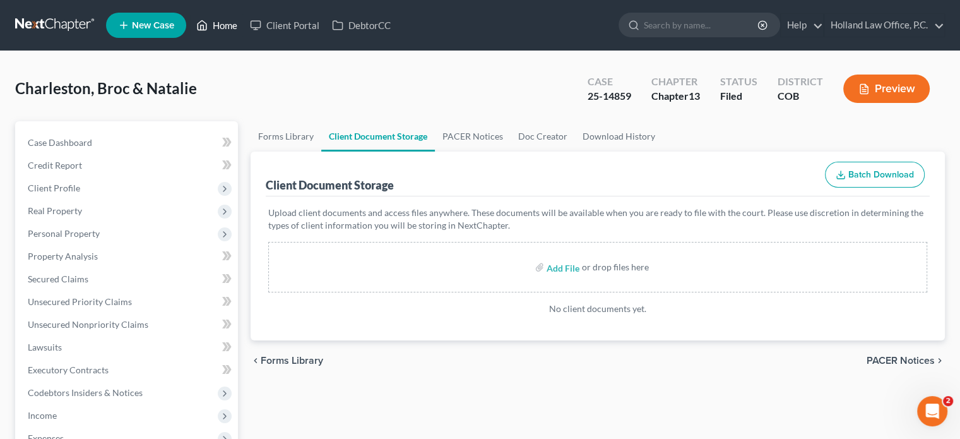
click at [218, 23] on link "Home" at bounding box center [217, 25] width 54 height 23
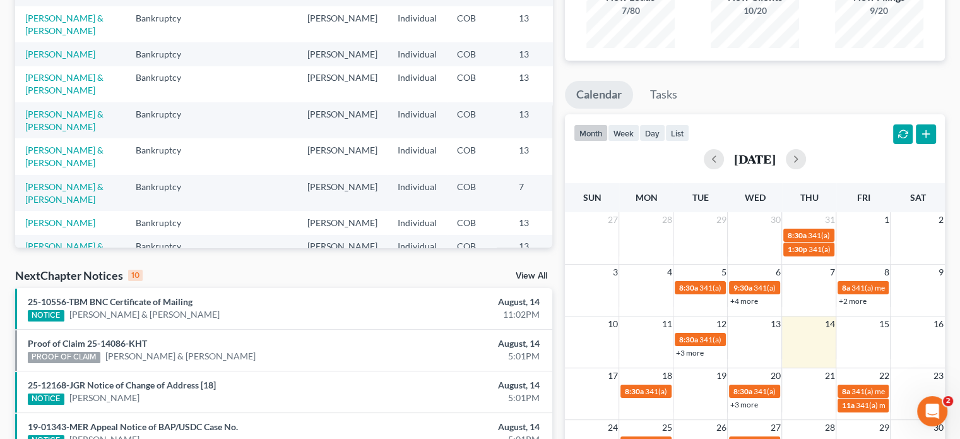
scroll to position [252, 0]
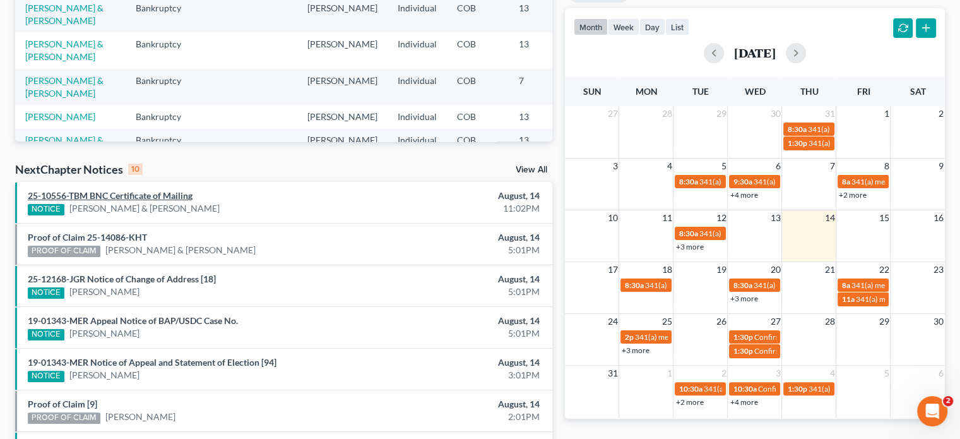
click at [116, 195] on link "25-10556-TBM BNC Certificate of Mailing" at bounding box center [110, 195] width 165 height 11
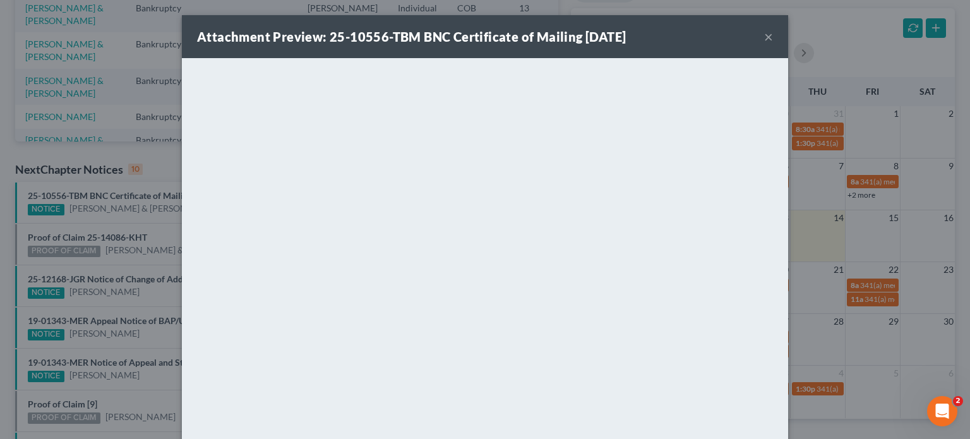
click at [765, 37] on button "×" at bounding box center [768, 36] width 9 height 15
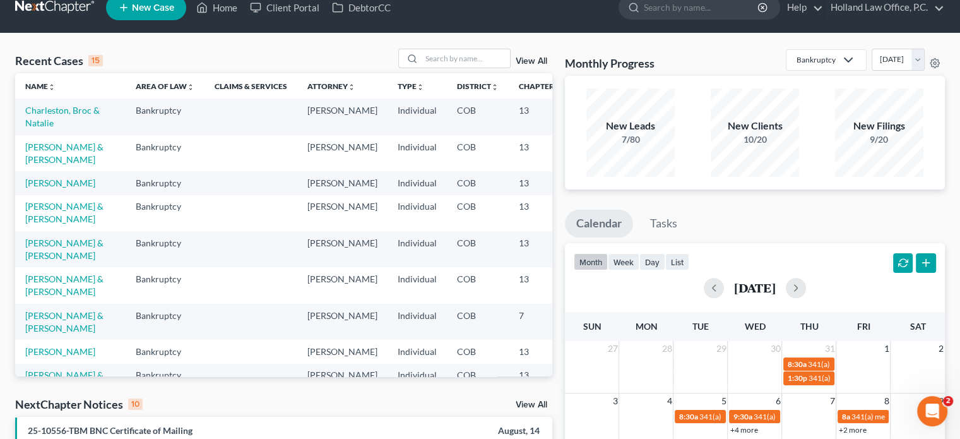
scroll to position [0, 0]
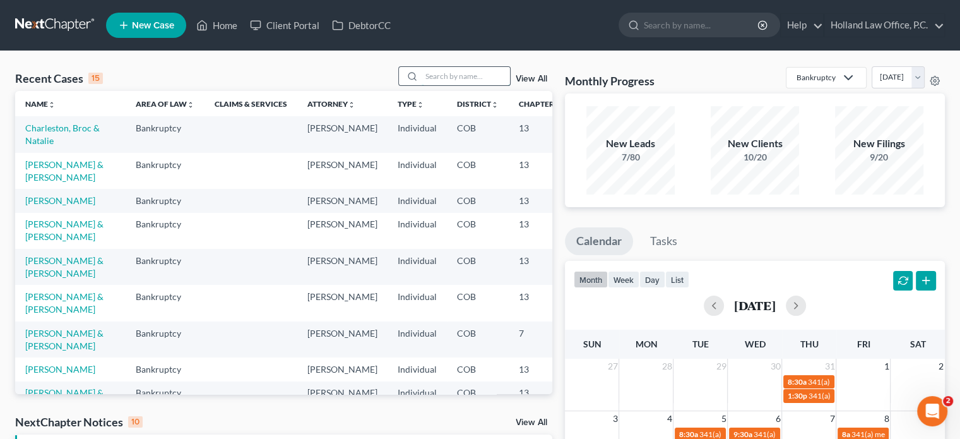
click at [448, 84] on input "search" at bounding box center [466, 76] width 88 height 18
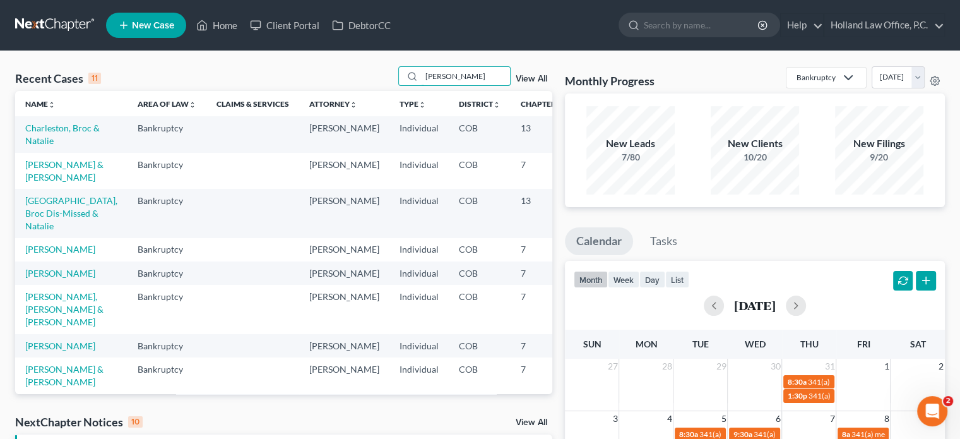
type input "[PERSON_NAME]"
click at [30, 146] on td "Charleston, Broc & Natalie" at bounding box center [71, 134] width 112 height 36
click at [32, 143] on link "Charleston, Broc & Natalie" at bounding box center [62, 133] width 74 height 23
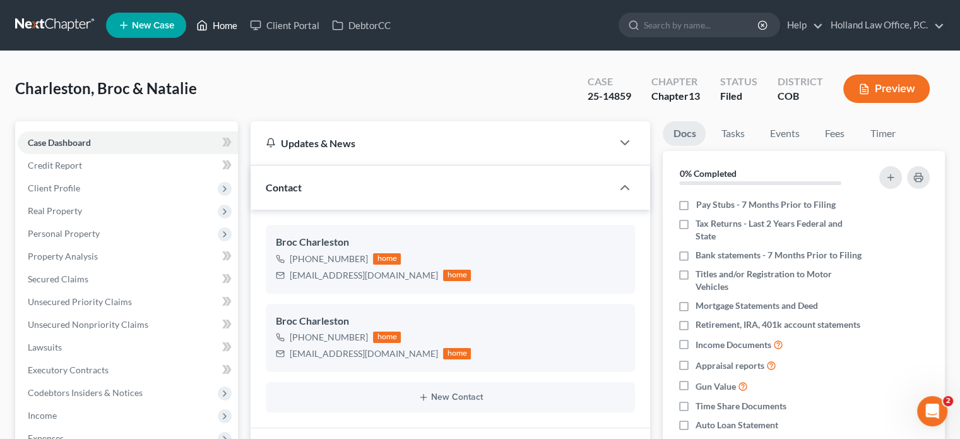
click at [221, 21] on link "Home" at bounding box center [217, 25] width 54 height 23
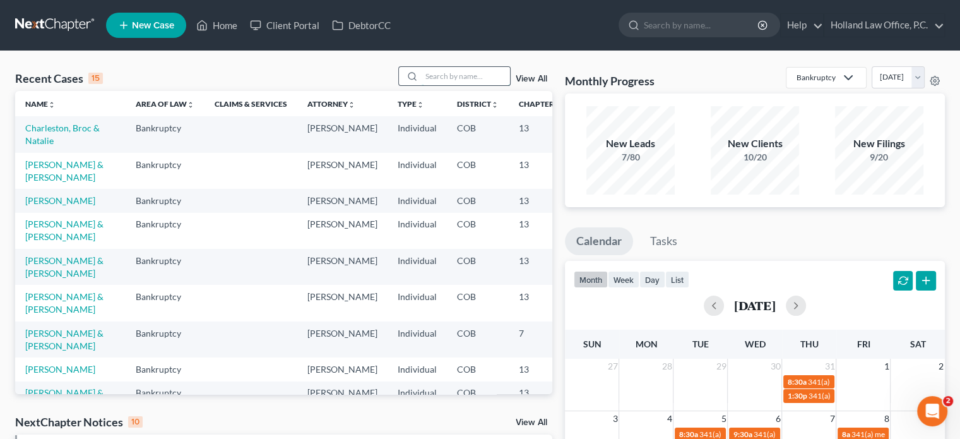
click at [456, 75] on input "search" at bounding box center [466, 76] width 88 height 18
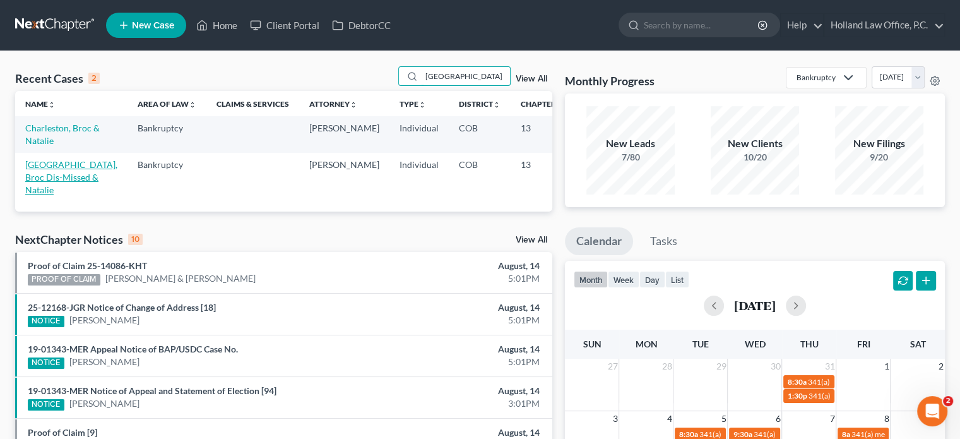
type input "[GEOGRAPHIC_DATA]"
click at [42, 189] on link "[GEOGRAPHIC_DATA], Broc Dis-Missed & Natalie" at bounding box center [71, 177] width 92 height 36
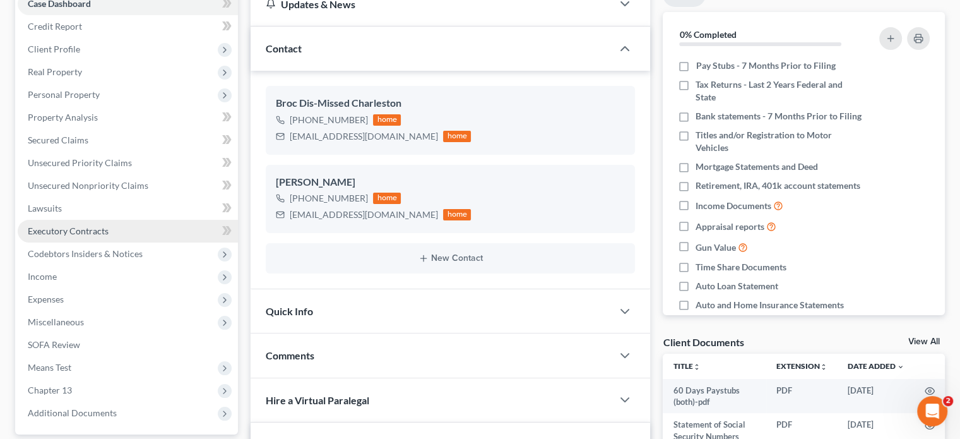
scroll to position [189, 0]
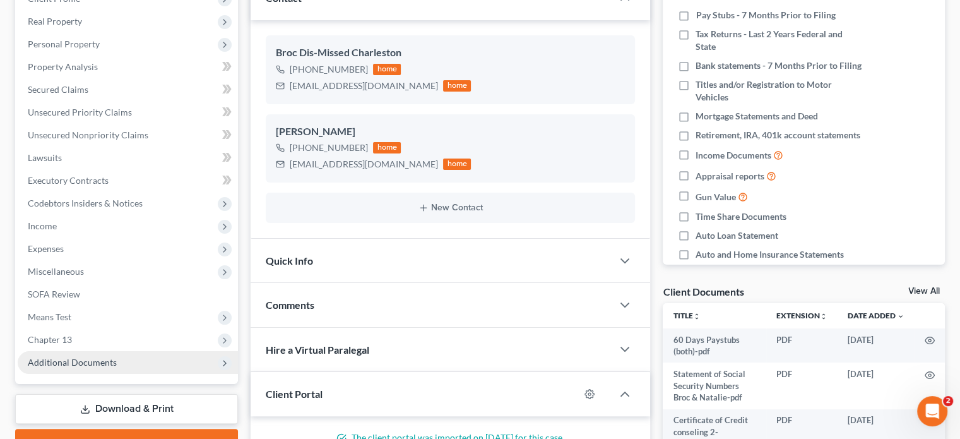
click at [80, 363] on span "Additional Documents" at bounding box center [72, 362] width 89 height 11
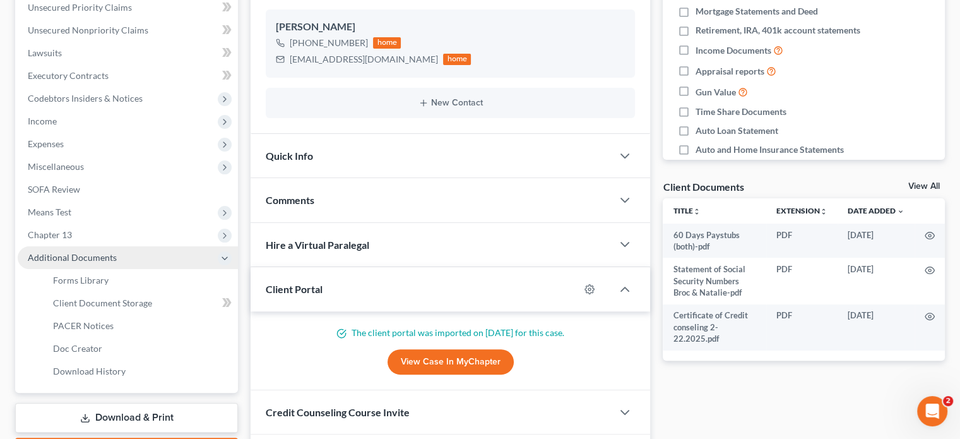
scroll to position [316, 0]
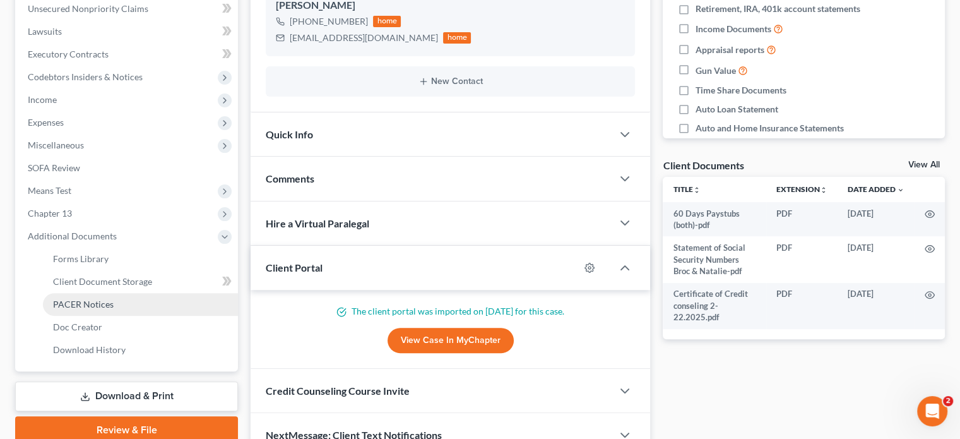
click at [73, 299] on span "PACER Notices" at bounding box center [83, 304] width 61 height 11
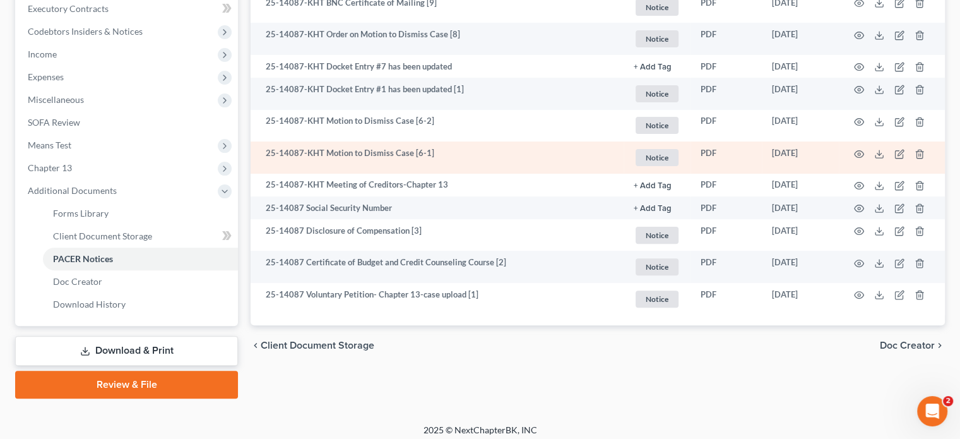
scroll to position [367, 0]
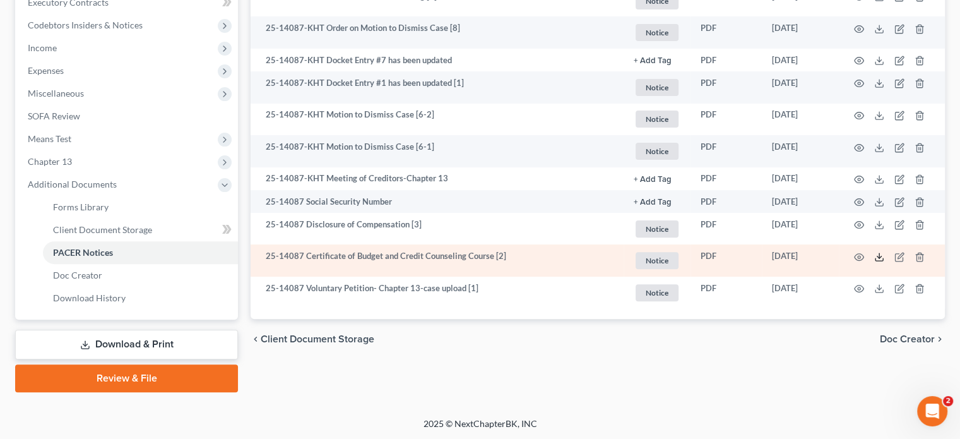
click at [879, 257] on polyline at bounding box center [879, 257] width 4 height 2
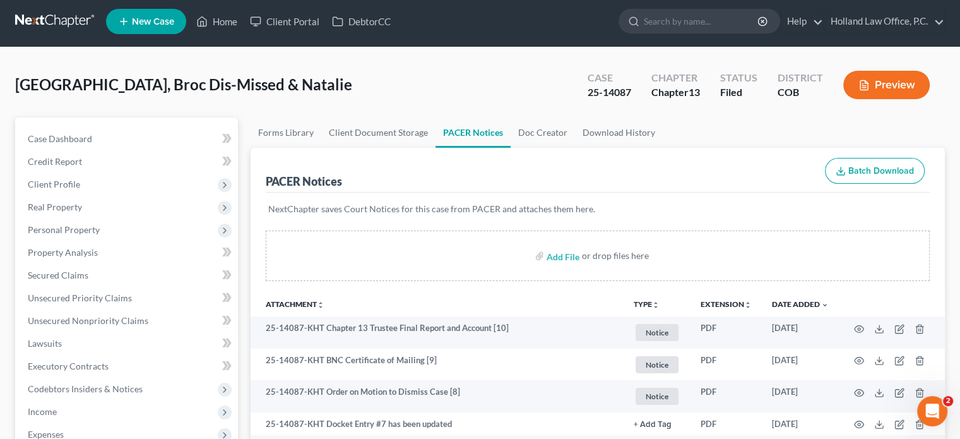
scroll to position [0, 0]
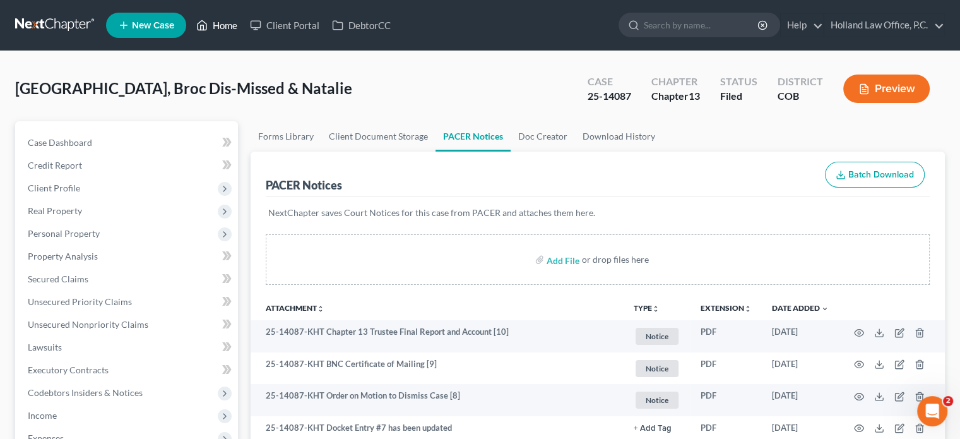
click at [221, 28] on link "Home" at bounding box center [217, 25] width 54 height 23
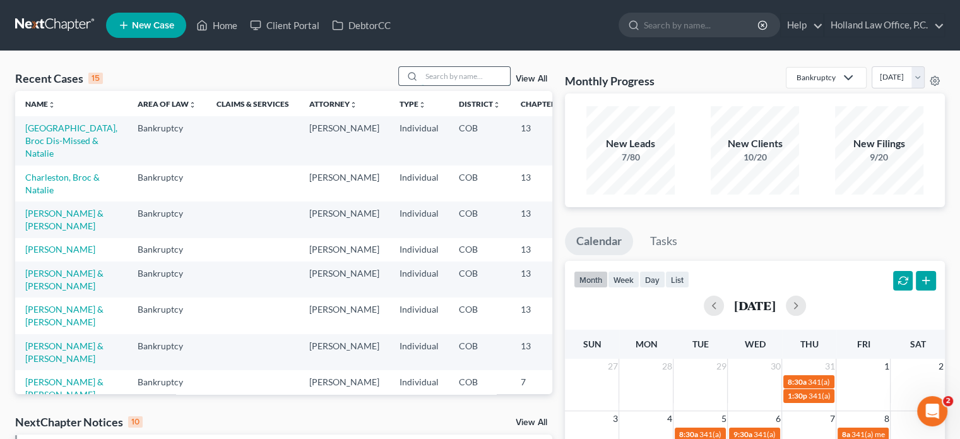
click at [432, 77] on input "search" at bounding box center [466, 76] width 88 height 18
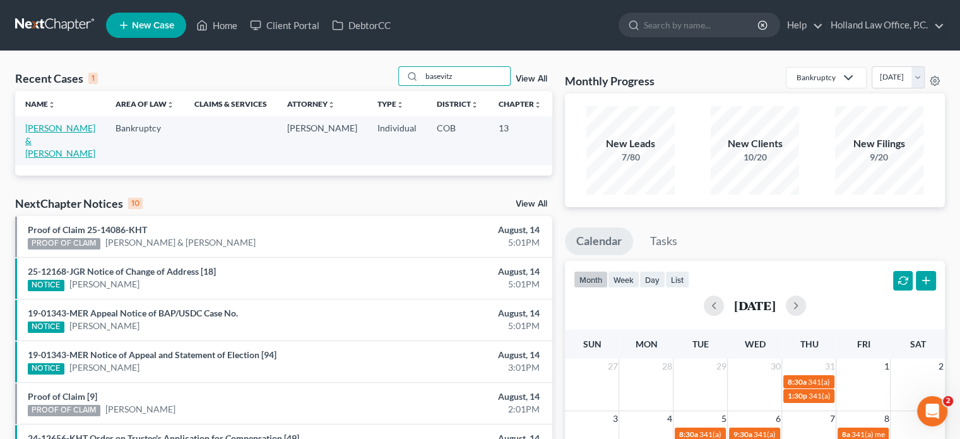
type input "basevitz"
click at [56, 123] on link "[PERSON_NAME] & [PERSON_NAME]" at bounding box center [60, 140] width 70 height 36
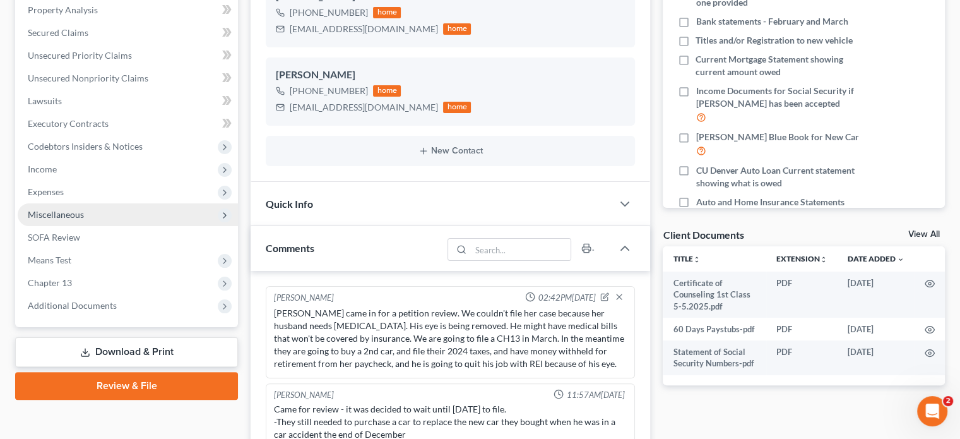
scroll to position [141, 0]
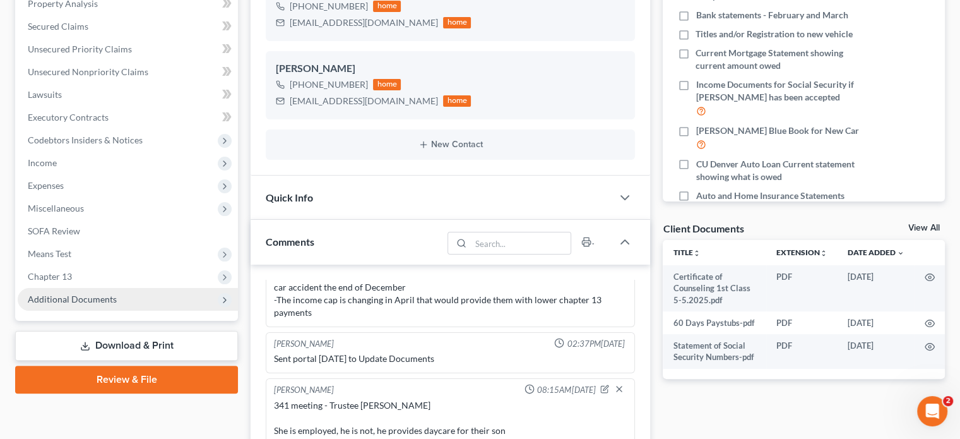
drag, startPoint x: 91, startPoint y: 300, endPoint x: 93, endPoint y: 307, distance: 7.8
click at [91, 300] on span "Additional Documents" at bounding box center [72, 299] width 89 height 11
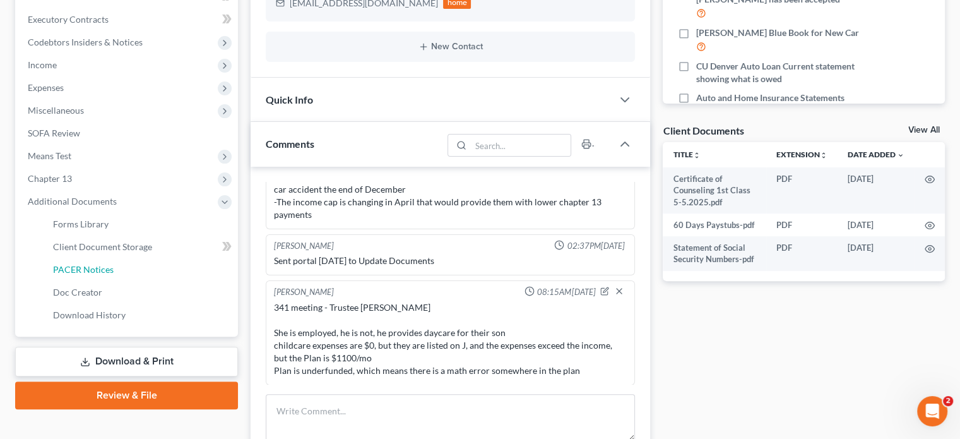
scroll to position [379, 0]
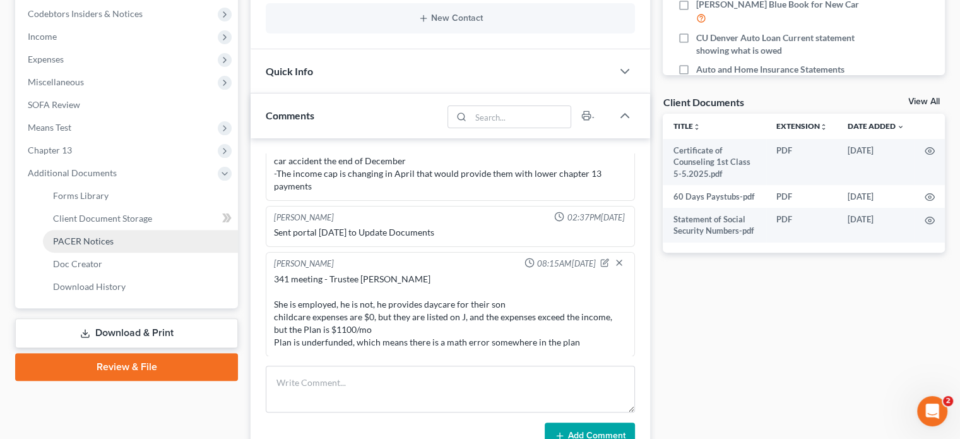
click at [88, 237] on span "PACER Notices" at bounding box center [83, 240] width 61 height 11
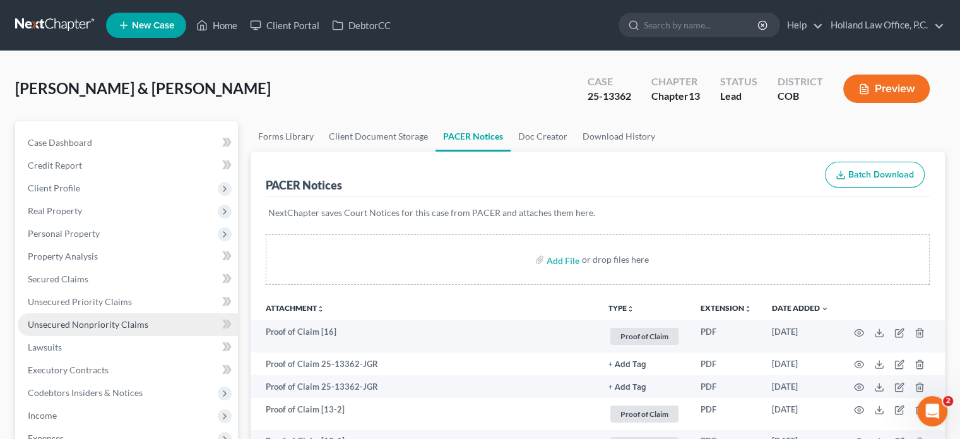
scroll to position [189, 0]
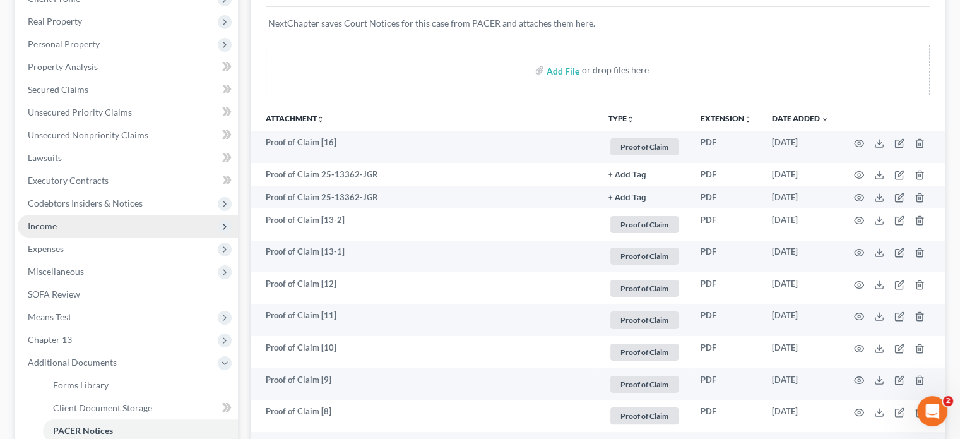
click at [63, 227] on span "Income" at bounding box center [128, 226] width 220 height 23
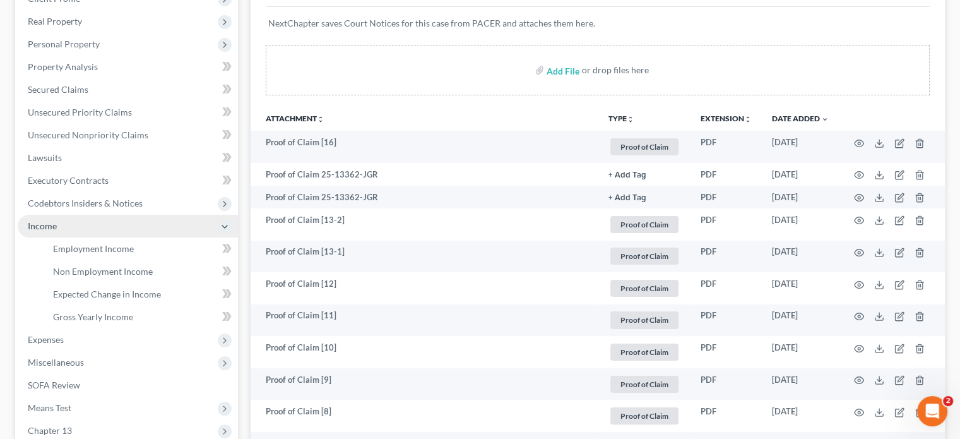
scroll to position [252, 0]
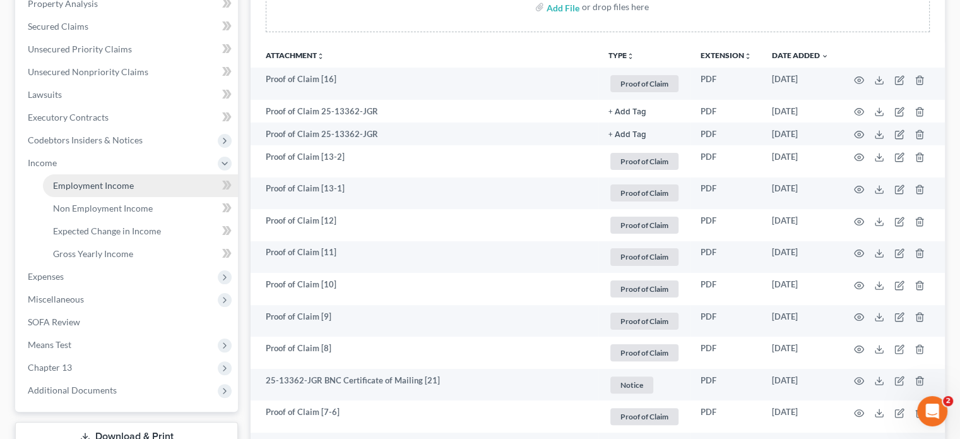
click at [89, 186] on span "Employment Income" at bounding box center [93, 185] width 81 height 11
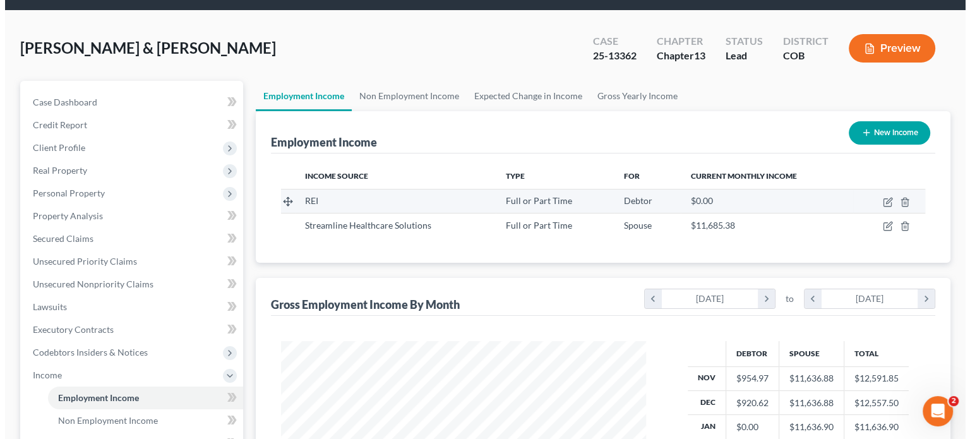
scroll to position [63, 0]
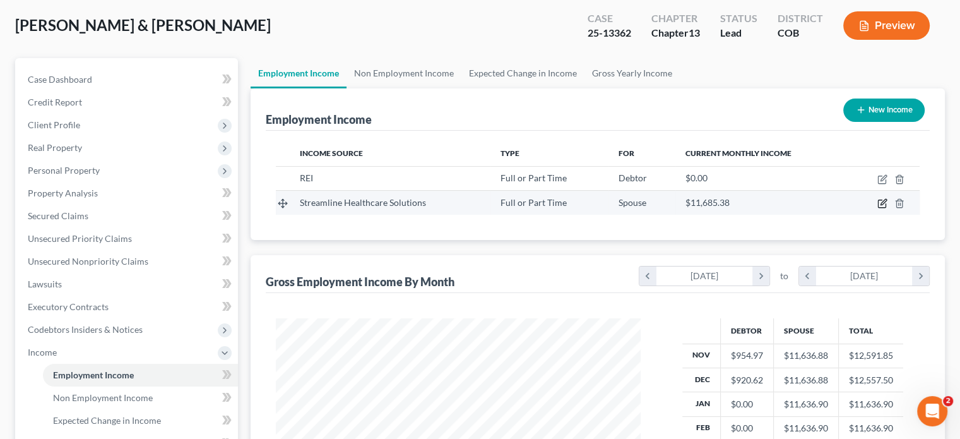
click at [883, 205] on icon "button" at bounding box center [882, 203] width 10 height 10
select select "0"
select select "14"
select select "1"
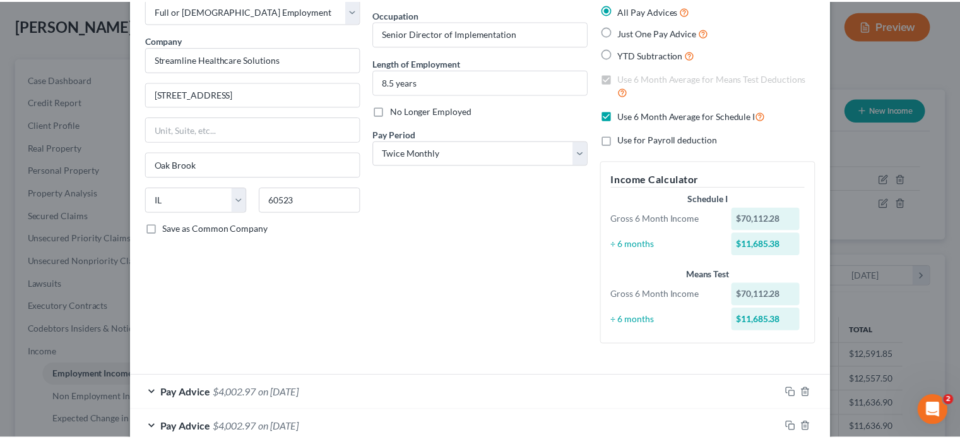
scroll to position [0, 0]
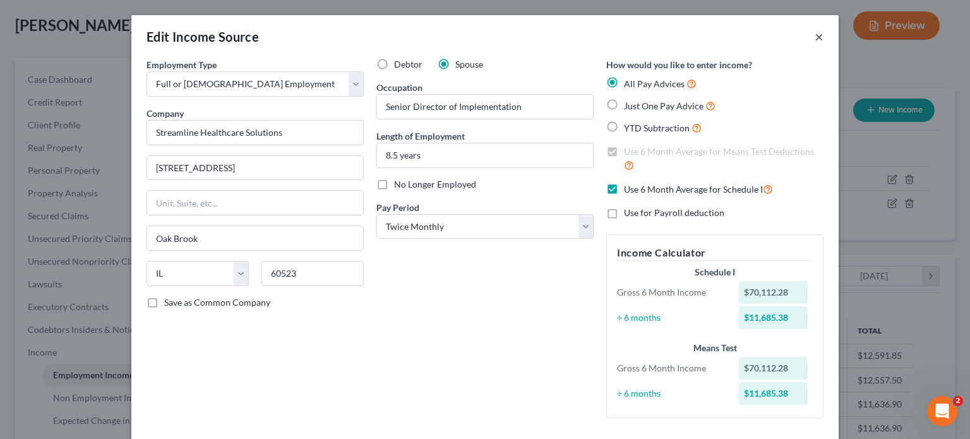
click at [814, 37] on button "×" at bounding box center [818, 36] width 9 height 15
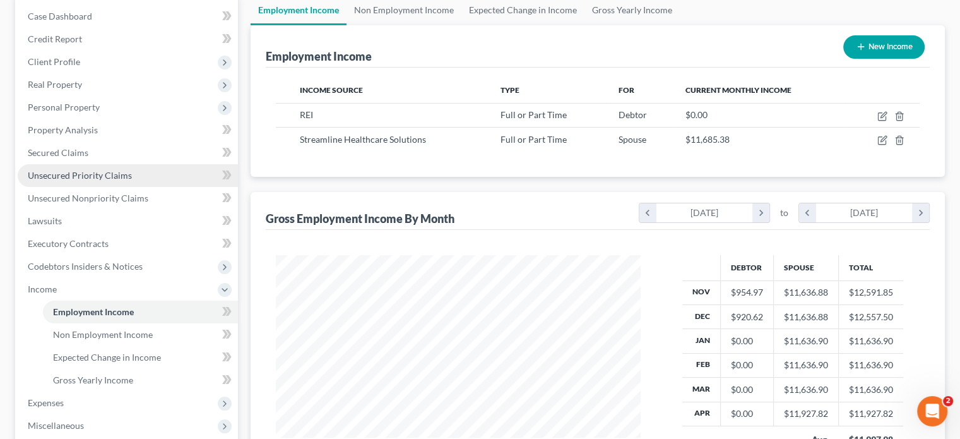
scroll to position [189, 0]
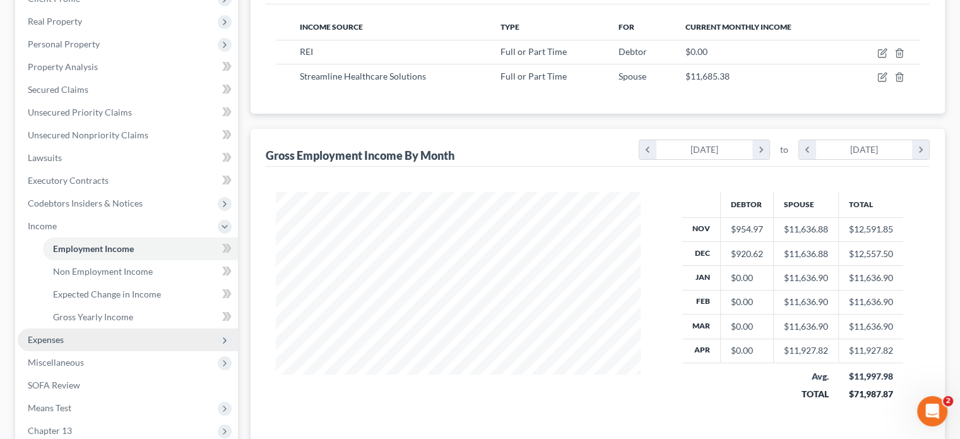
click at [53, 341] on span "Expenses" at bounding box center [46, 339] width 36 height 11
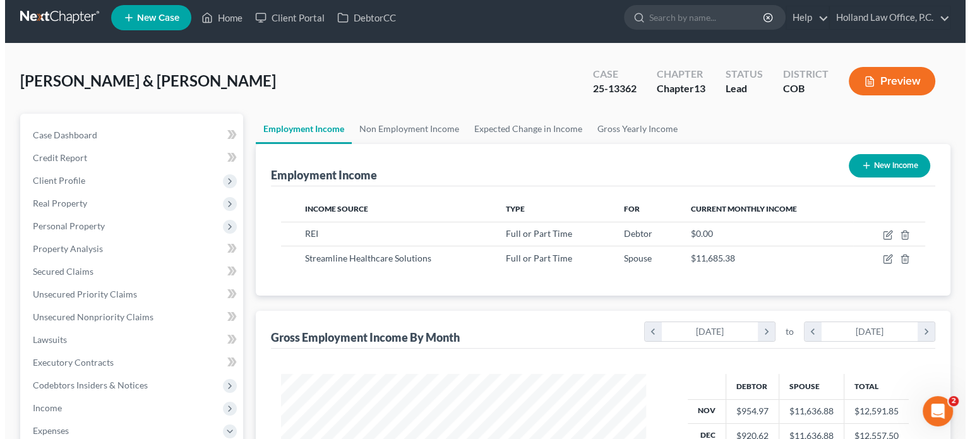
scroll to position [0, 0]
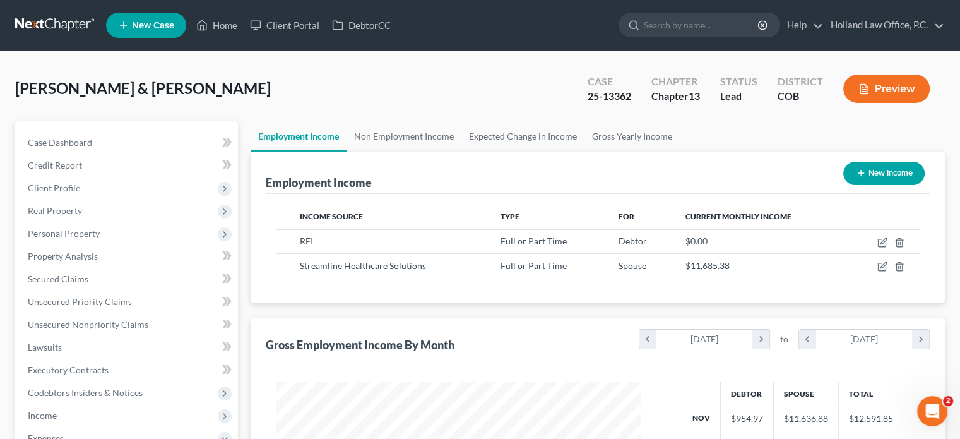
click at [879, 85] on button "Preview" at bounding box center [886, 88] width 86 height 28
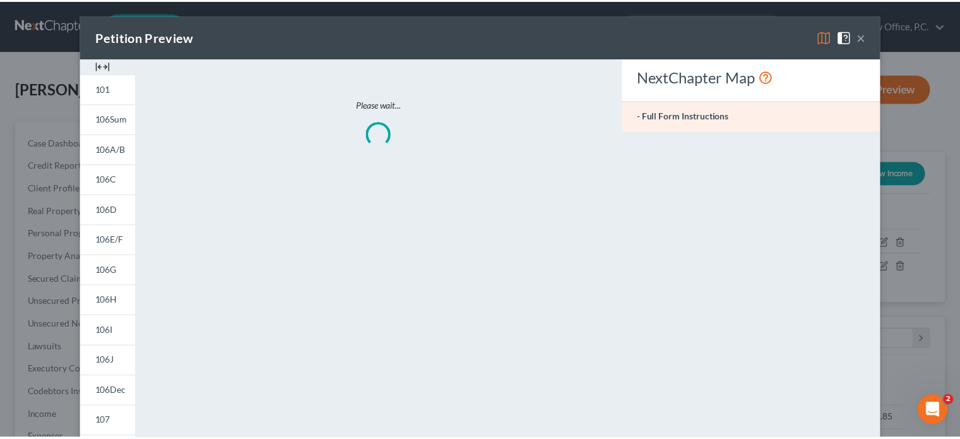
scroll to position [225, 394]
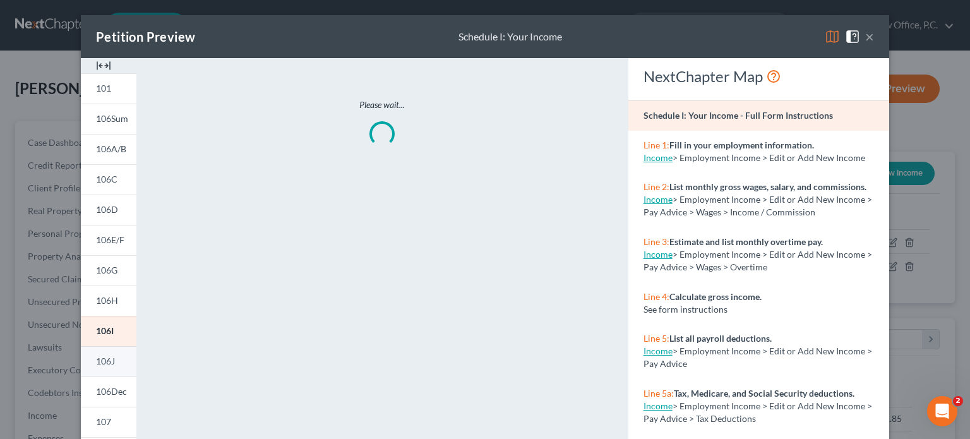
click at [96, 364] on span "106J" at bounding box center [105, 360] width 19 height 11
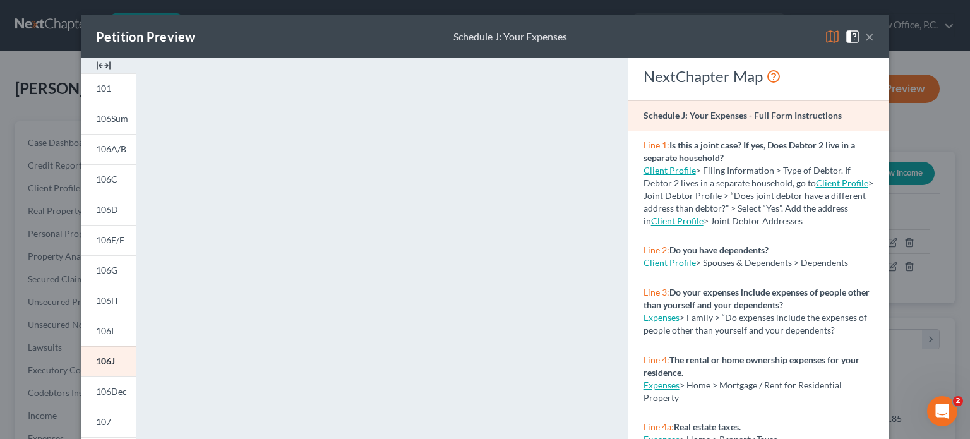
click at [866, 37] on button "×" at bounding box center [869, 36] width 9 height 15
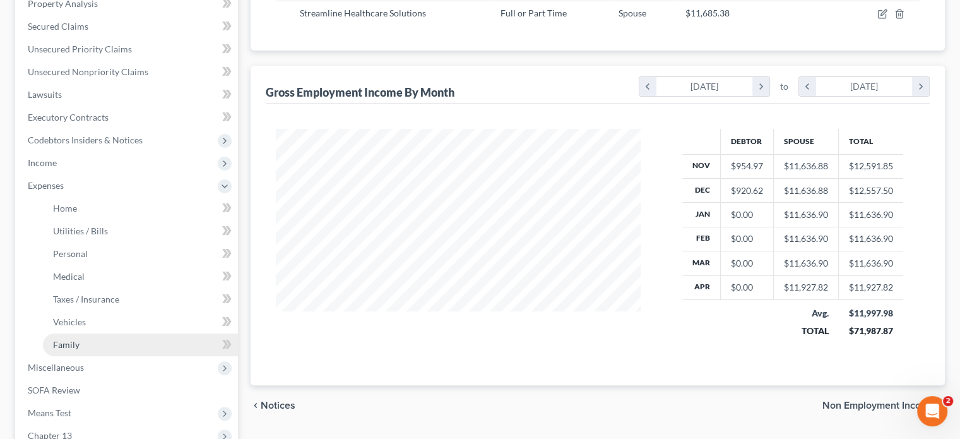
scroll to position [379, 0]
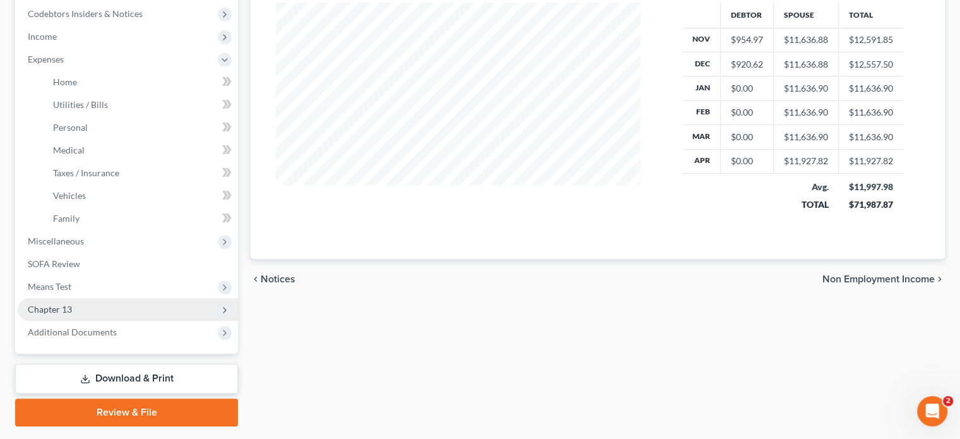
click at [56, 302] on span "Chapter 13" at bounding box center [128, 309] width 220 height 23
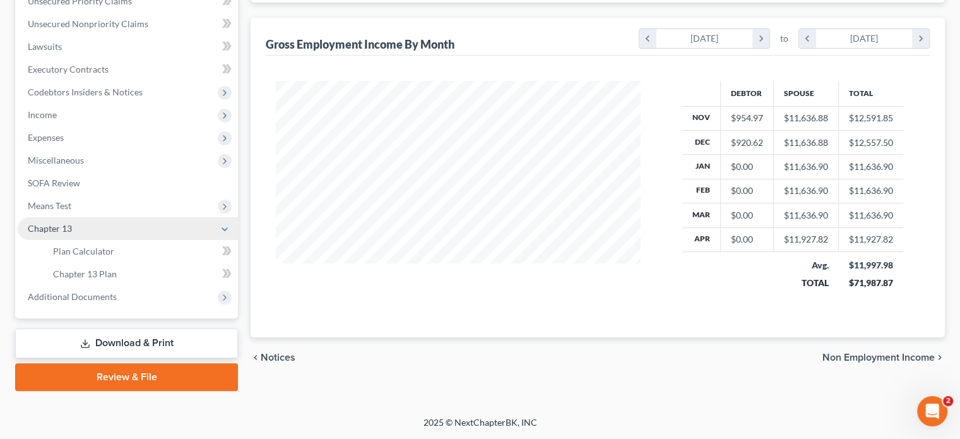
scroll to position [299, 0]
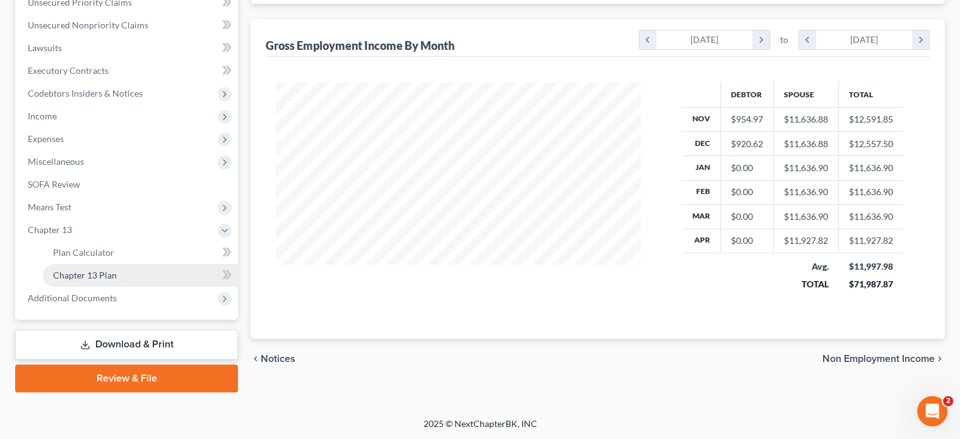
click at [88, 264] on link "Chapter 13 Plan" at bounding box center [140, 275] width 195 height 23
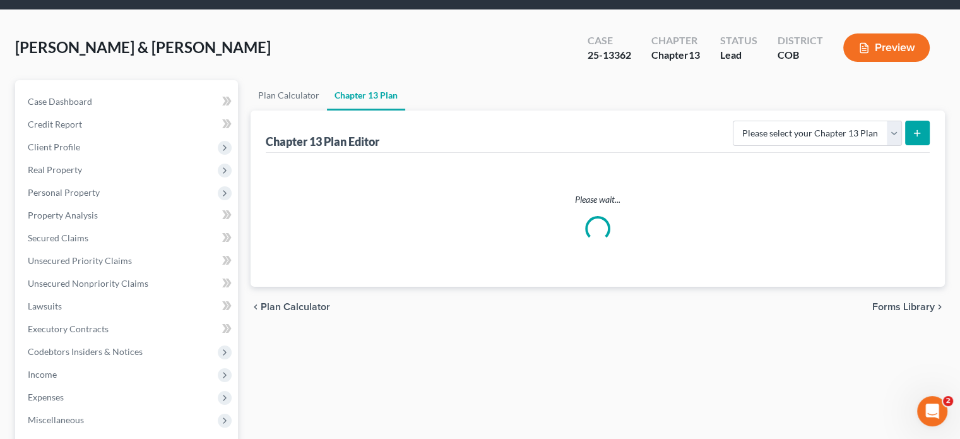
scroll to position [63, 0]
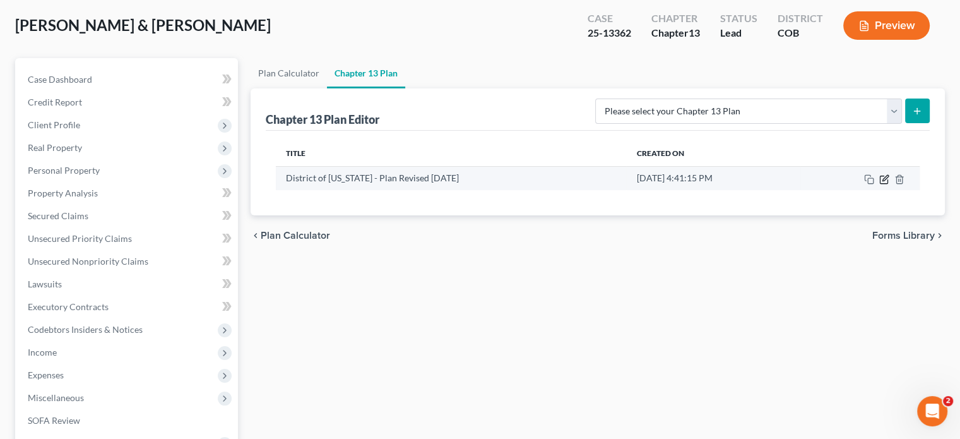
click at [885, 177] on icon "button" at bounding box center [884, 179] width 10 height 10
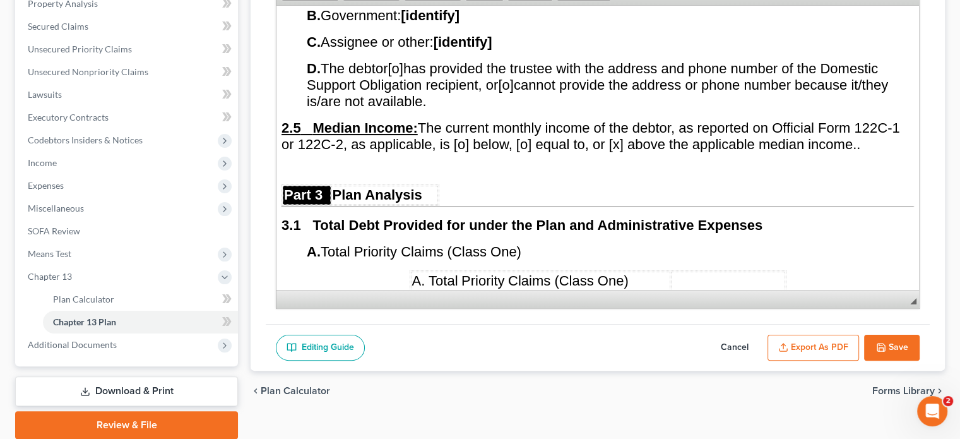
scroll to position [1010, 0]
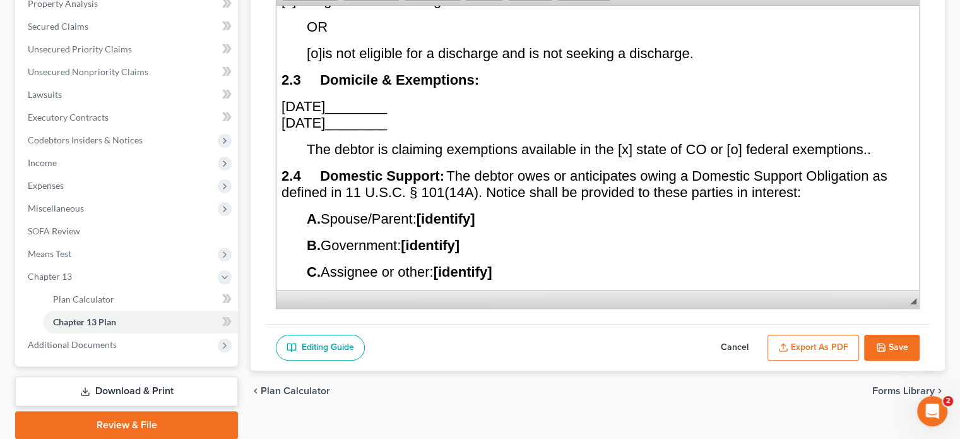
click at [740, 346] on button "Cancel" at bounding box center [735, 348] width 56 height 27
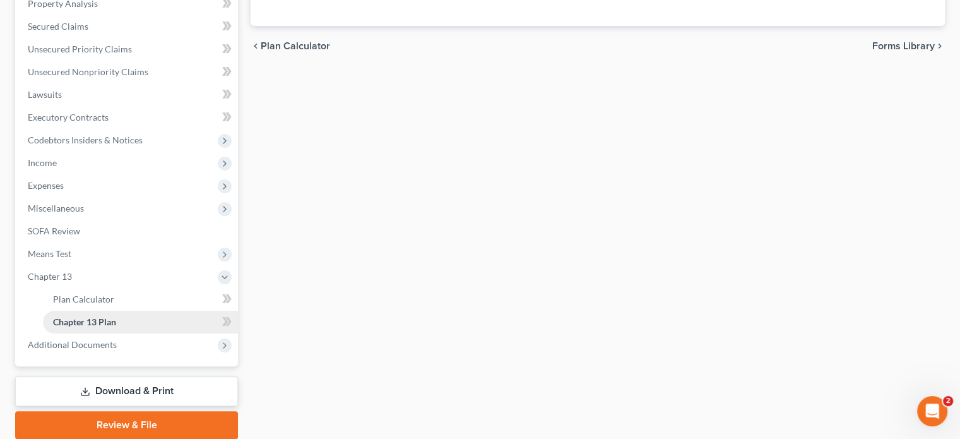
click at [68, 320] on span "Chapter 13 Plan" at bounding box center [84, 321] width 63 height 11
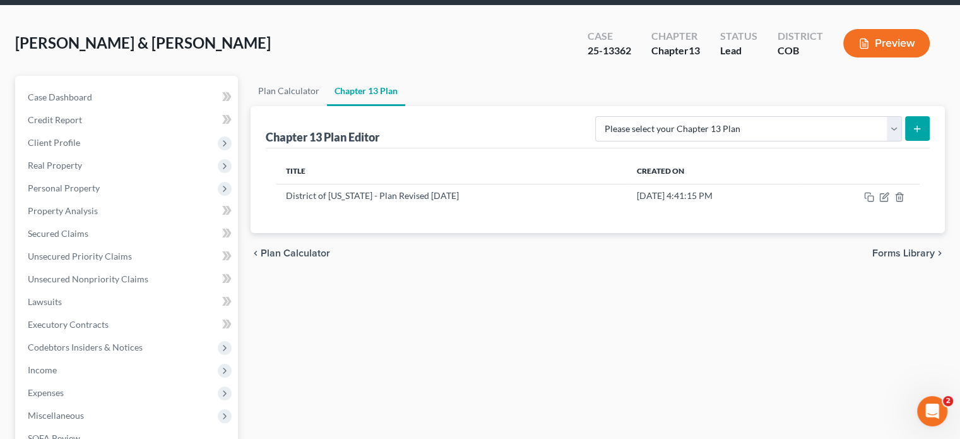
scroll to position [0, 0]
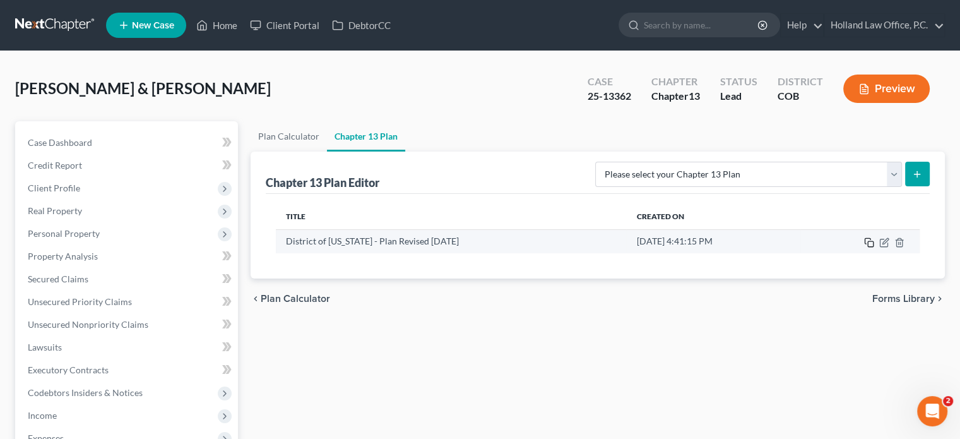
click at [871, 242] on icon "button" at bounding box center [869, 242] width 10 height 10
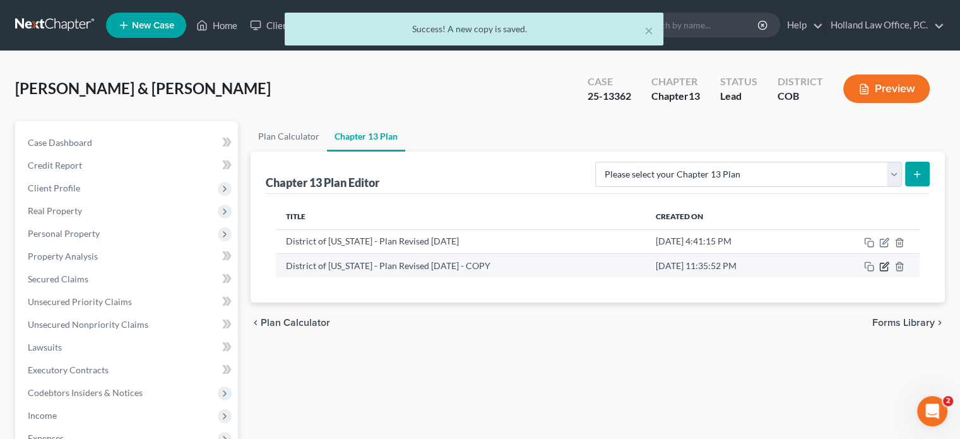
click at [884, 263] on icon "button" at bounding box center [885, 265] width 6 height 6
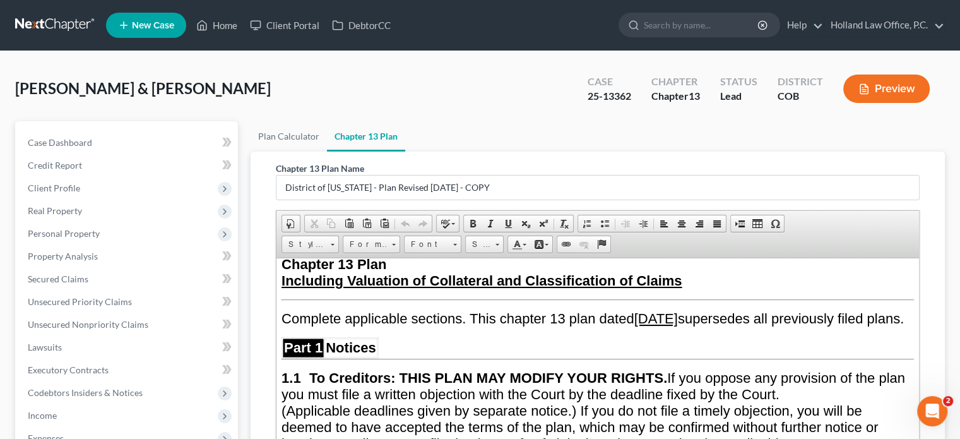
scroll to position [189, 0]
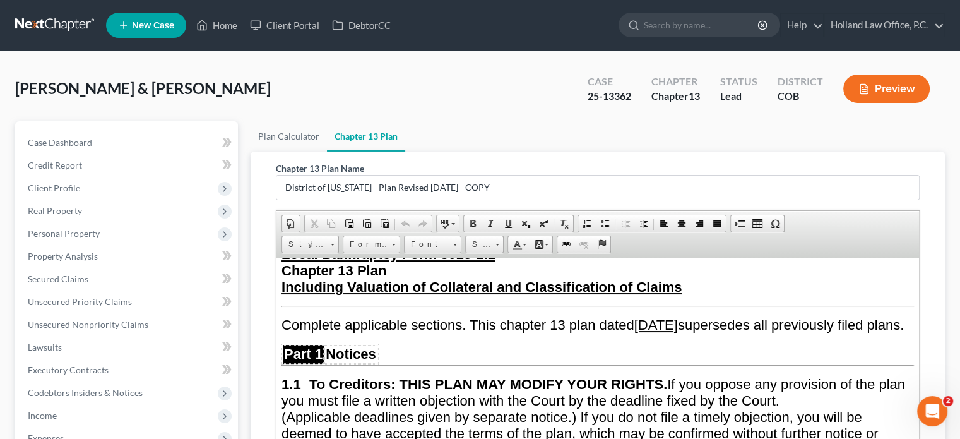
click at [678, 319] on u "[DATE]" at bounding box center [656, 324] width 44 height 16
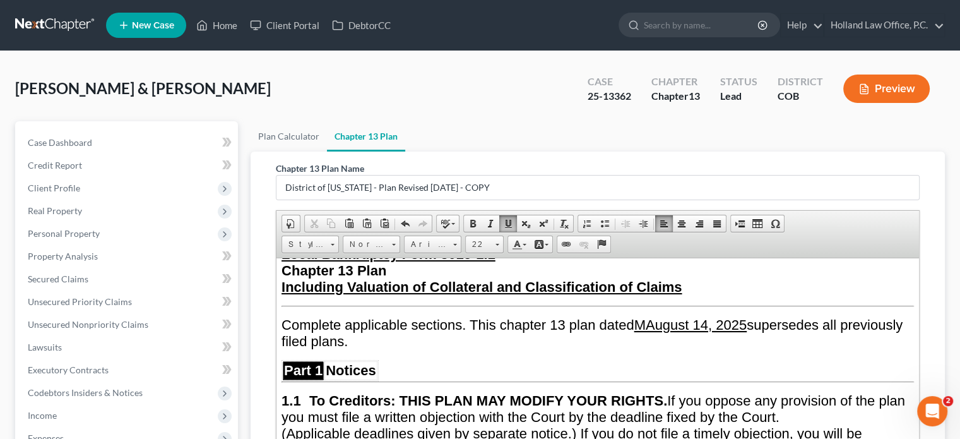
click at [653, 317] on u "MAugust 14 , 2025" at bounding box center [690, 324] width 113 height 16
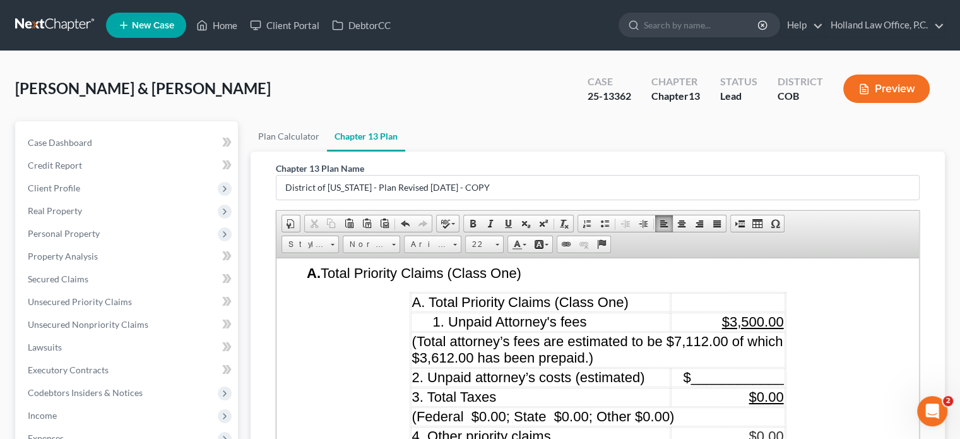
scroll to position [1515, 0]
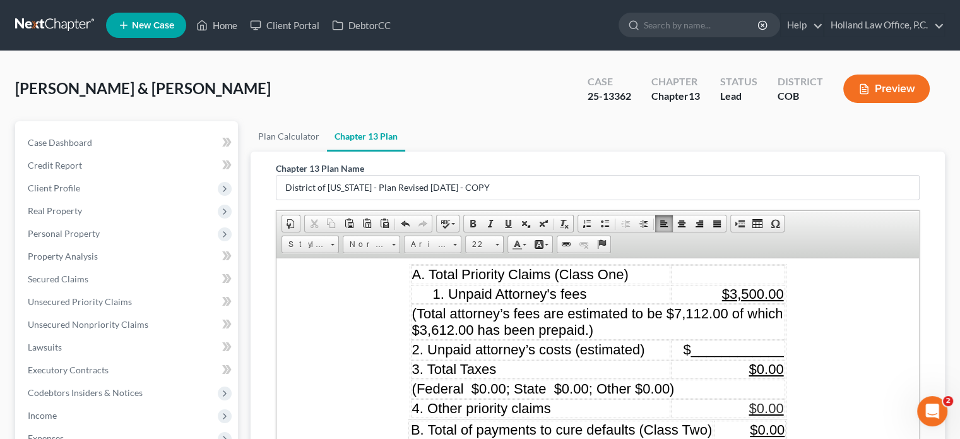
click at [745, 285] on span "$3,500.00" at bounding box center [753, 293] width 62 height 16
click at [713, 305] on span "(Total attorney’s fees are estimated to be $7,112.00 of which $3,612.00 has bee…" at bounding box center [597, 321] width 371 height 32
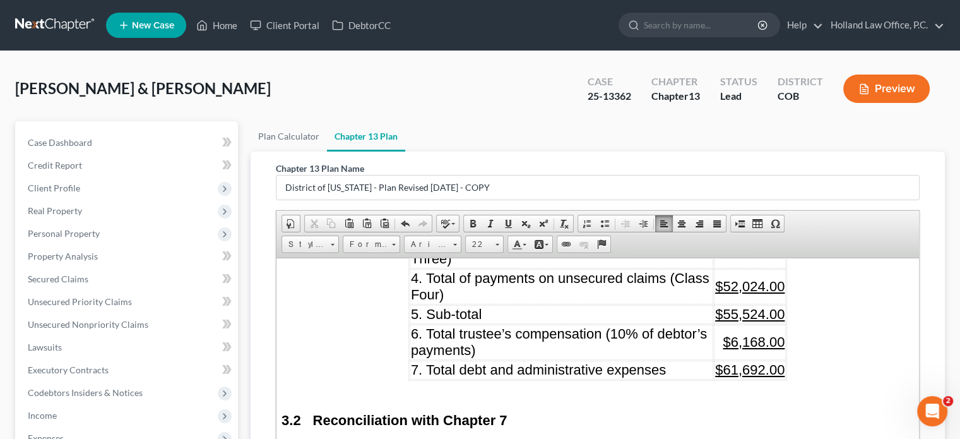
scroll to position [1767, 0]
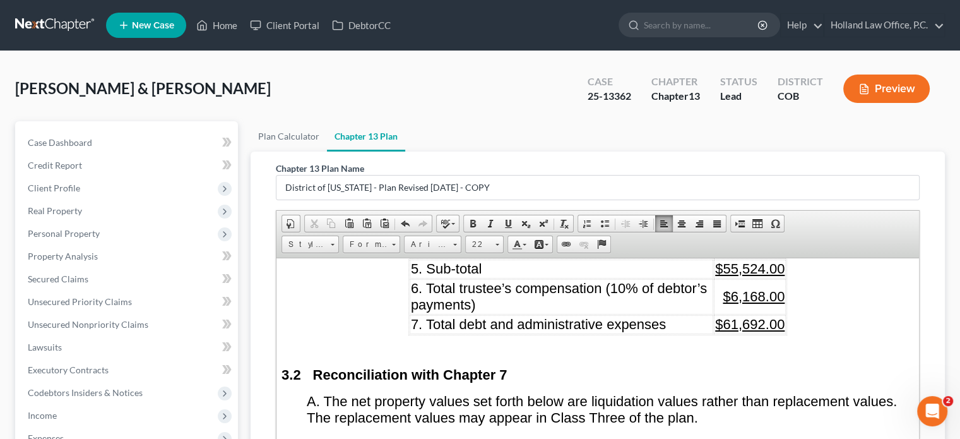
click at [733, 316] on u "$61,692.00" at bounding box center [749, 324] width 69 height 16
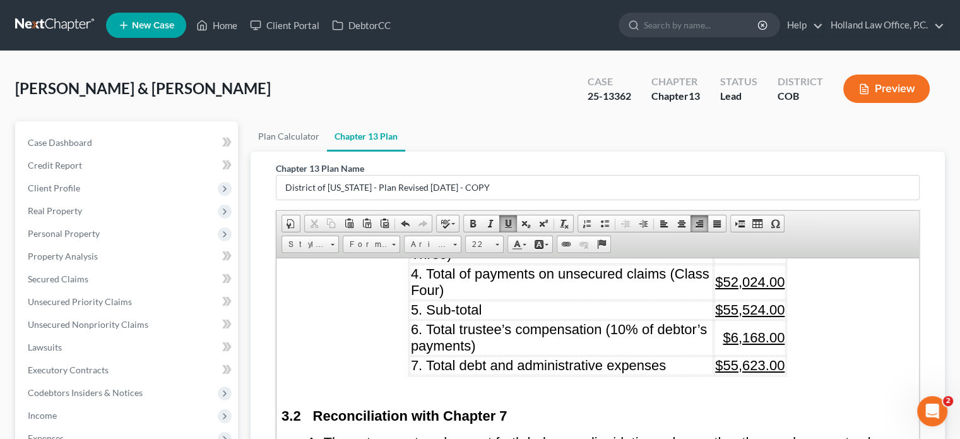
scroll to position [1704, 0]
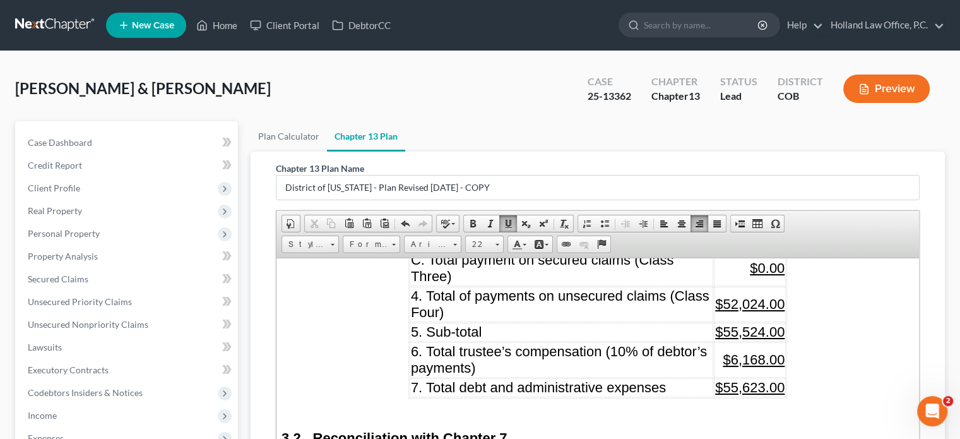
click at [732, 351] on span "$6,168.00" at bounding box center [754, 359] width 62 height 16
click at [759, 351] on span "$5,568.00" at bounding box center [754, 359] width 62 height 16
click at [735, 323] on span "$55,524.00" at bounding box center [749, 331] width 69 height 16
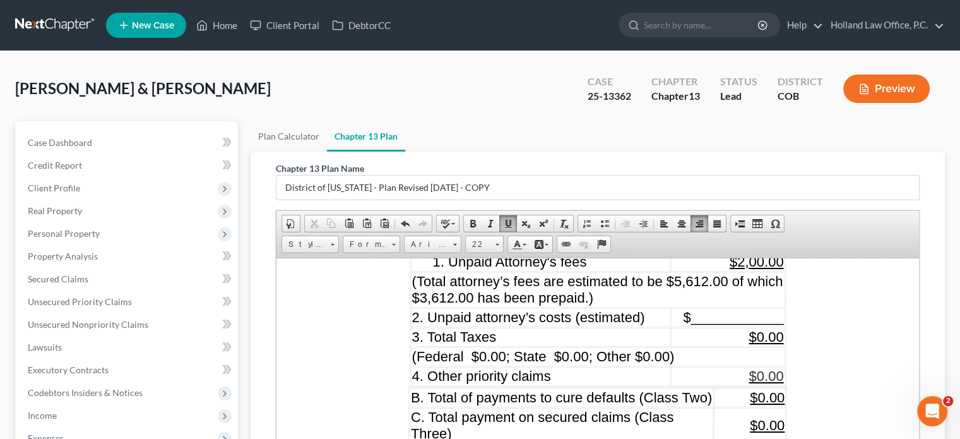
scroll to position [1578, 0]
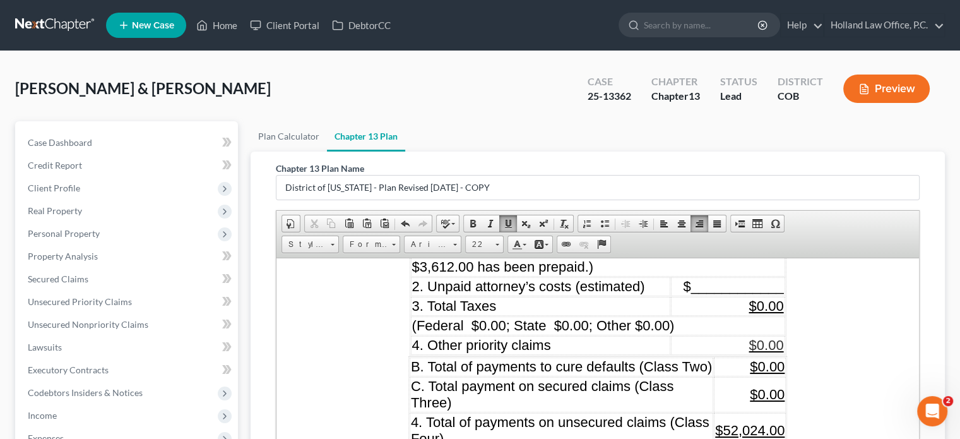
click at [760, 358] on span "$0.00" at bounding box center [767, 366] width 35 height 16
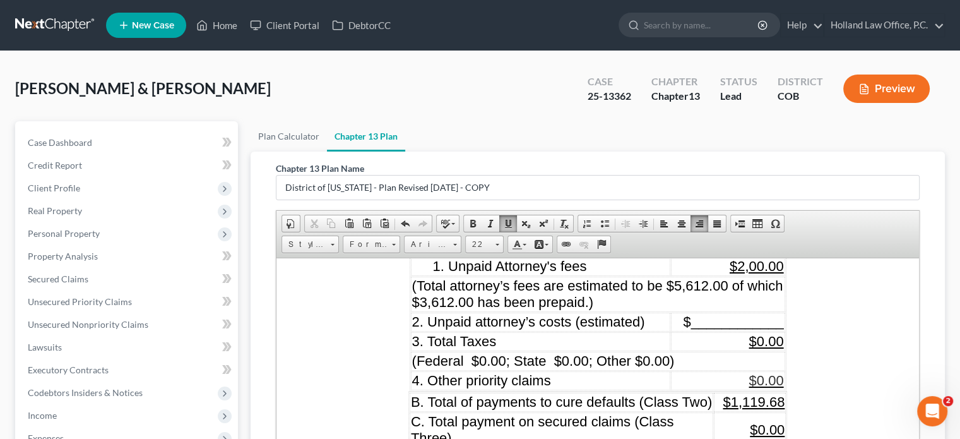
scroll to position [1515, 0]
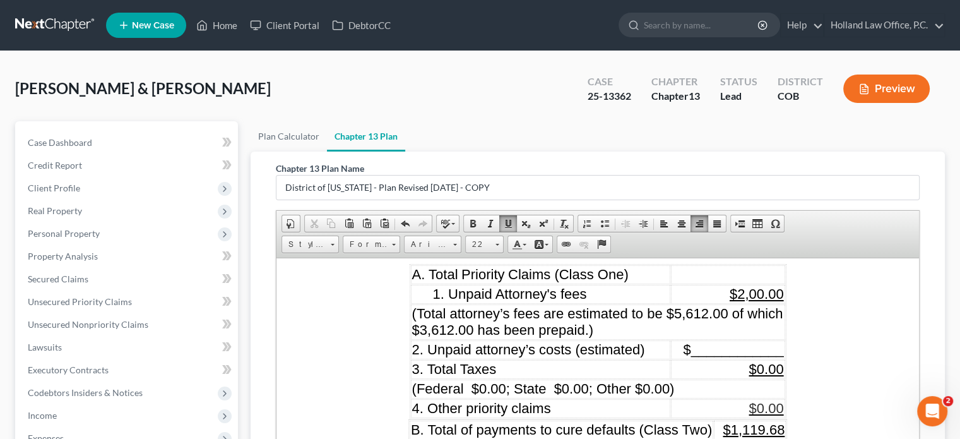
click at [747, 285] on span "$2,00.00" at bounding box center [757, 293] width 54 height 16
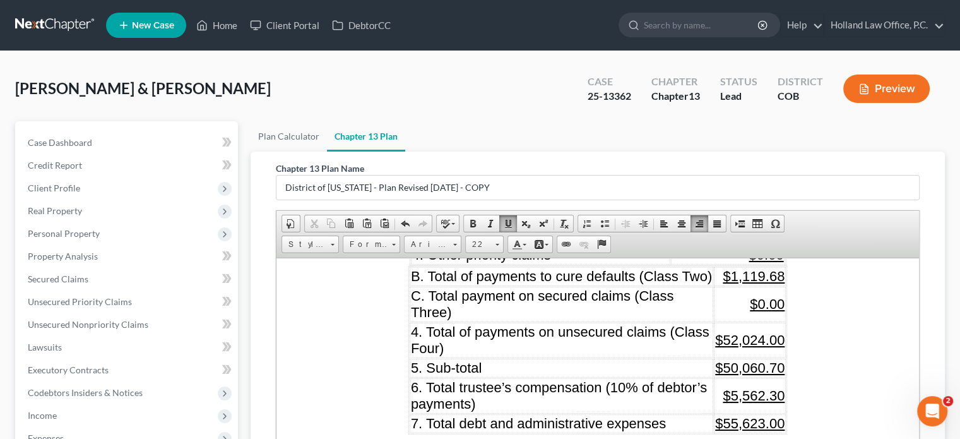
scroll to position [1641, 0]
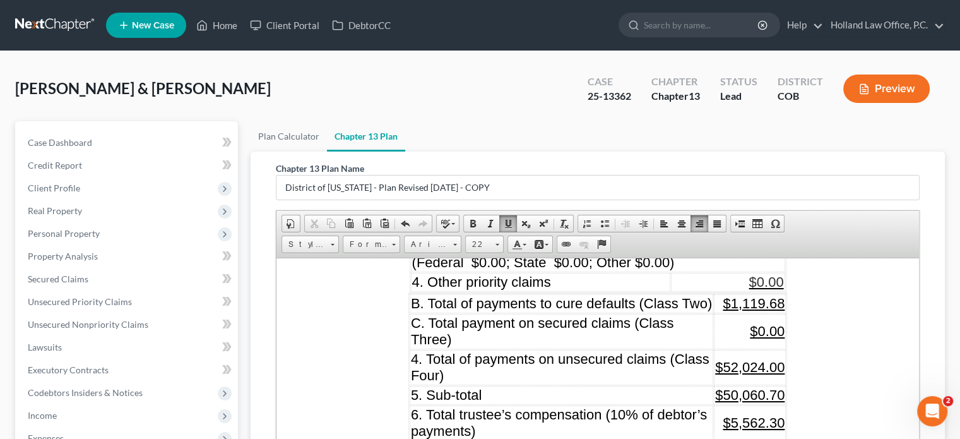
click at [733, 359] on span "$52,024.00" at bounding box center [749, 367] width 69 height 16
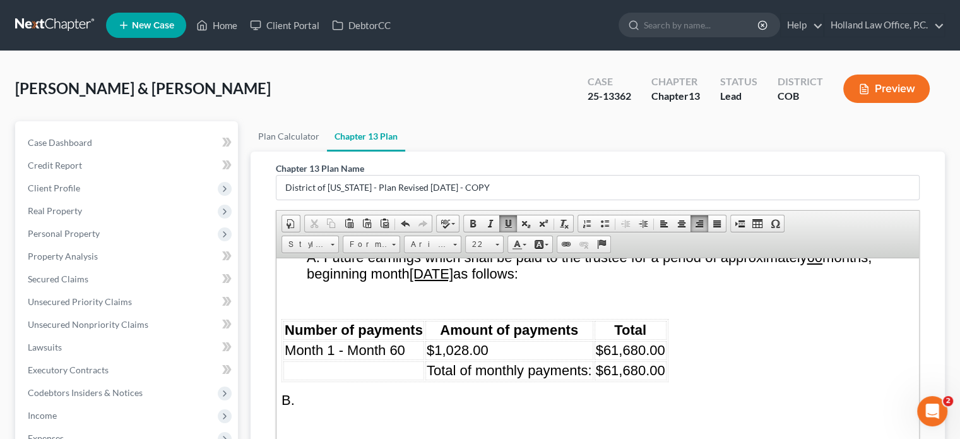
scroll to position [3156, 0]
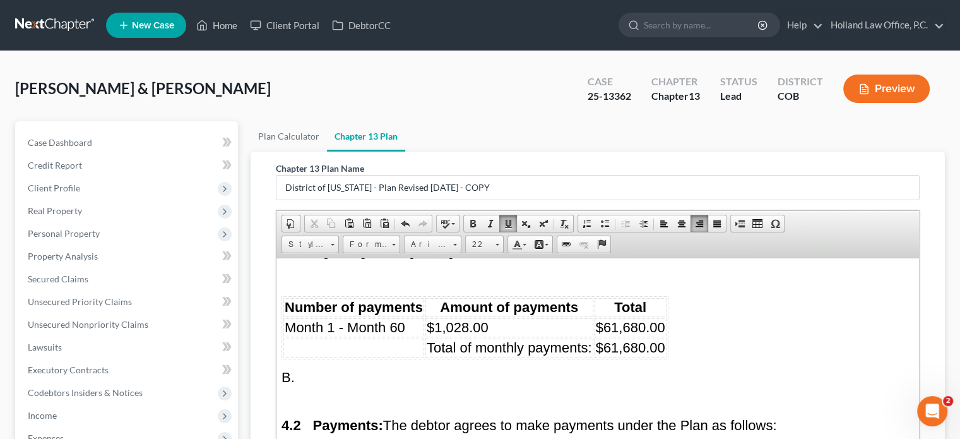
click at [644, 319] on span "$61,680.00" at bounding box center [630, 327] width 69 height 16
click at [467, 319] on span "$1,028.00" at bounding box center [458, 327] width 62 height 16
click at [617, 339] on span "$61,680.00" at bounding box center [630, 347] width 69 height 16
click at [616, 339] on span "$55623.00" at bounding box center [629, 347] width 66 height 16
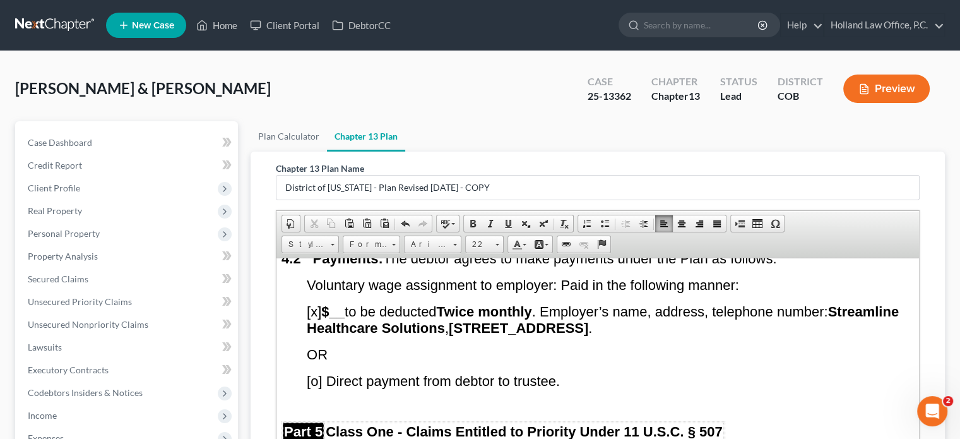
scroll to position [3345, 0]
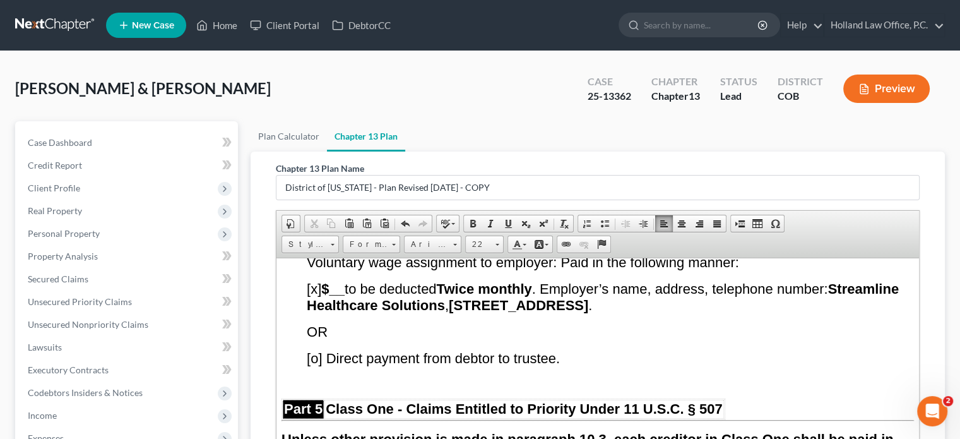
click at [319, 350] on span "[o] Direct payment from debtor to trustee." at bounding box center [433, 358] width 253 height 16
click at [316, 280] on span "[x] $__ to be deducted Twice monthly . Employer’s name, address, telephone numb…" at bounding box center [603, 296] width 592 height 32
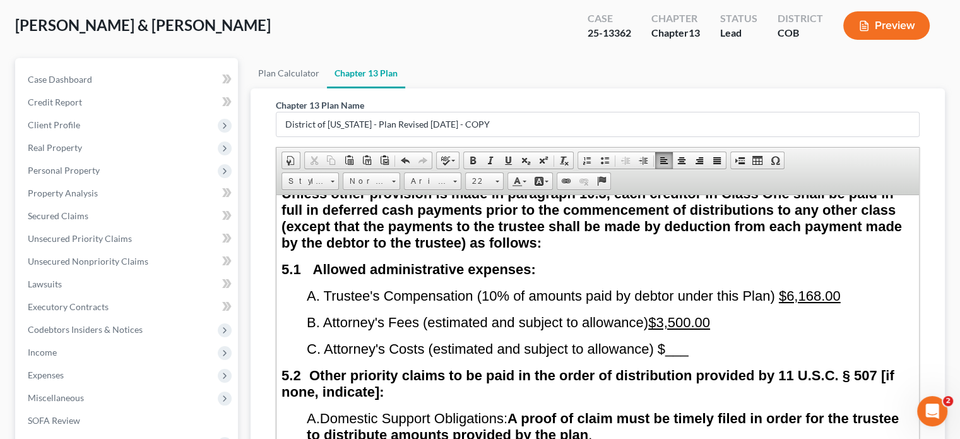
scroll to position [3535, 0]
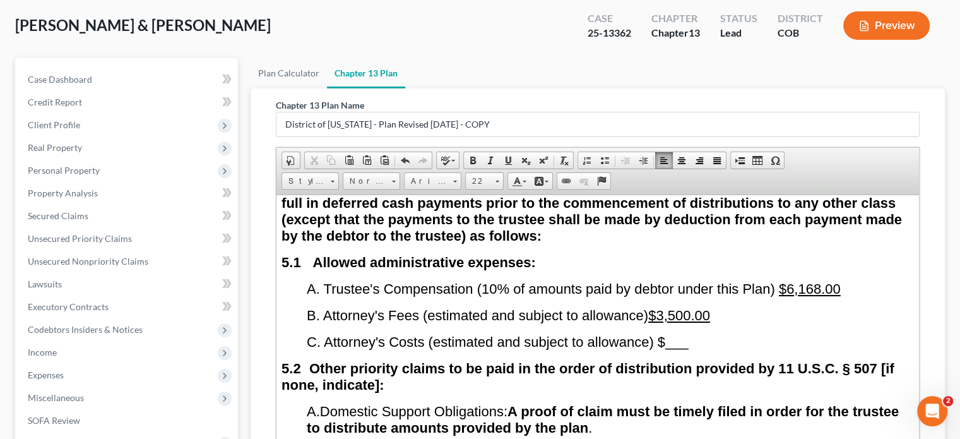
click at [679, 307] on u "$3,500.00" at bounding box center [679, 315] width 62 height 16
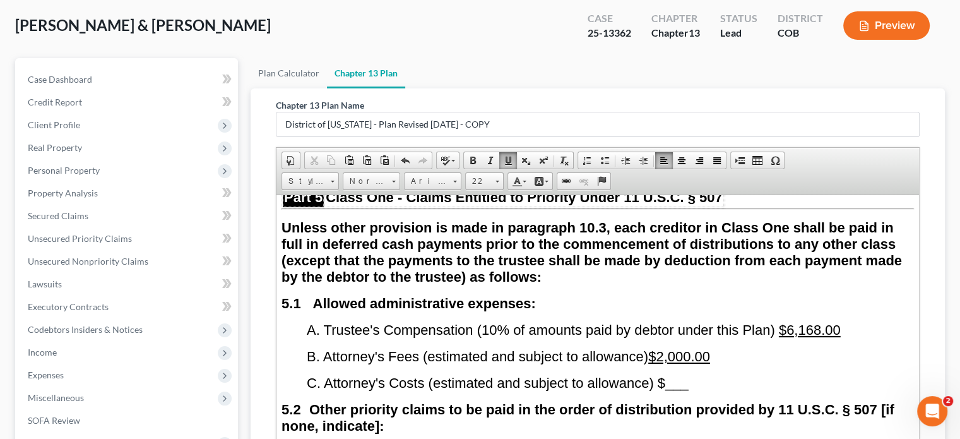
scroll to position [3472, 0]
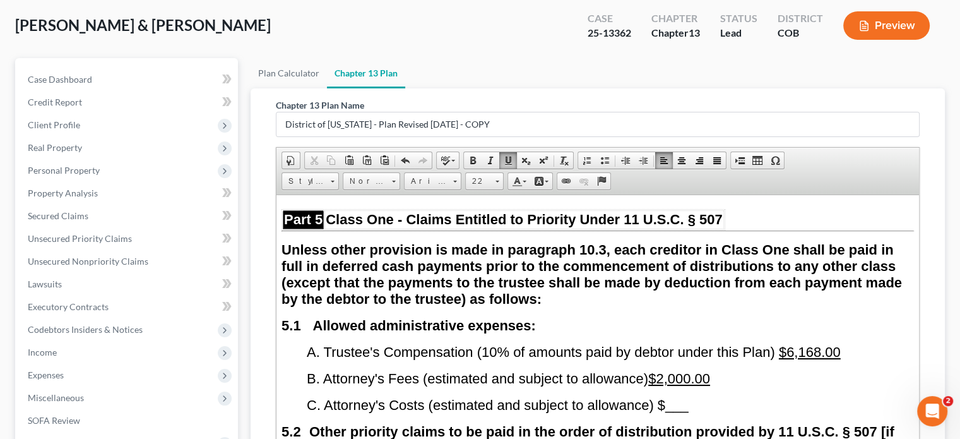
click at [821, 343] on span "$6,168.00" at bounding box center [810, 351] width 62 height 16
click at [719, 278] on p "Unless other provision is made in paragraph 10.3, each creditor in Class One sh…" at bounding box center [598, 274] width 632 height 66
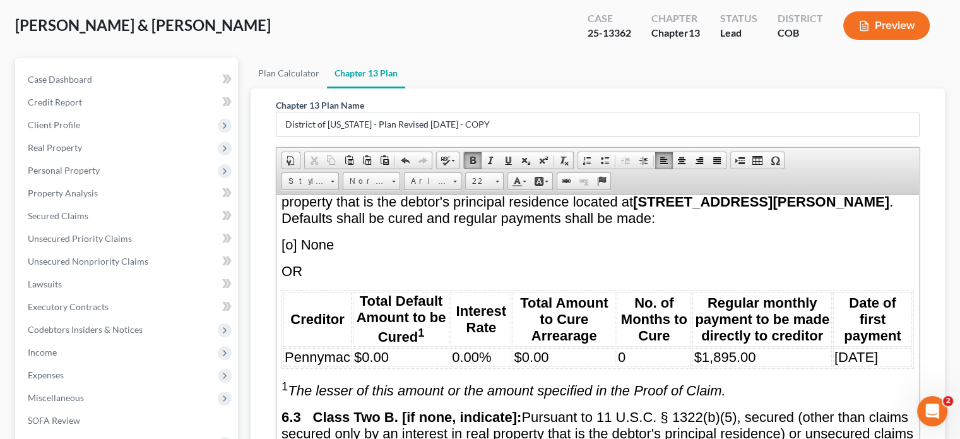
scroll to position [4103, 0]
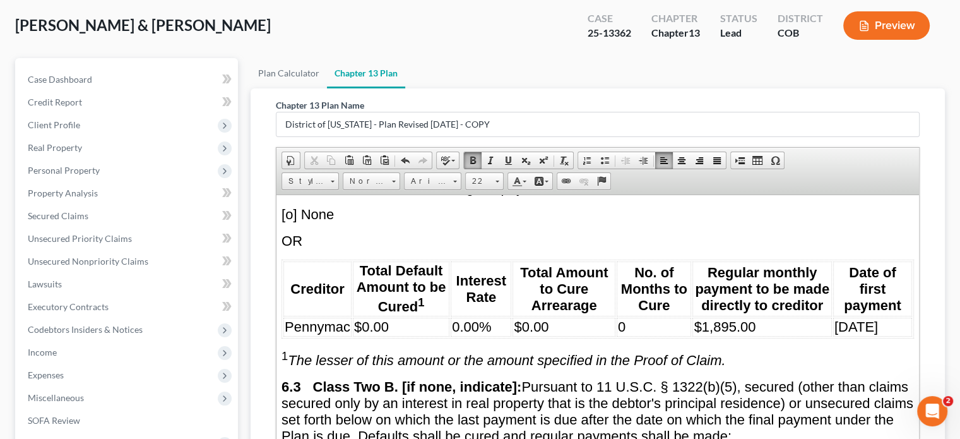
click at [366, 318] on span "$0.00" at bounding box center [371, 326] width 35 height 16
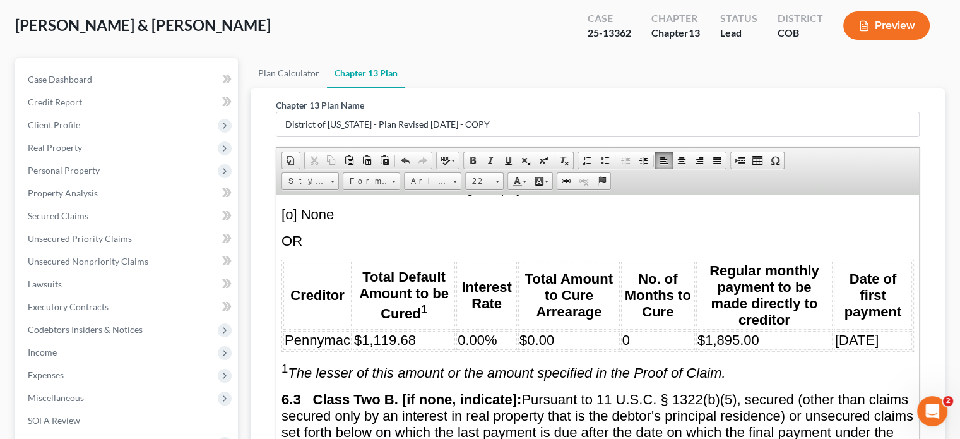
click at [554, 330] on td "$0.00" at bounding box center [569, 339] width 102 height 19
click at [755, 330] on td "$1,895.00" at bounding box center [764, 339] width 136 height 19
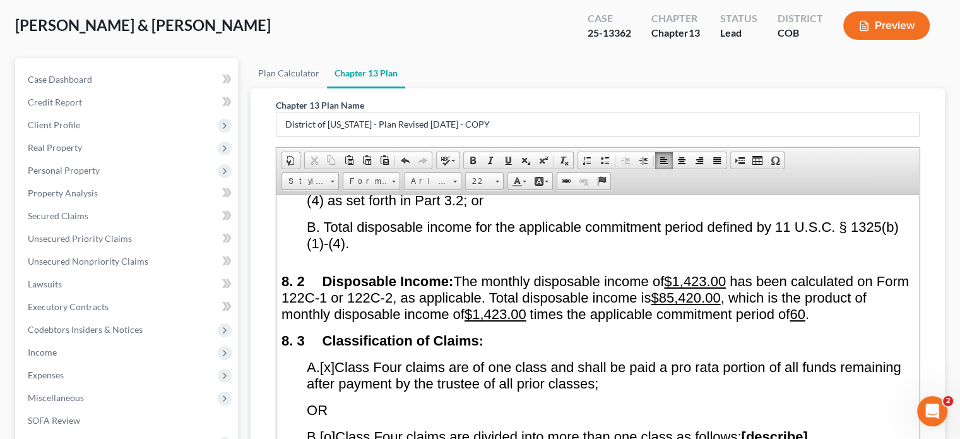
scroll to position [5618, 0]
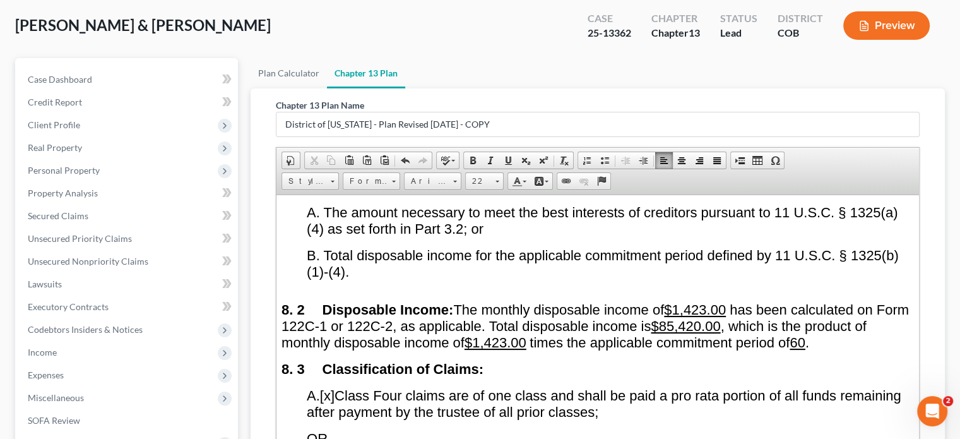
click at [715, 301] on u "$1,423.00" at bounding box center [695, 309] width 62 height 16
click at [526, 334] on u "$1,423.00" at bounding box center [496, 342] width 62 height 16
click at [720, 318] on u "$85,420.00" at bounding box center [685, 326] width 69 height 16
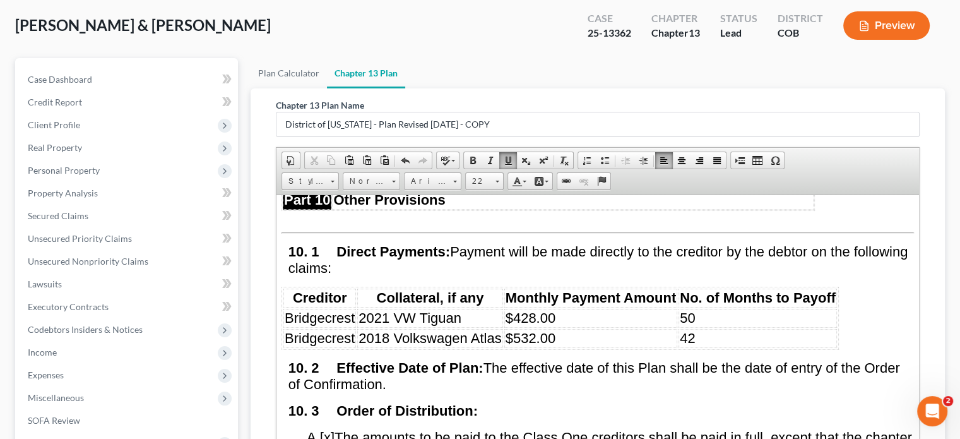
scroll to position [6123, 0]
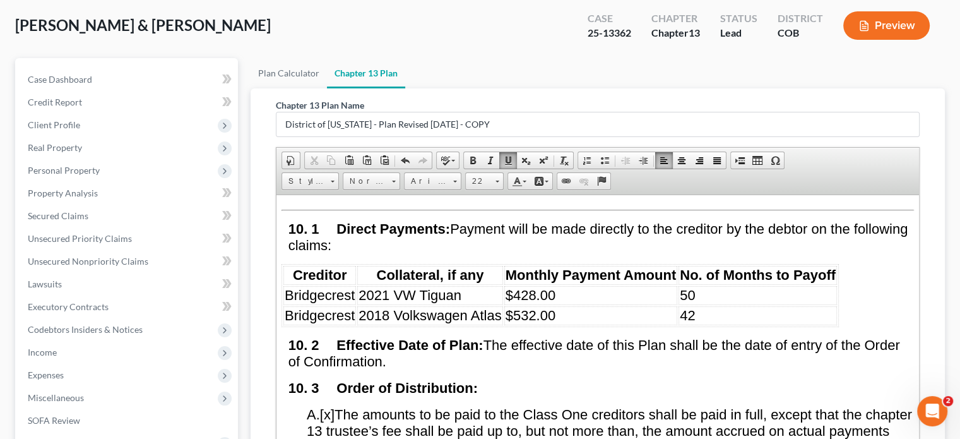
click at [692, 287] on span "50" at bounding box center [687, 295] width 15 height 16
click at [700, 306] on td "42" at bounding box center [758, 315] width 158 height 19
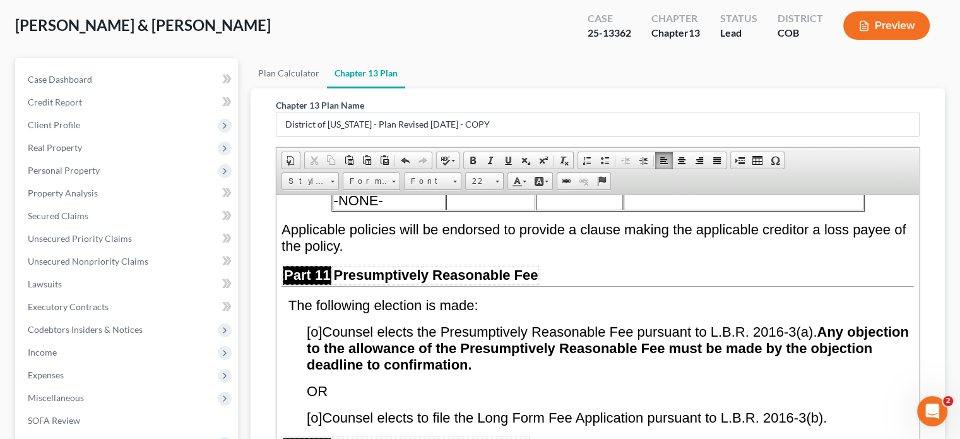
scroll to position [7133, 0]
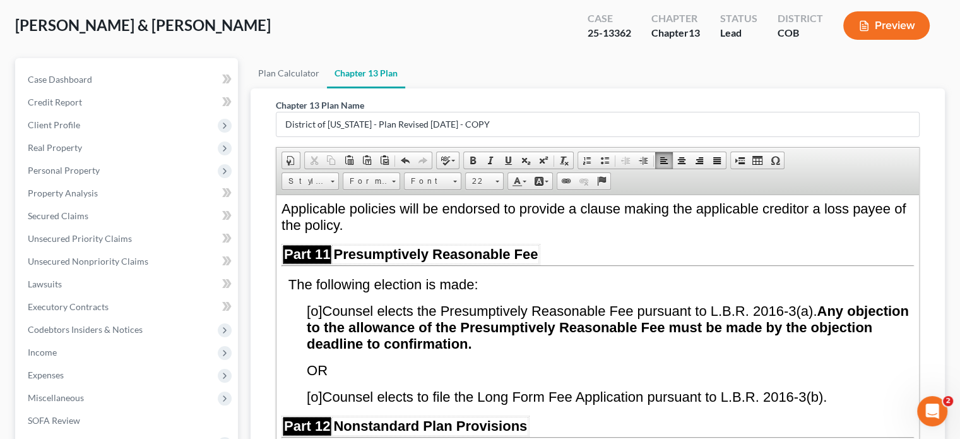
click at [316, 388] on span "[o]" at bounding box center [314, 396] width 15 height 16
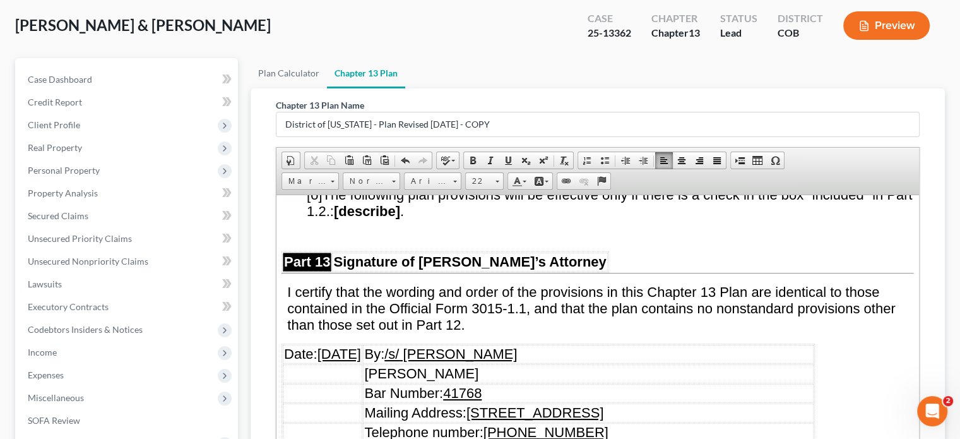
scroll to position [7575, 0]
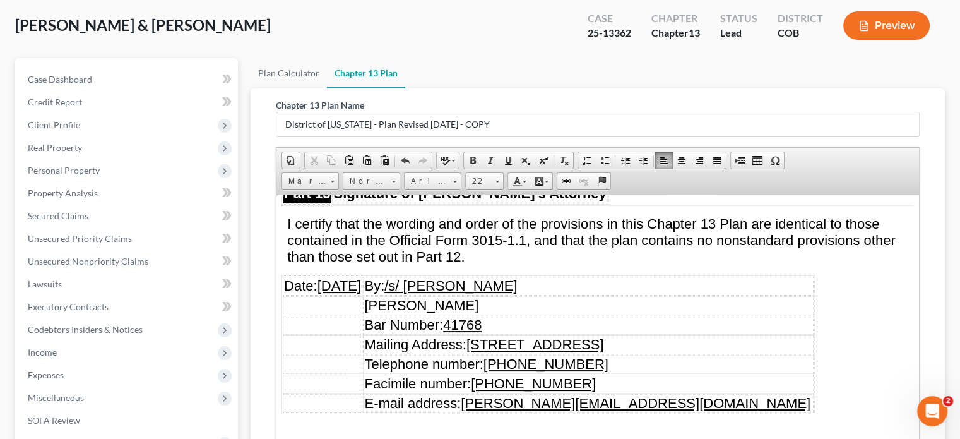
click at [335, 277] on u "[DATE]" at bounding box center [340, 285] width 44 height 16
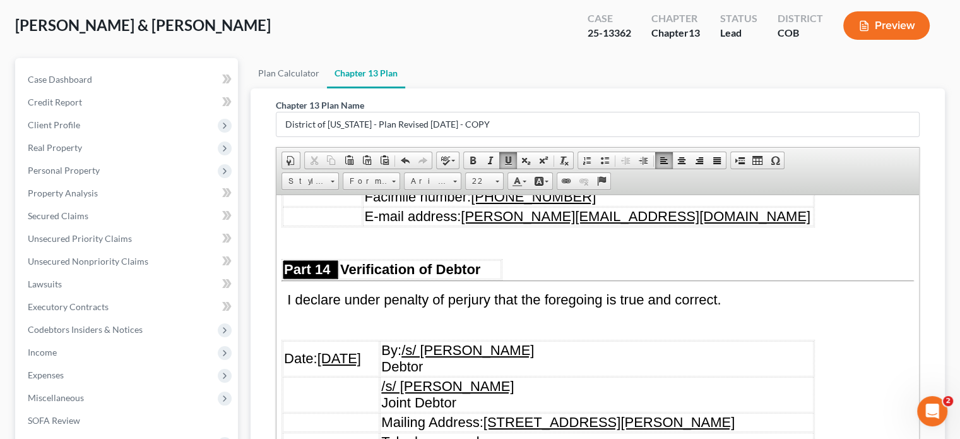
scroll to position [7764, 0]
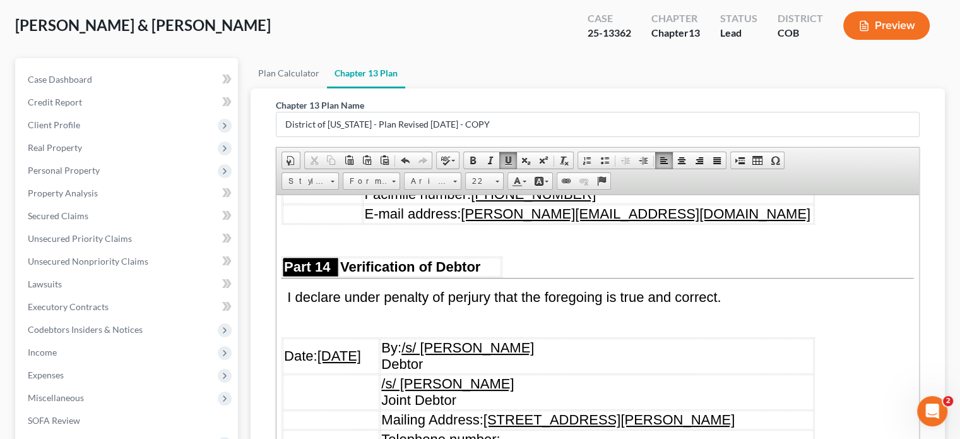
click at [335, 347] on u "[DATE]" at bounding box center [340, 355] width 44 height 16
click at [353, 347] on u "[DATE]" at bounding box center [340, 355] width 44 height 16
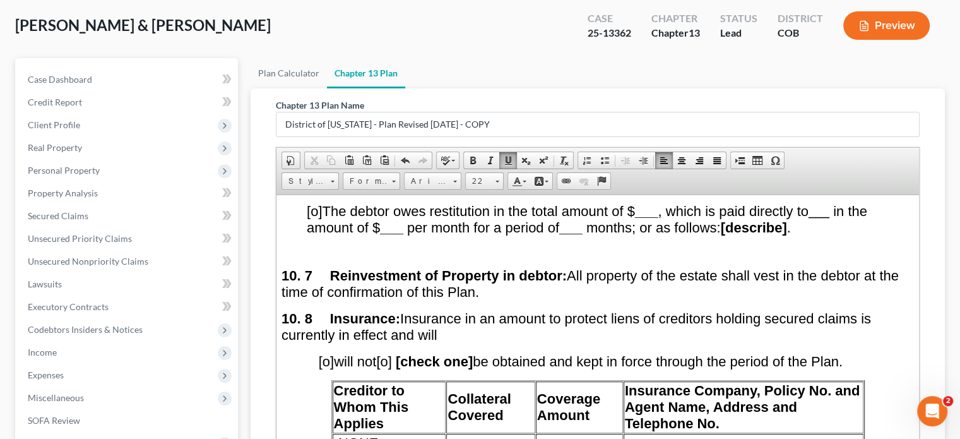
scroll to position [6943, 0]
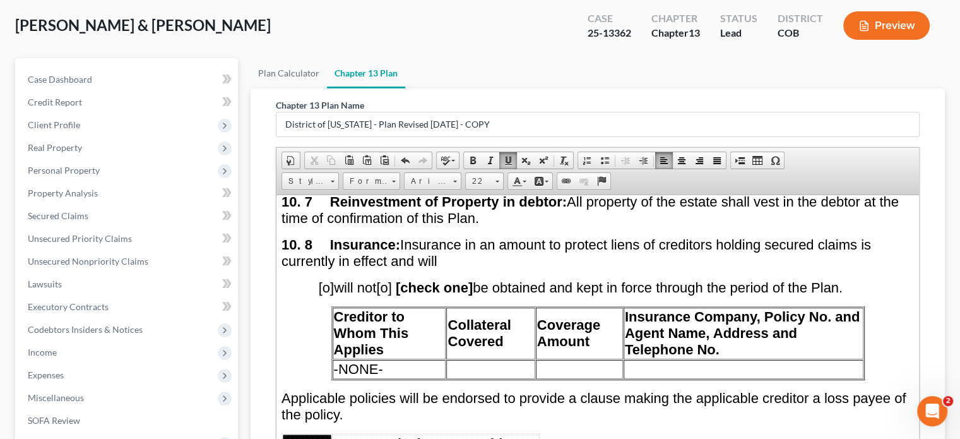
click at [442, 236] on p "10. 8 Insurance: Insurance in an amount to protect liens of creditors holding s…" at bounding box center [598, 252] width 632 height 33
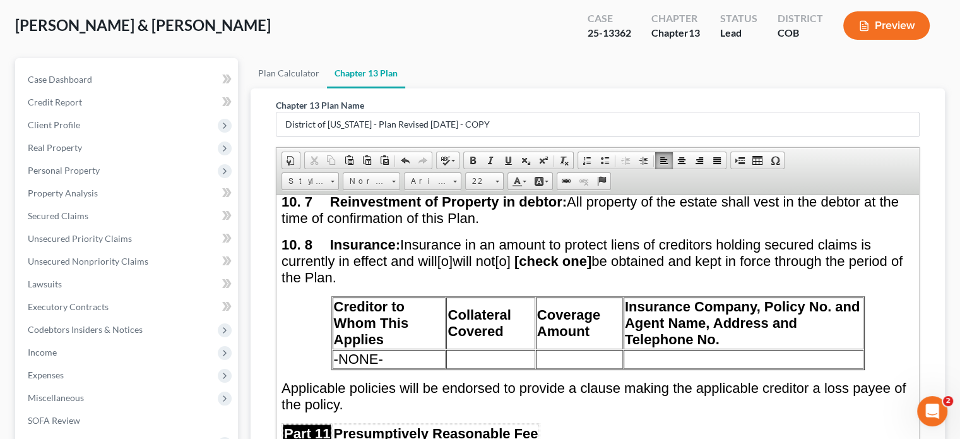
scroll to position [0, 0]
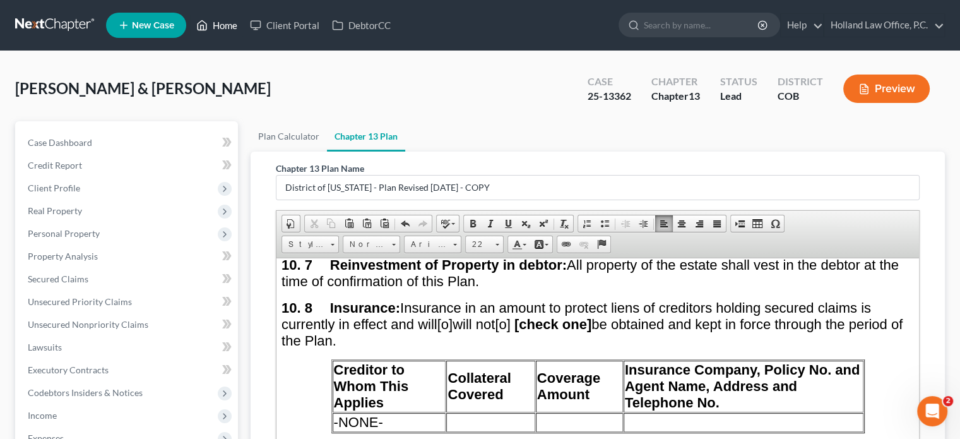
click at [234, 23] on link "Home" at bounding box center [217, 25] width 54 height 23
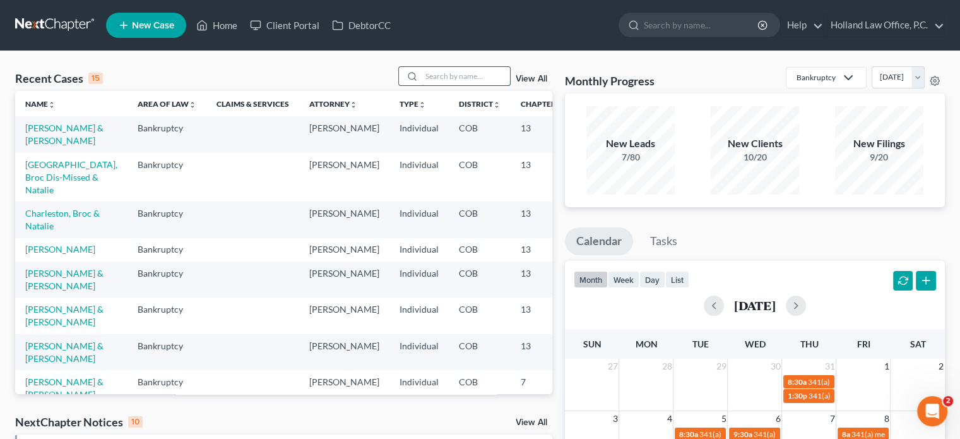
click at [452, 73] on input "search" at bounding box center [466, 76] width 88 height 18
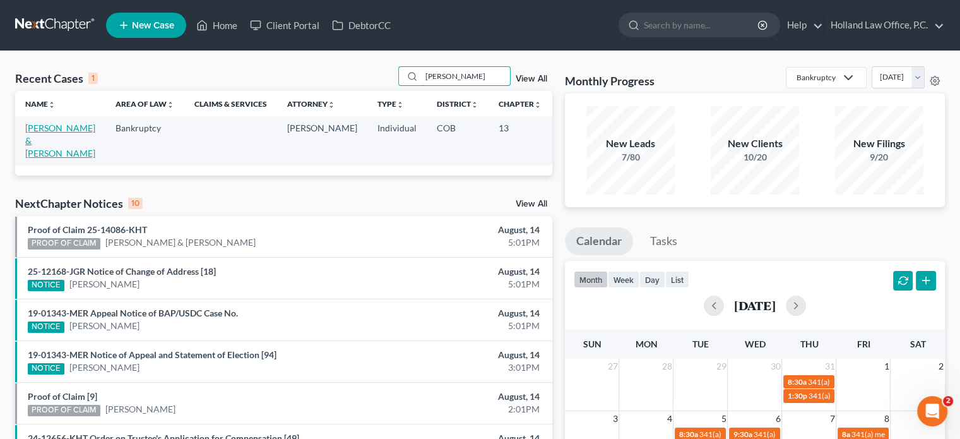
type input "[PERSON_NAME]"
click at [37, 136] on link "[PERSON_NAME] & [PERSON_NAME]" at bounding box center [60, 140] width 70 height 36
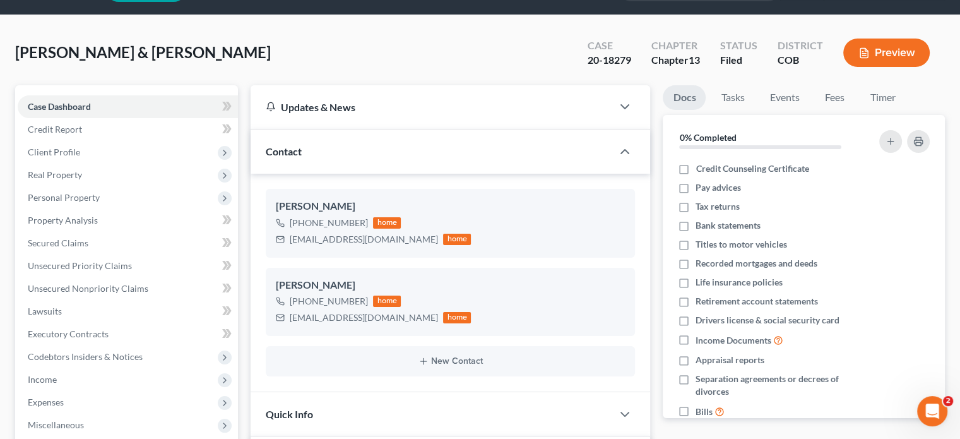
scroll to position [316, 0]
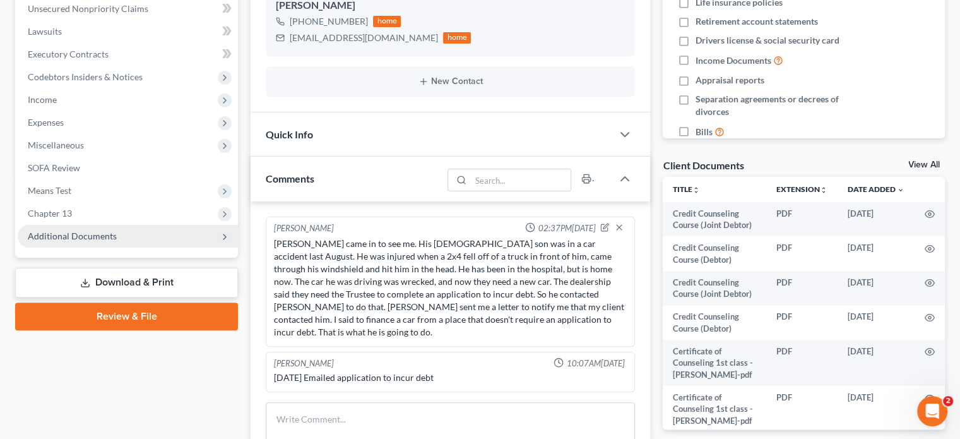
click at [102, 234] on span "Additional Documents" at bounding box center [72, 235] width 89 height 11
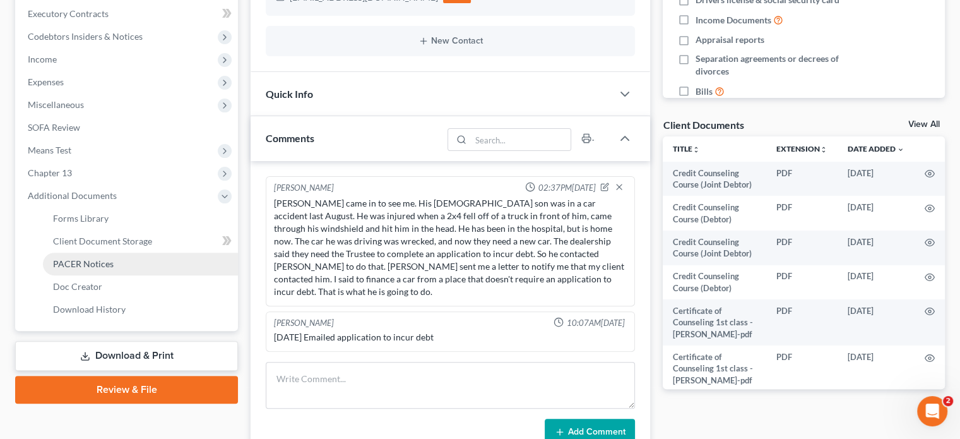
scroll to position [379, 0]
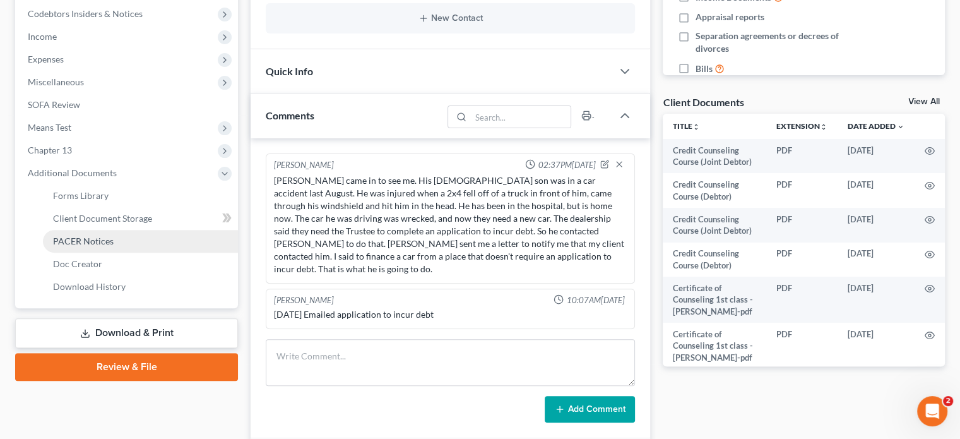
click at [93, 244] on span "PACER Notices" at bounding box center [83, 240] width 61 height 11
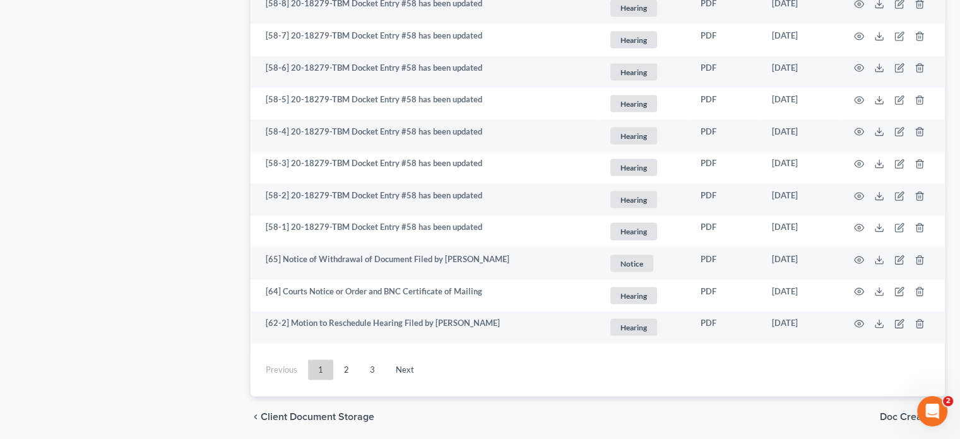
scroll to position [2411, 0]
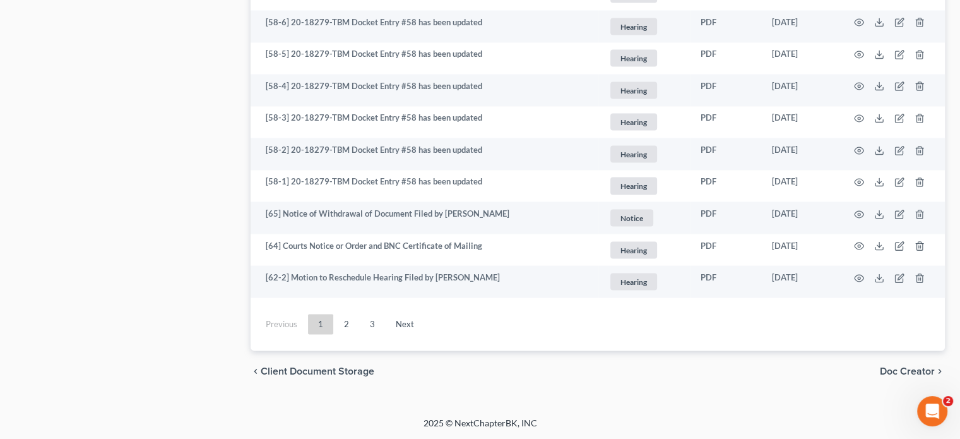
drag, startPoint x: 963, startPoint y: 312, endPoint x: 25, endPoint y: 25, distance: 981.0
click at [374, 326] on link "3" at bounding box center [372, 324] width 25 height 20
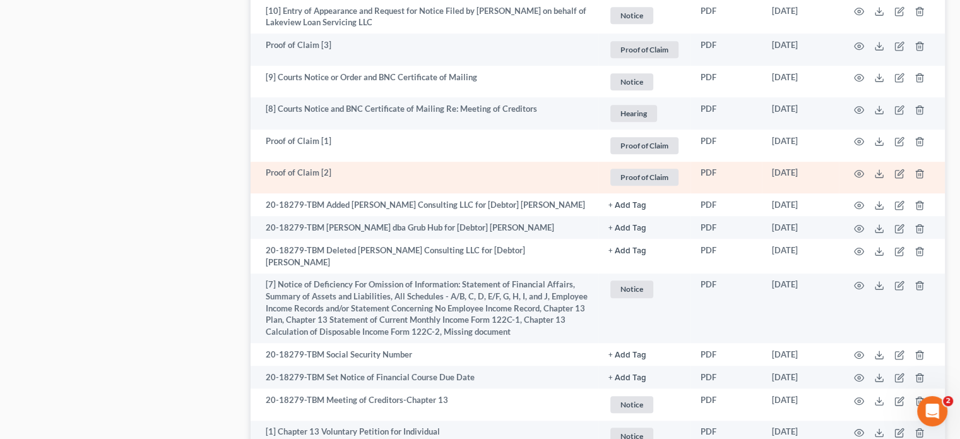
scroll to position [1217, 0]
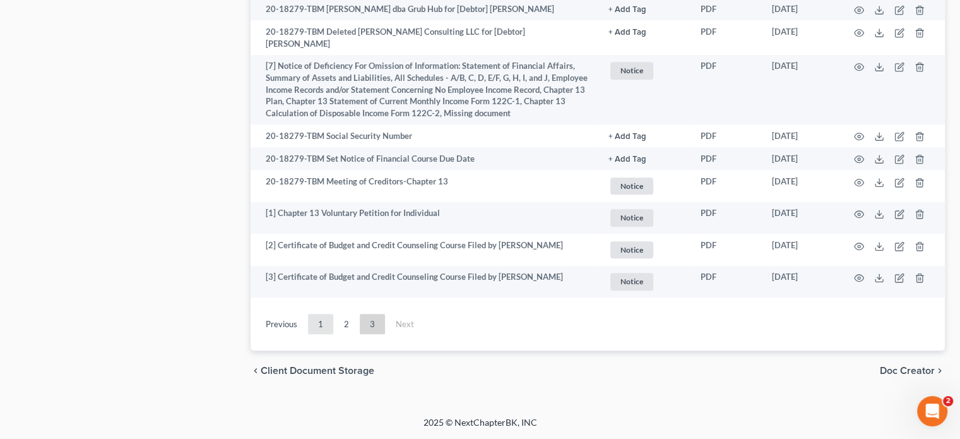
click at [326, 320] on link "1" at bounding box center [320, 324] width 25 height 20
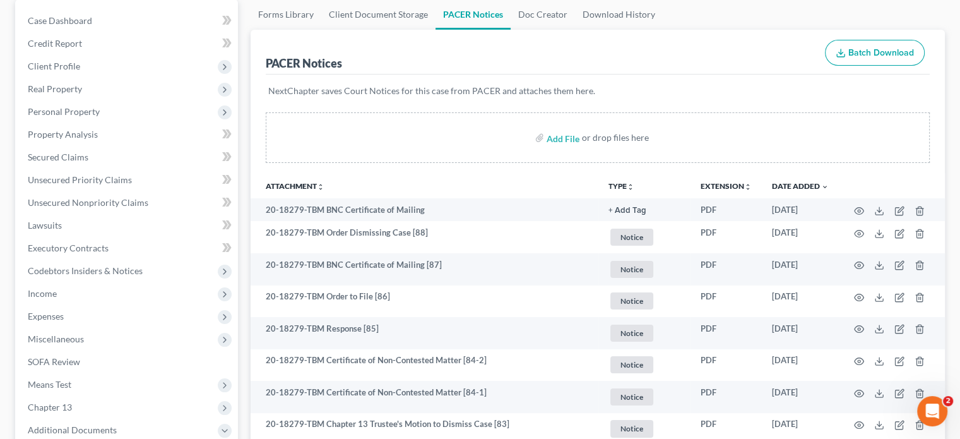
scroll to position [144, 0]
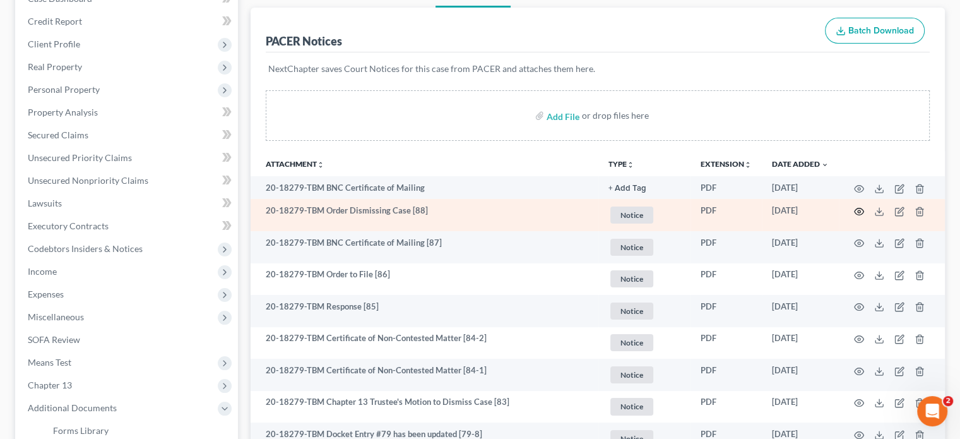
click at [861, 210] on icon "button" at bounding box center [859, 211] width 10 height 10
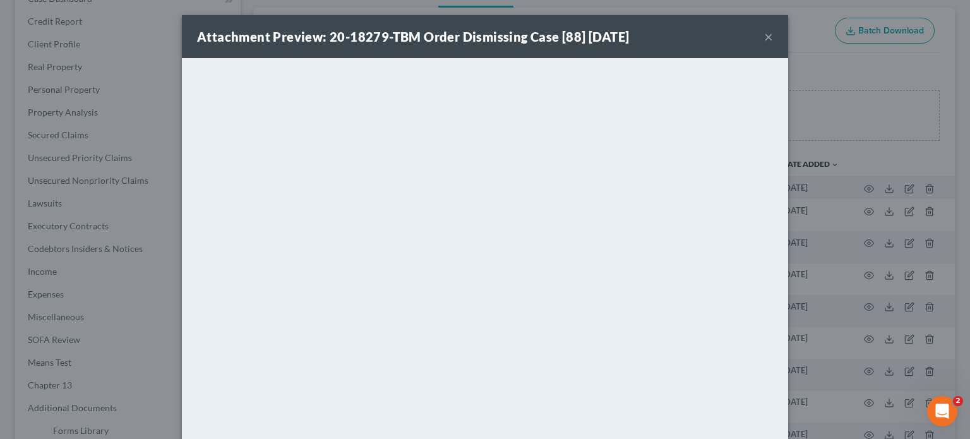
click at [764, 36] on button "×" at bounding box center [768, 36] width 9 height 15
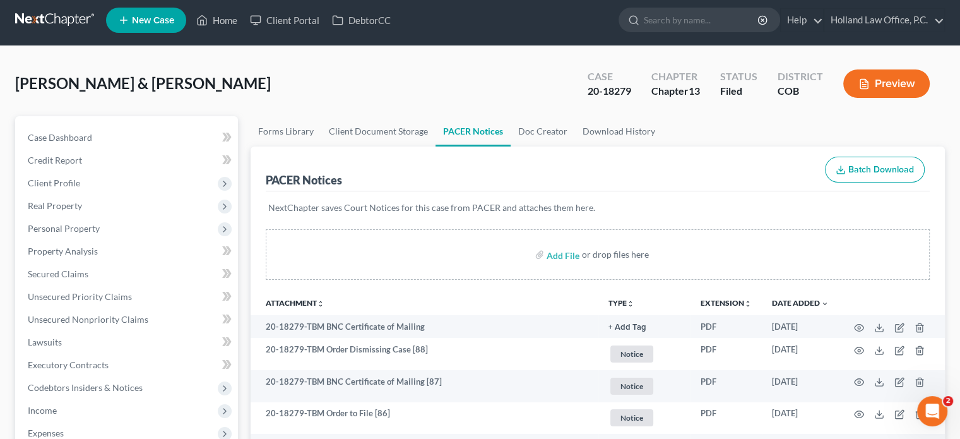
scroll to position [0, 0]
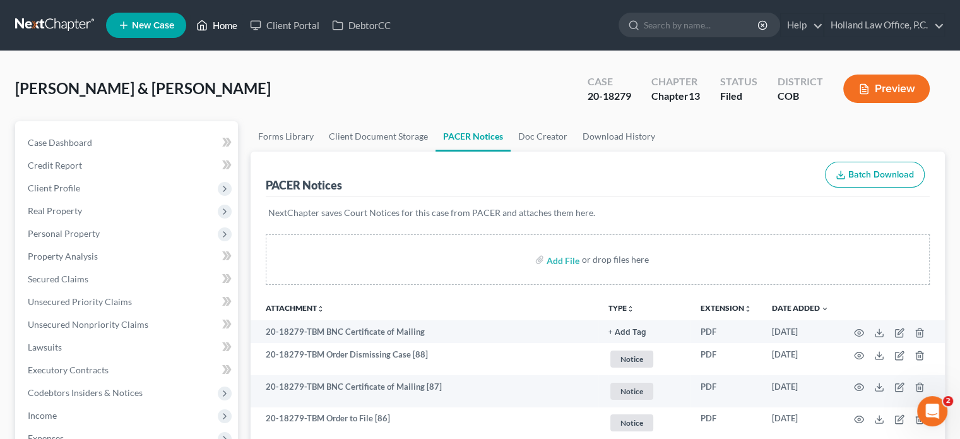
click at [222, 25] on link "Home" at bounding box center [217, 25] width 54 height 23
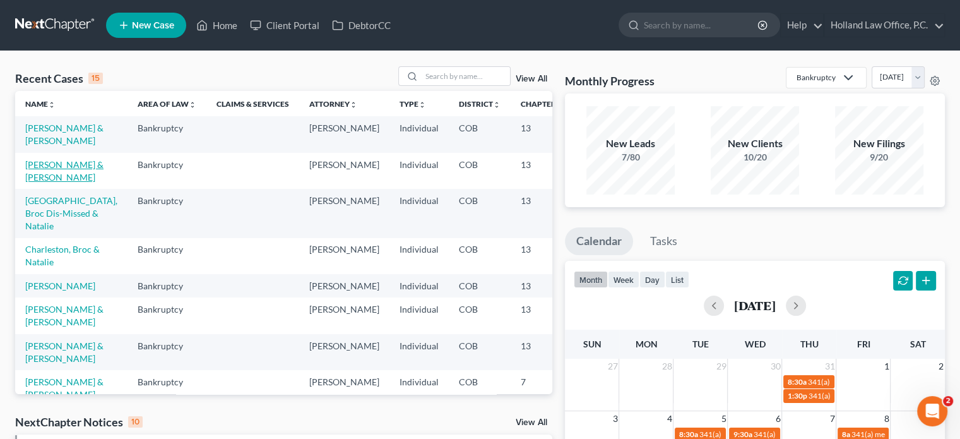
click at [45, 178] on link "[PERSON_NAME] & [PERSON_NAME]" at bounding box center [64, 170] width 78 height 23
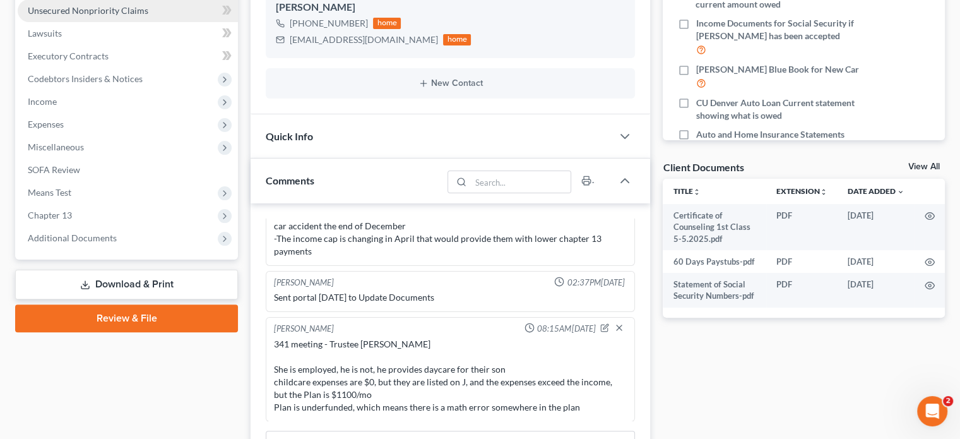
scroll to position [316, 0]
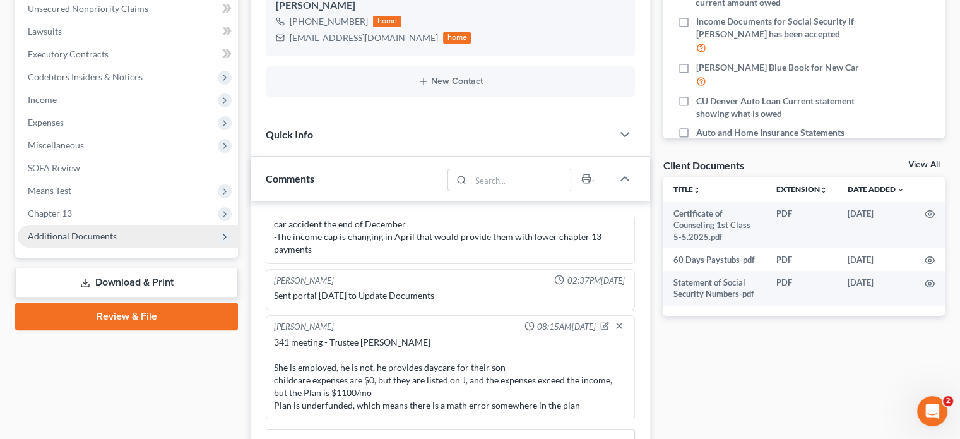
click at [79, 239] on span "Additional Documents" at bounding box center [72, 235] width 89 height 11
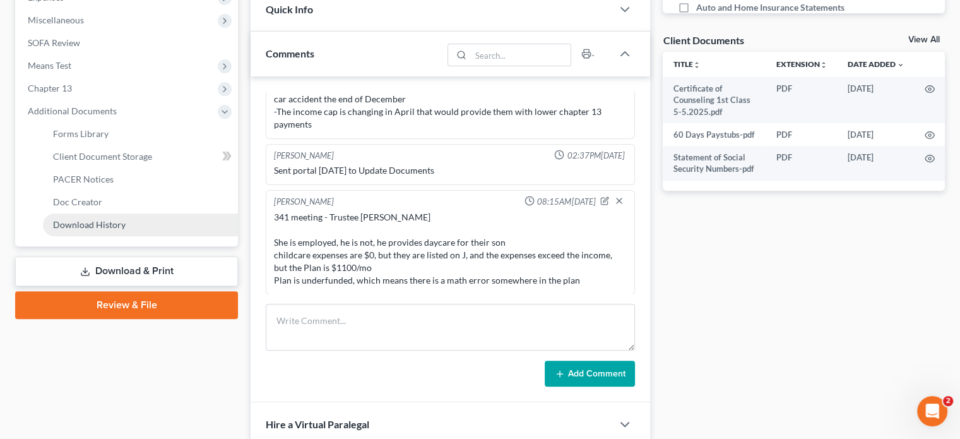
scroll to position [442, 0]
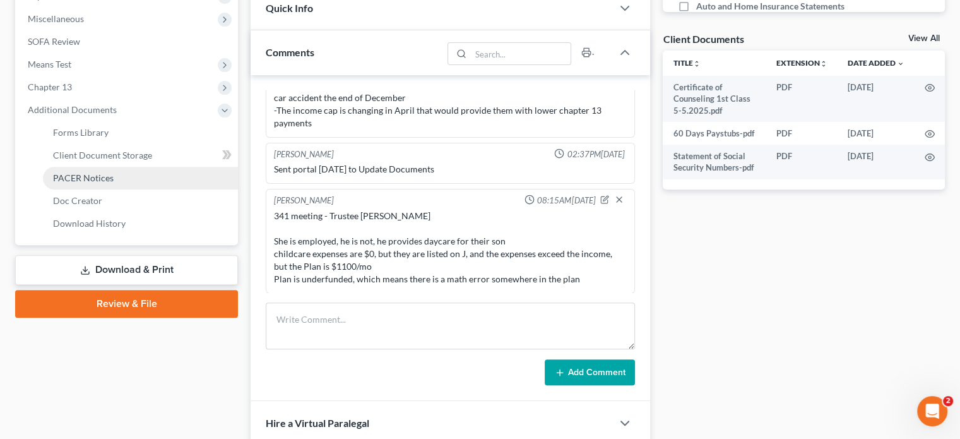
click at [80, 171] on link "PACER Notices" at bounding box center [140, 178] width 195 height 23
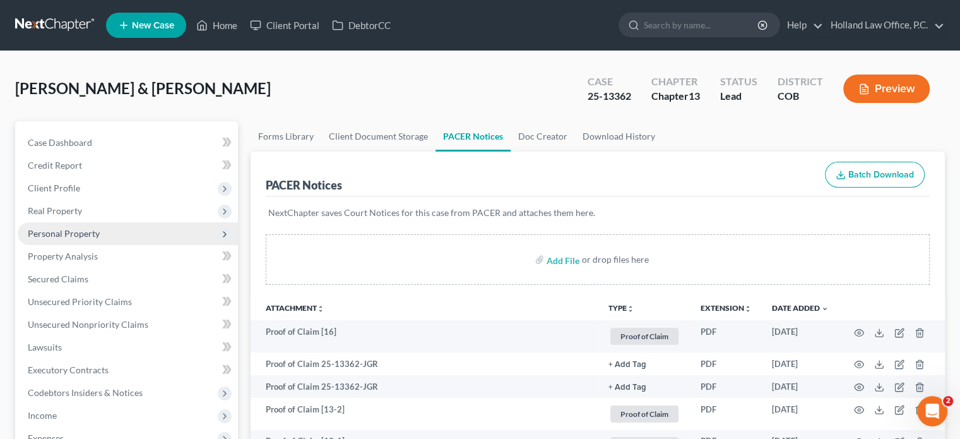
click at [56, 234] on span "Personal Property" at bounding box center [64, 233] width 72 height 11
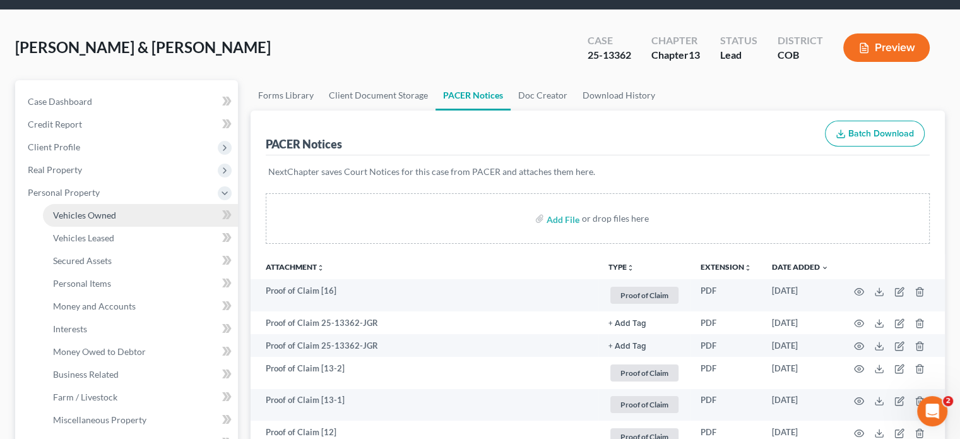
scroll to position [63, 0]
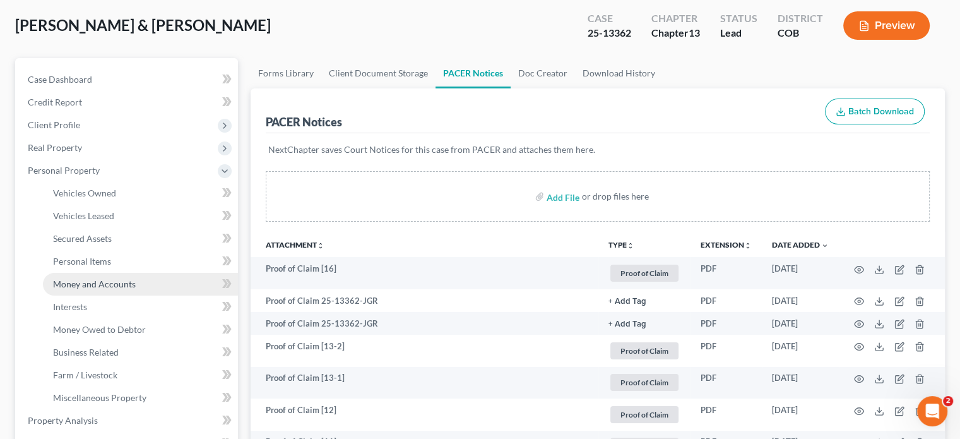
click at [82, 284] on span "Money and Accounts" at bounding box center [94, 283] width 83 height 11
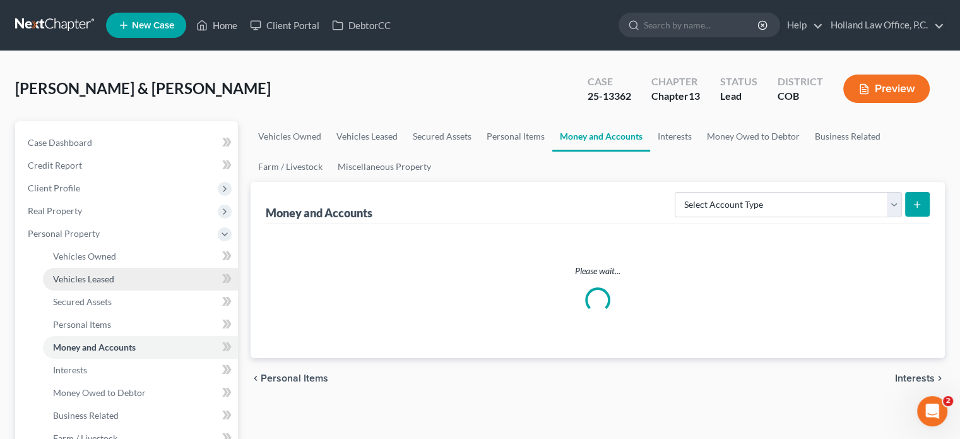
scroll to position [63, 0]
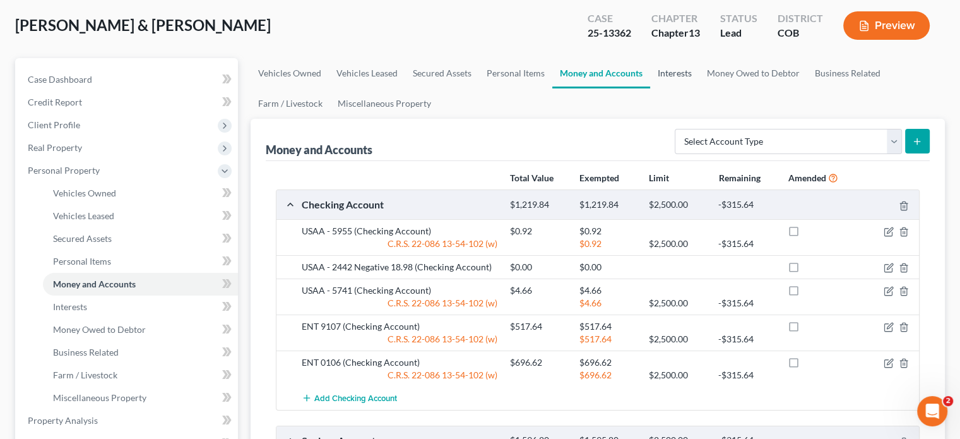
click at [677, 68] on link "Interests" at bounding box center [674, 73] width 49 height 30
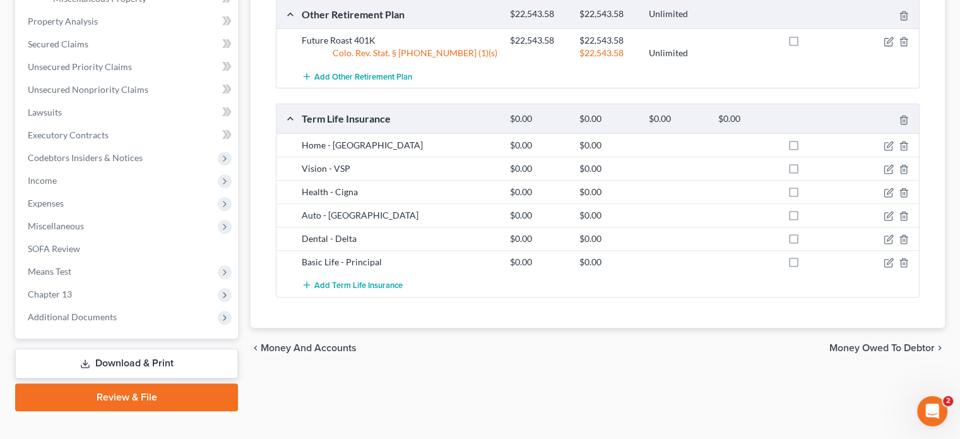
scroll to position [481, 0]
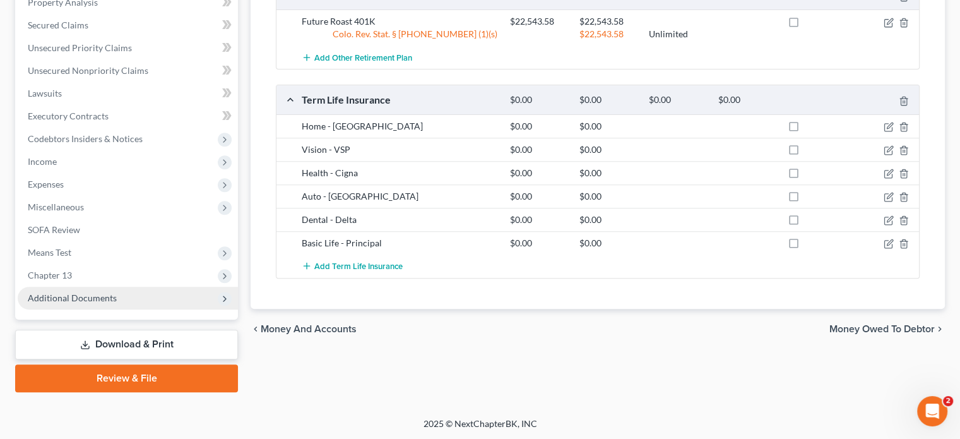
click at [86, 299] on span "Additional Documents" at bounding box center [72, 297] width 89 height 11
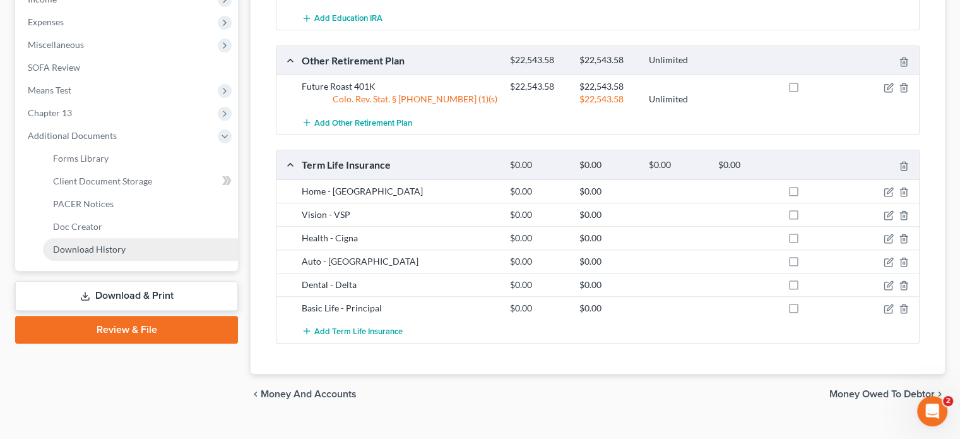
scroll to position [436, 0]
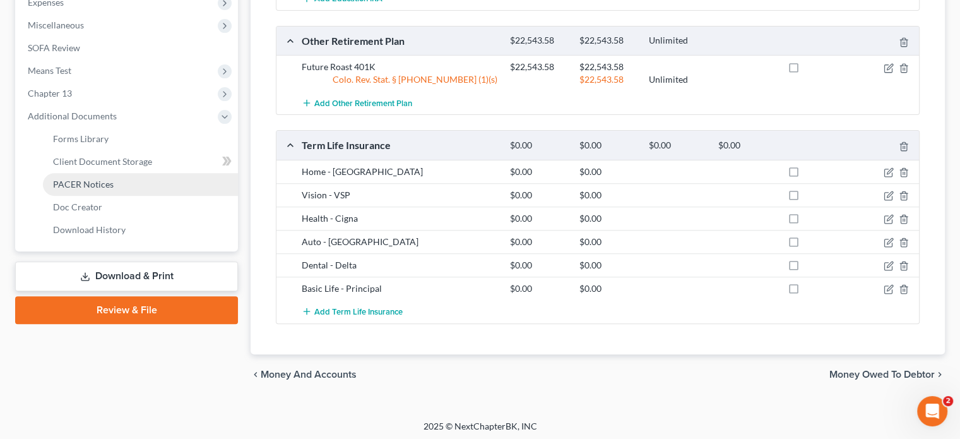
click at [76, 183] on span "PACER Notices" at bounding box center [83, 184] width 61 height 11
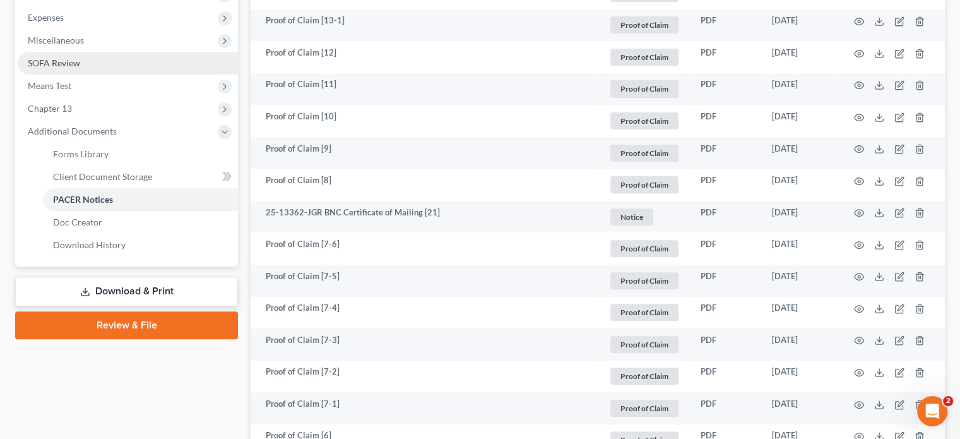
scroll to position [379, 0]
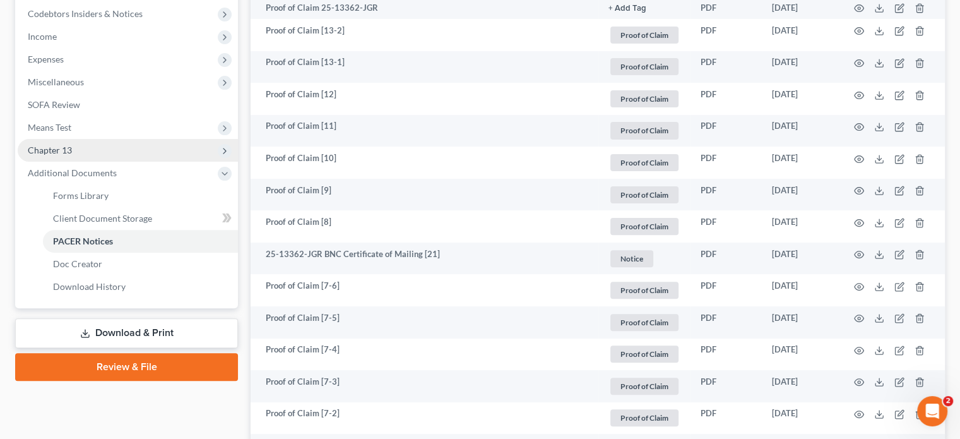
click at [56, 150] on span "Chapter 13" at bounding box center [50, 150] width 44 height 11
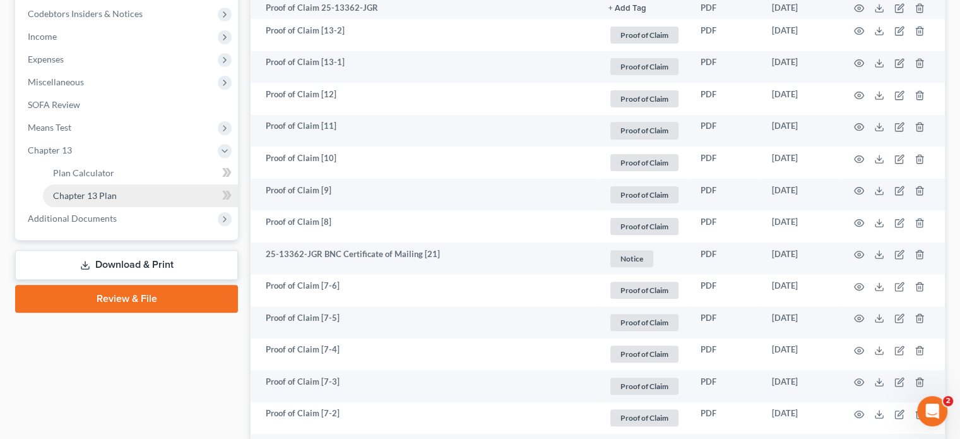
click at [93, 198] on span "Chapter 13 Plan" at bounding box center [85, 195] width 64 height 11
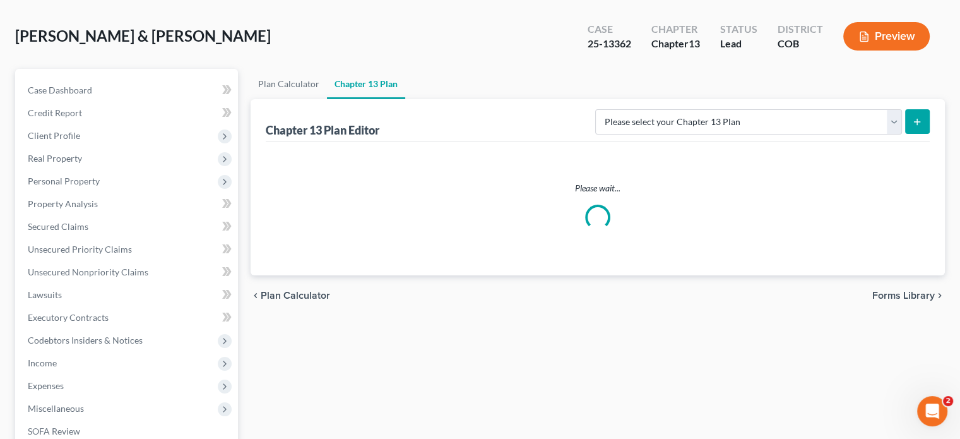
scroll to position [126, 0]
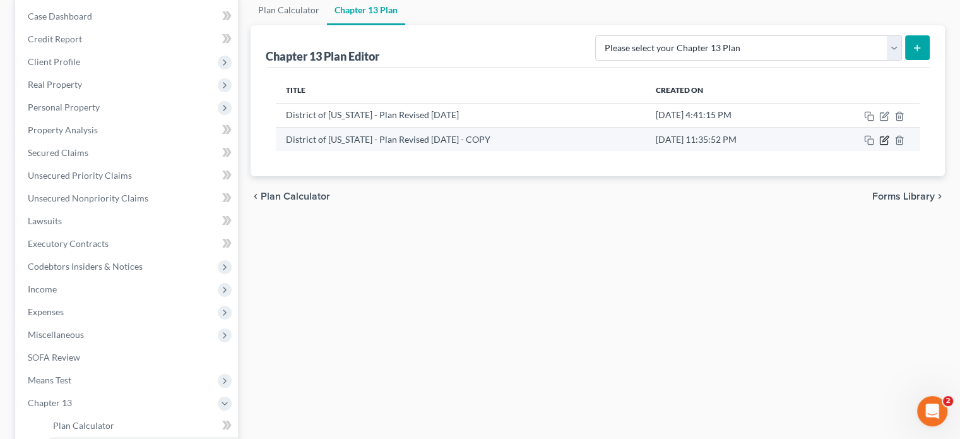
click at [884, 141] on icon "button" at bounding box center [884, 140] width 10 height 10
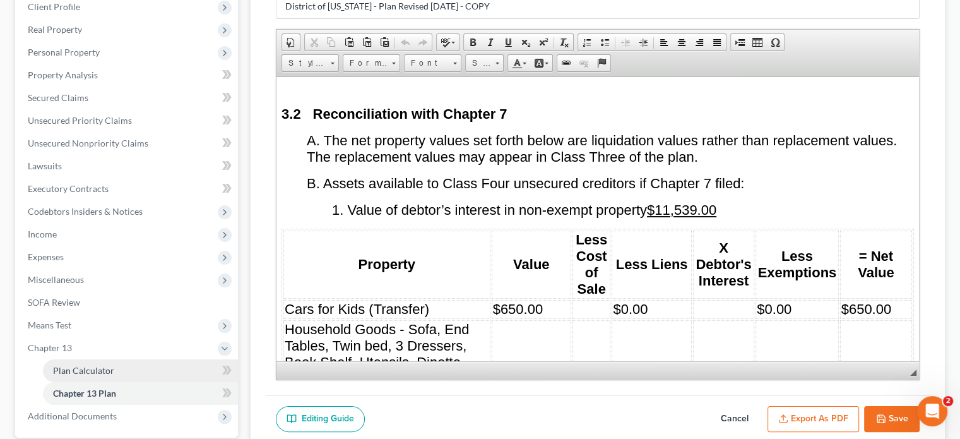
scroll to position [299, 0]
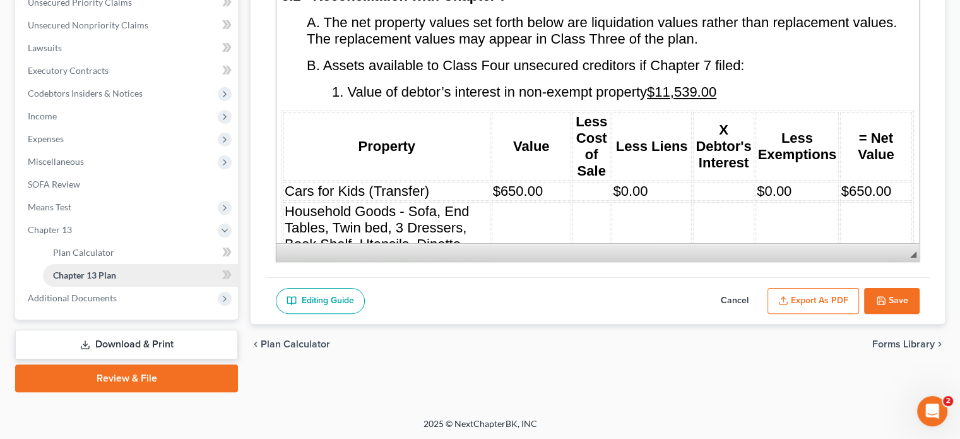
click at [88, 275] on span "Chapter 13 Plan" at bounding box center [84, 275] width 63 height 11
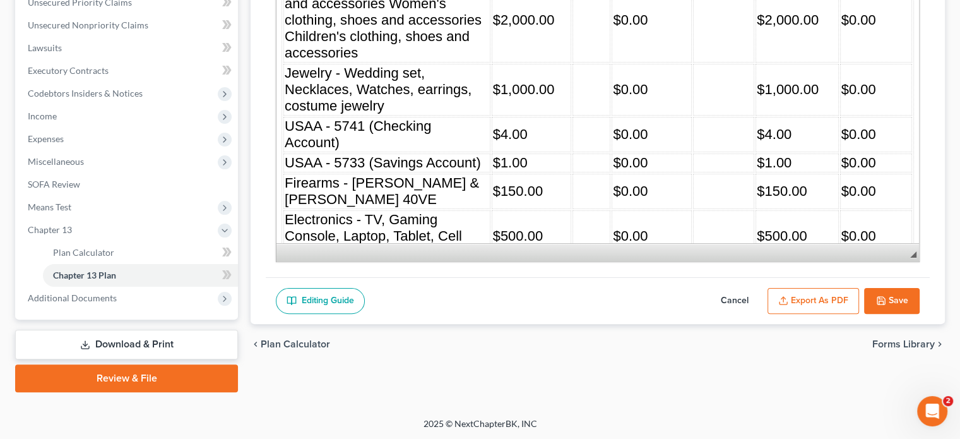
scroll to position [2462, 0]
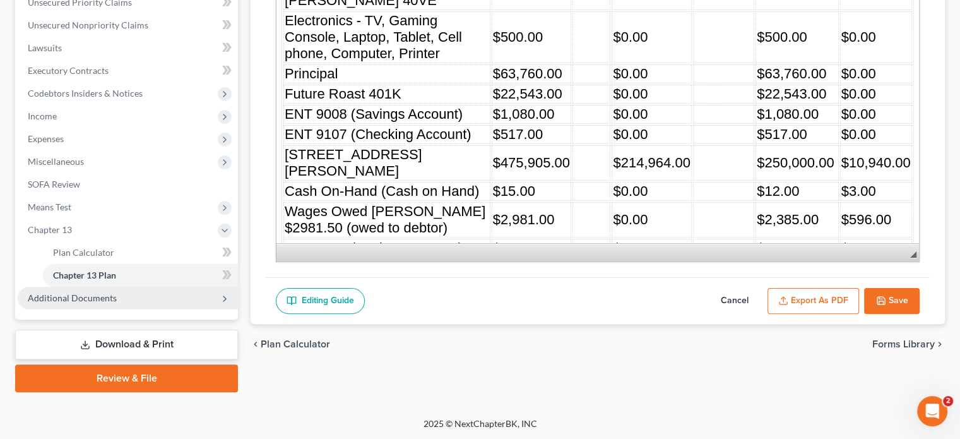
click at [98, 298] on span "Additional Documents" at bounding box center [72, 297] width 89 height 11
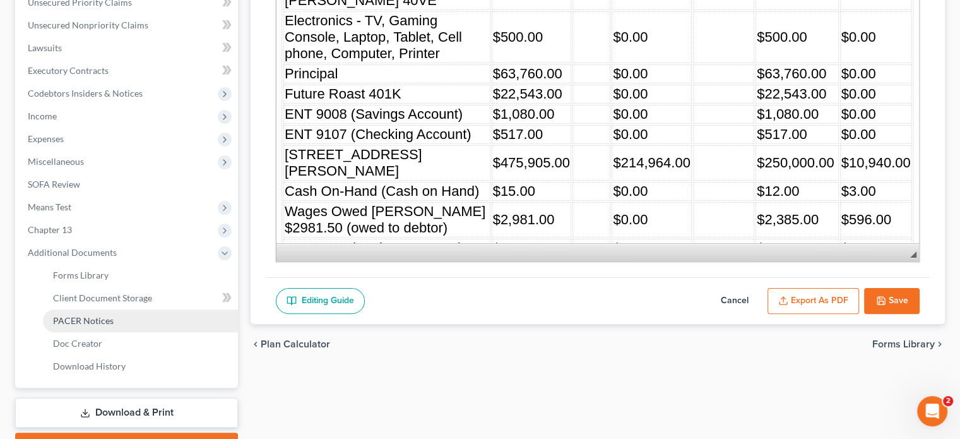
click at [83, 319] on span "PACER Notices" at bounding box center [83, 320] width 61 height 11
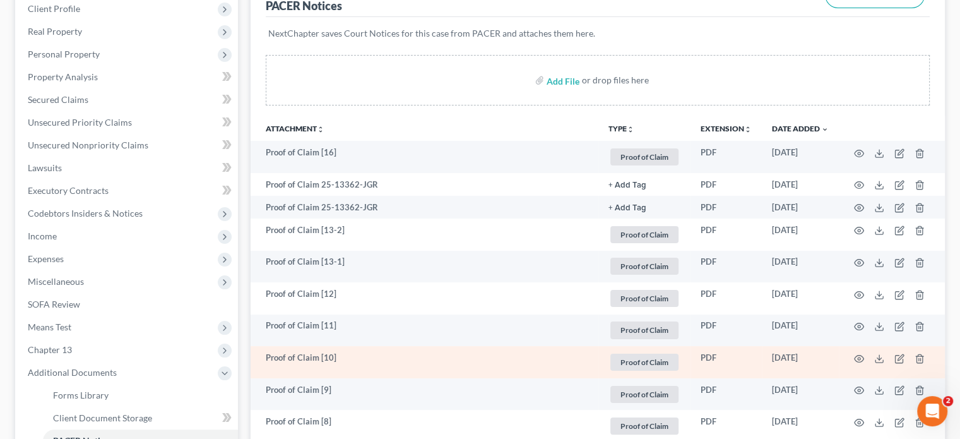
scroll to position [252, 0]
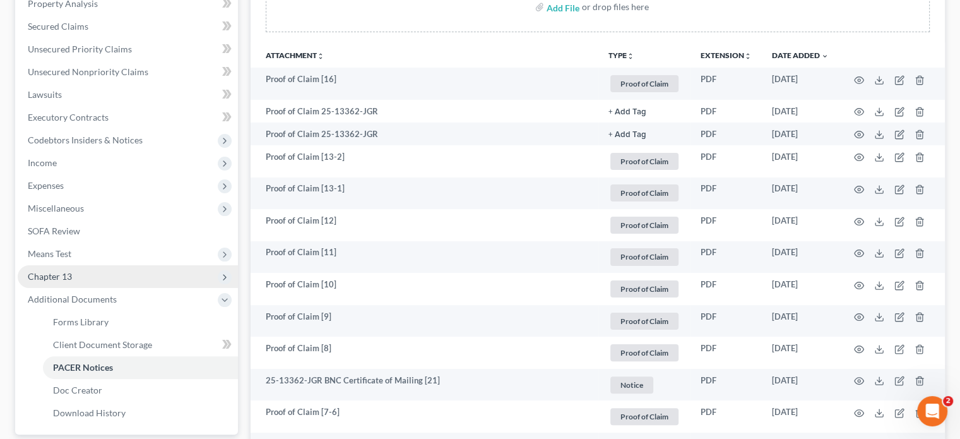
click at [61, 277] on span "Chapter 13" at bounding box center [50, 276] width 44 height 11
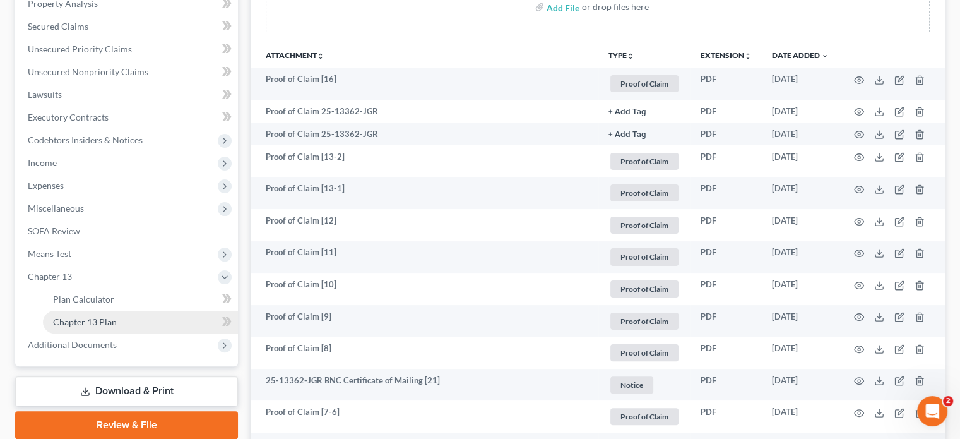
click at [97, 321] on span "Chapter 13 Plan" at bounding box center [85, 321] width 64 height 11
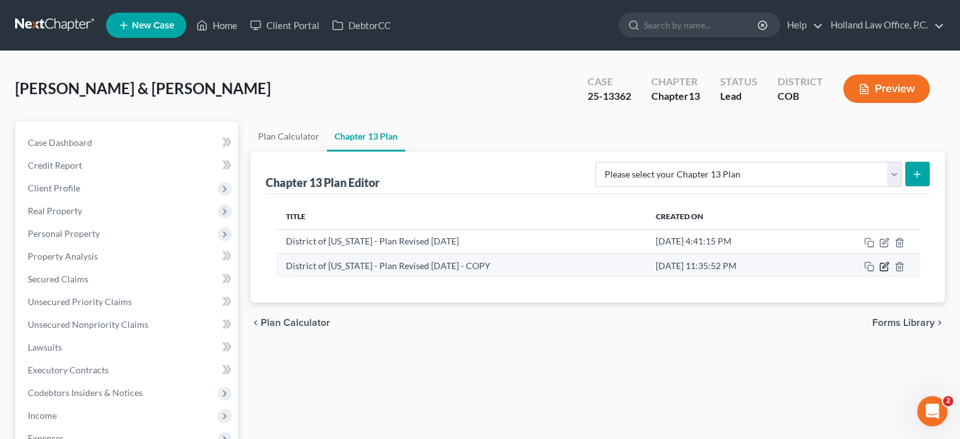
click at [884, 266] on icon "button" at bounding box center [885, 265] width 6 height 6
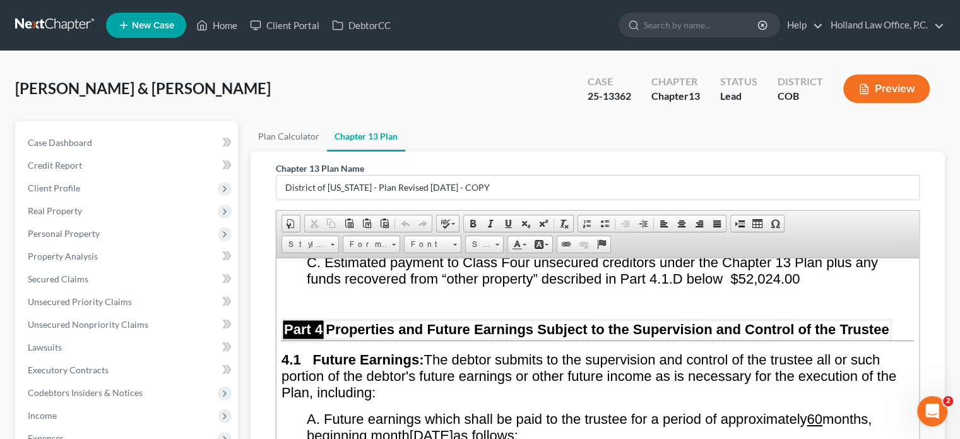
scroll to position [2967, 0]
